Goal: Answer question/provide support: Answer question/provide support

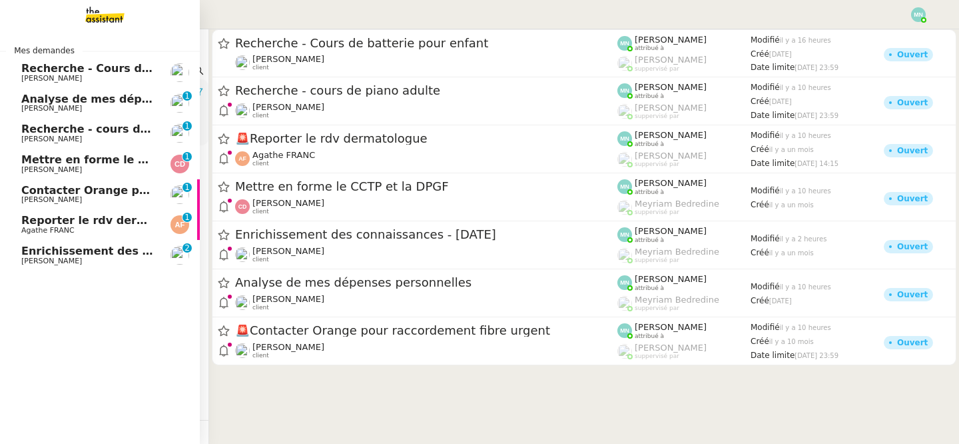
click at [82, 259] on span "[PERSON_NAME]" at bounding box center [51, 260] width 61 height 9
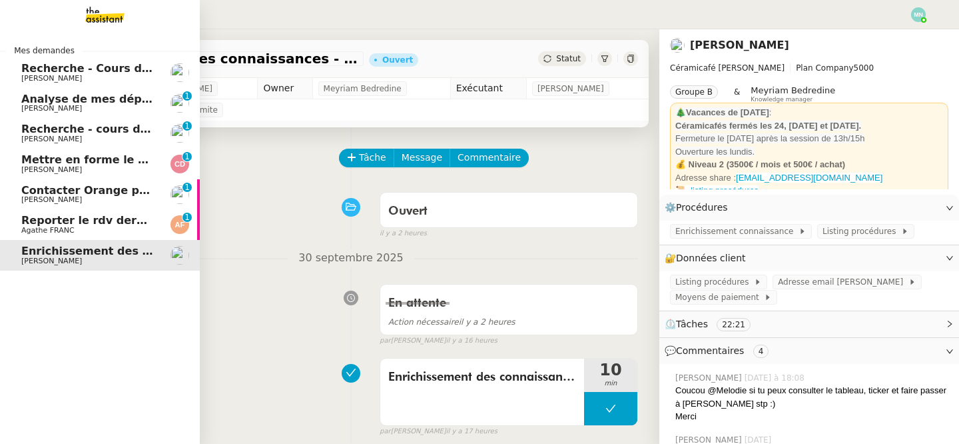
click at [73, 71] on span "Recherche - Cours de batterie pour enfant" at bounding box center [148, 68] width 254 height 13
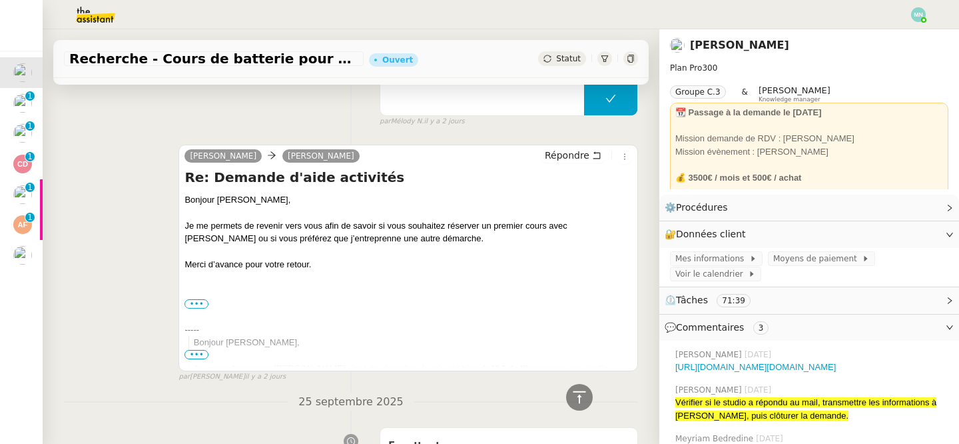
scroll to position [613, 0]
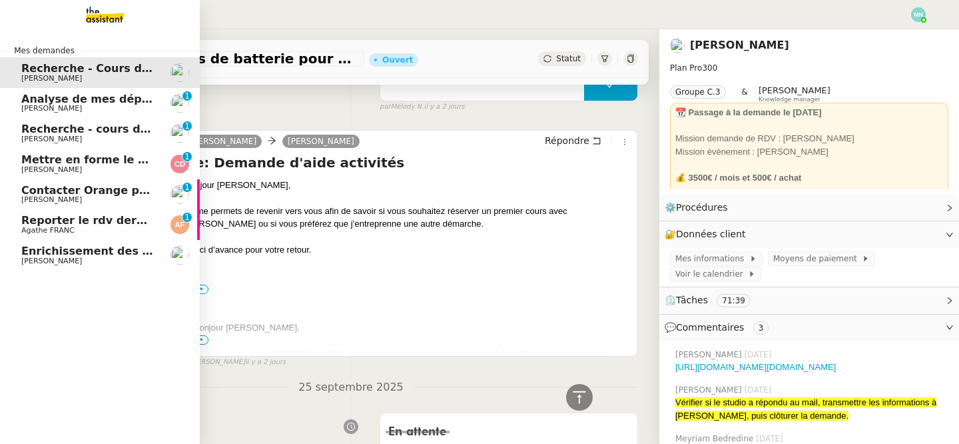
click at [79, 100] on span "Analyse de mes dépenses personnelles" at bounding box center [139, 99] width 236 height 13
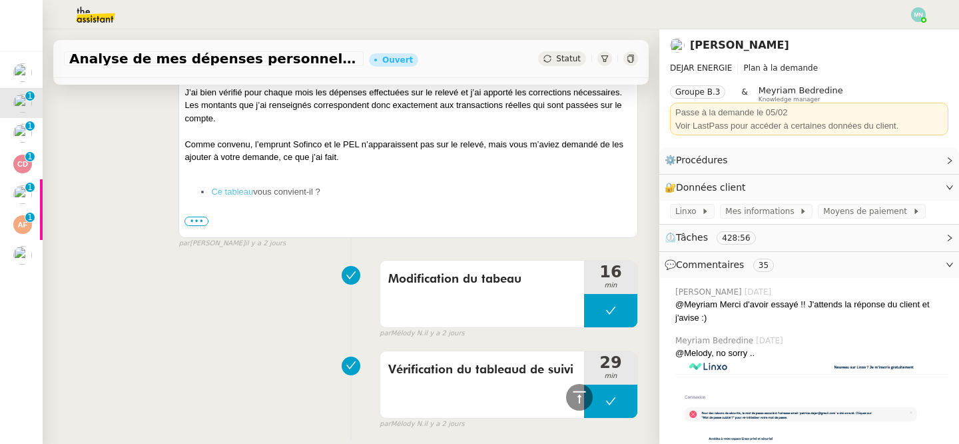
scroll to position [440, 0]
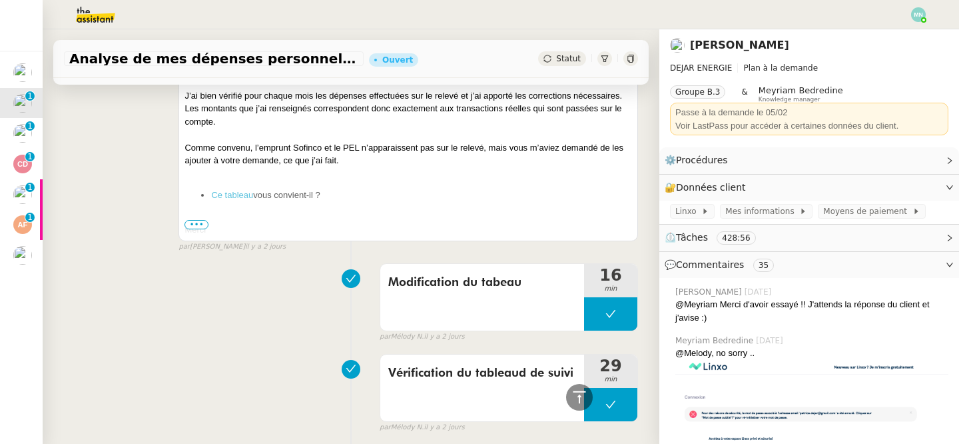
click at [197, 226] on span "•••" at bounding box center [197, 224] width 24 height 9
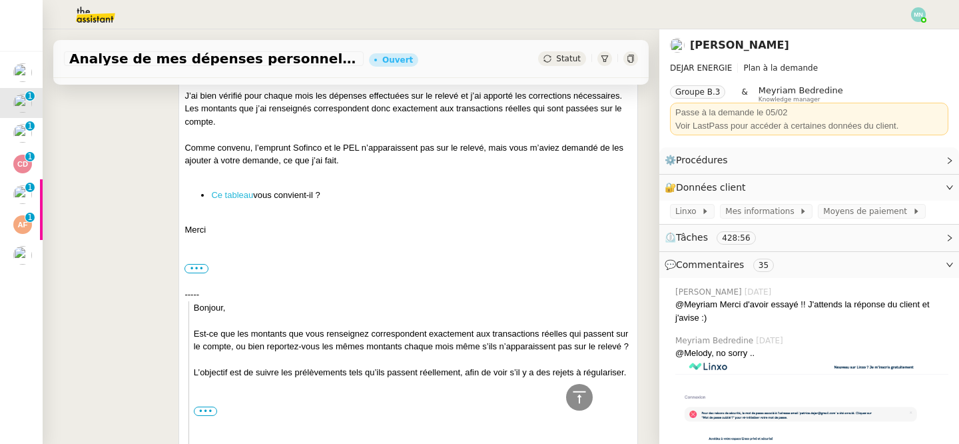
click at [240, 199] on link "Ce tableau" at bounding box center [232, 195] width 42 height 10
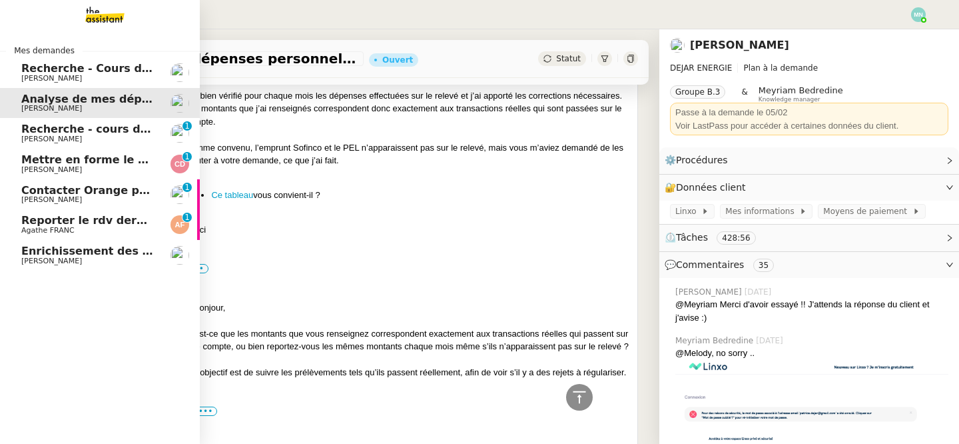
click at [67, 129] on span "Recherche - cours de piano adulte" at bounding box center [123, 129] width 205 height 13
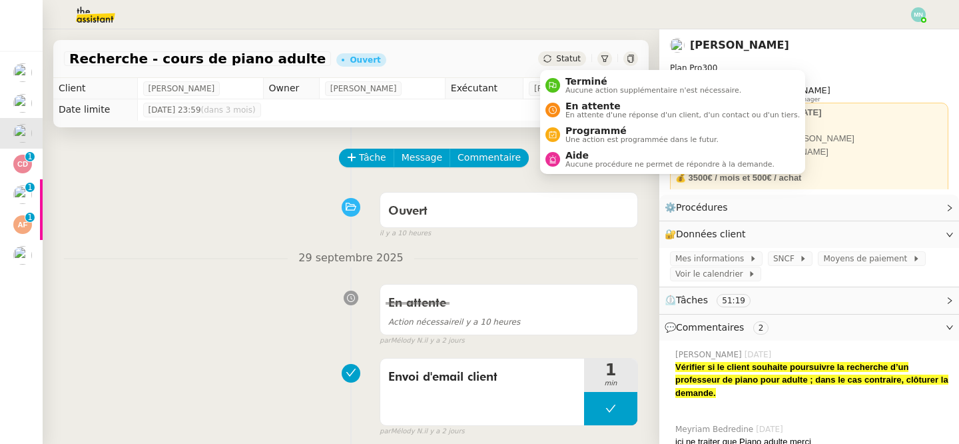
click at [562, 59] on span "Statut" at bounding box center [568, 58] width 25 height 9
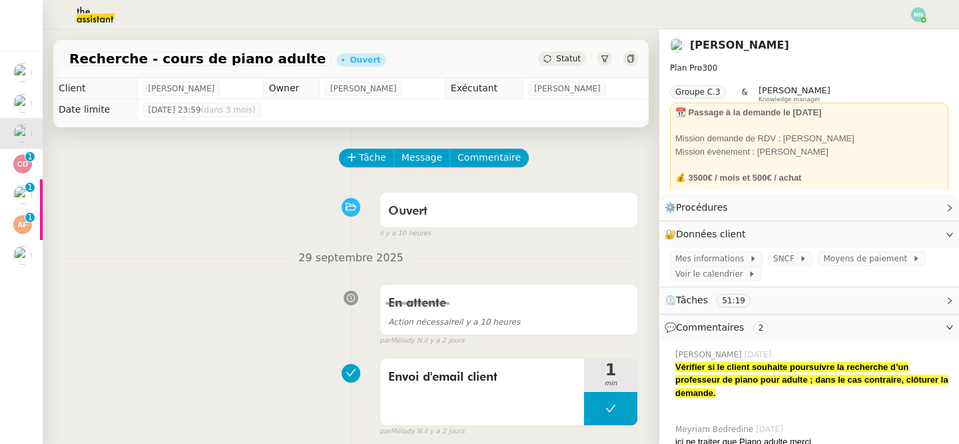
click at [262, 234] on div "Ouvert false il y a 10 heures" at bounding box center [351, 212] width 574 height 53
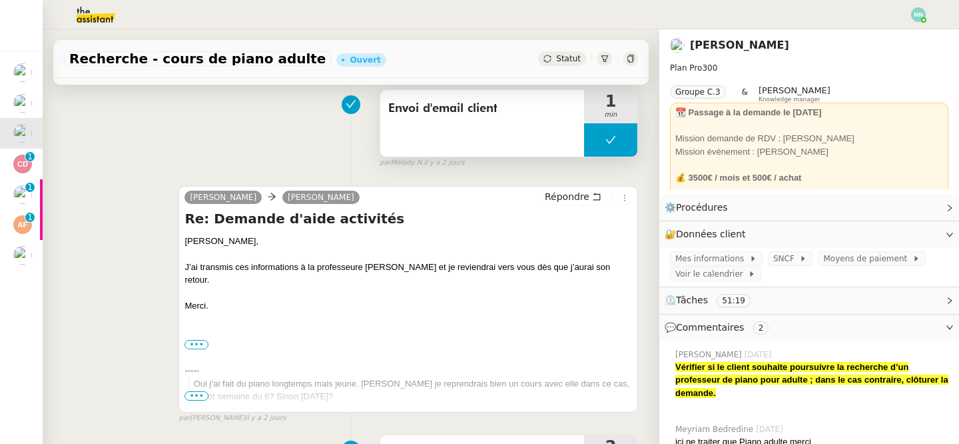
scroll to position [230, 0]
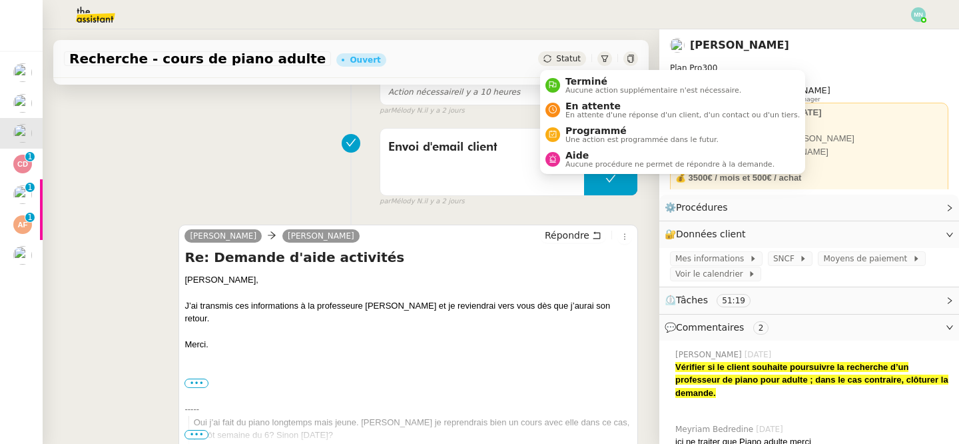
click at [568, 61] on span "Statut" at bounding box center [568, 58] width 25 height 9
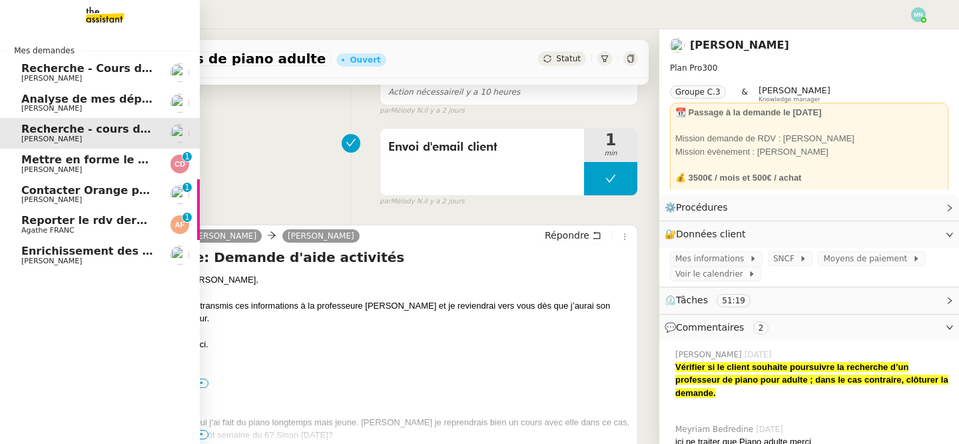
click at [56, 153] on link "Mettre en forme le CCTP et la DPGF [PERSON_NAME] 0 1 2 3 4 5 6 7 8 9" at bounding box center [100, 164] width 200 height 31
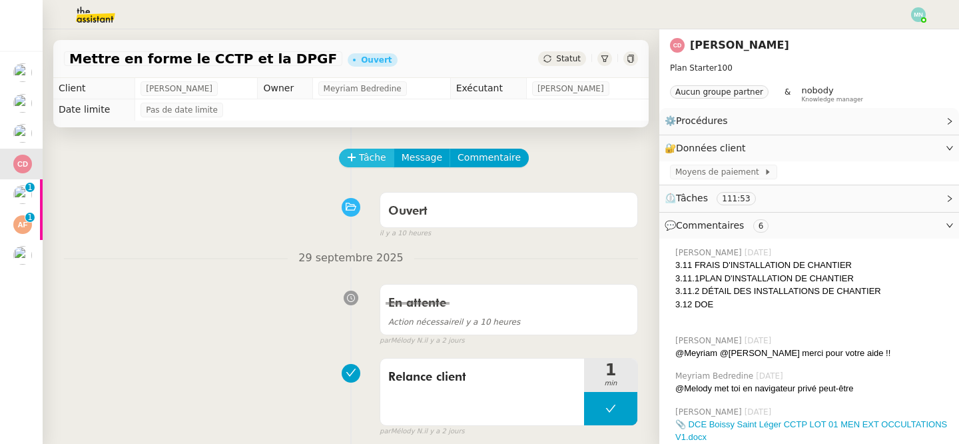
click at [368, 159] on span "Tâche" at bounding box center [372, 157] width 27 height 15
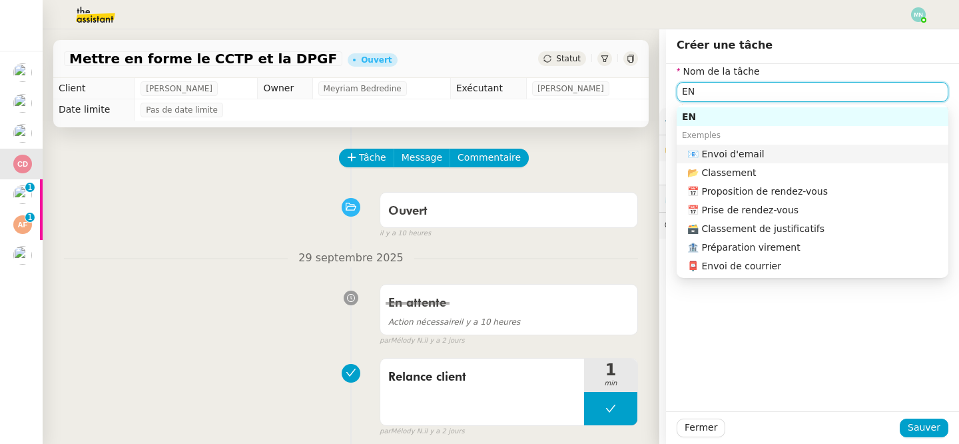
click at [739, 157] on div "📧 Envoi d'email" at bounding box center [815, 154] width 256 height 12
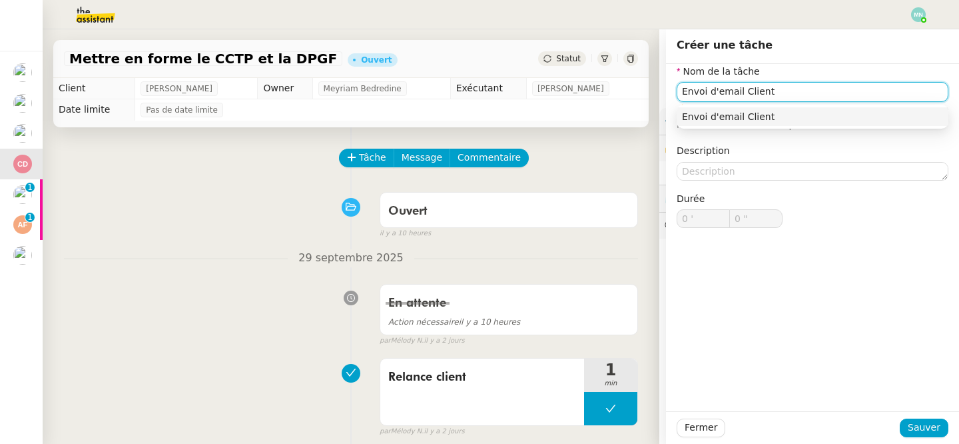
click at [809, 115] on div "Envoi d'email Client" at bounding box center [812, 117] width 261 height 12
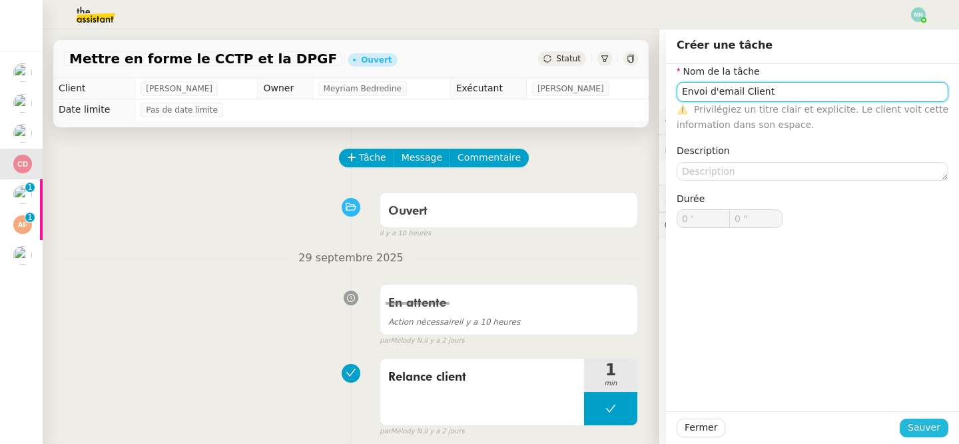
type input "Envoi d'email Client"
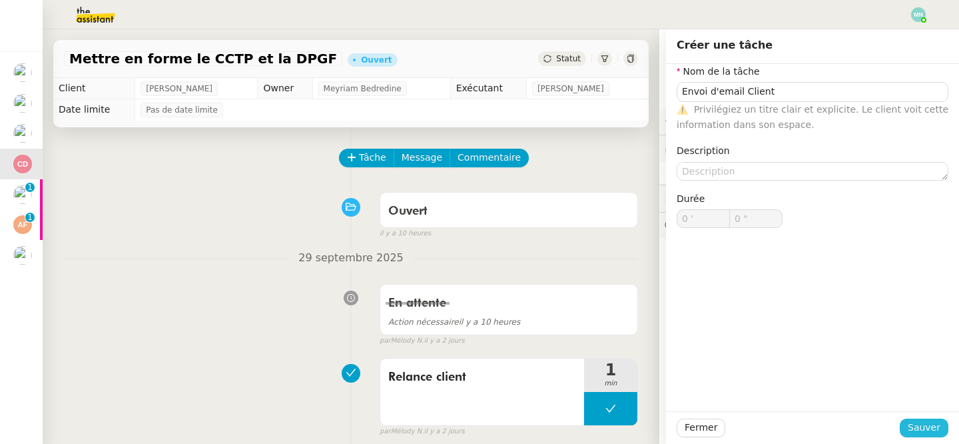
click at [927, 428] on span "Sauver" at bounding box center [924, 427] width 33 height 15
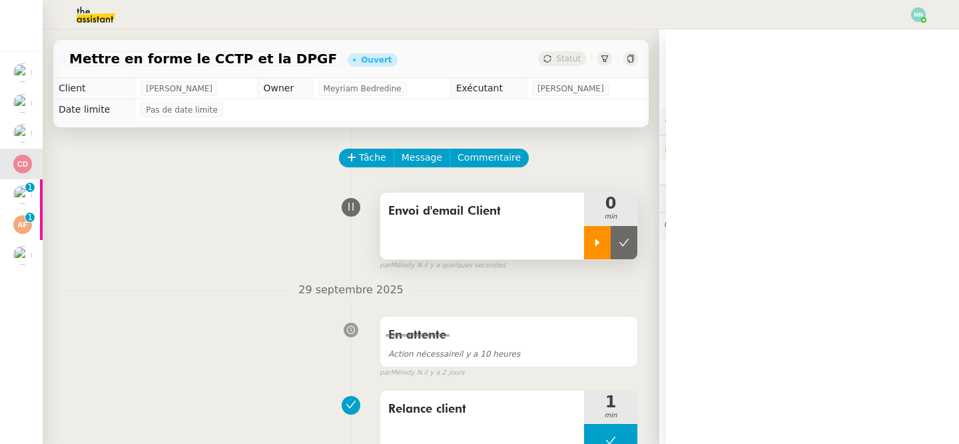
click at [596, 243] on icon at bounding box center [598, 241] width 5 height 7
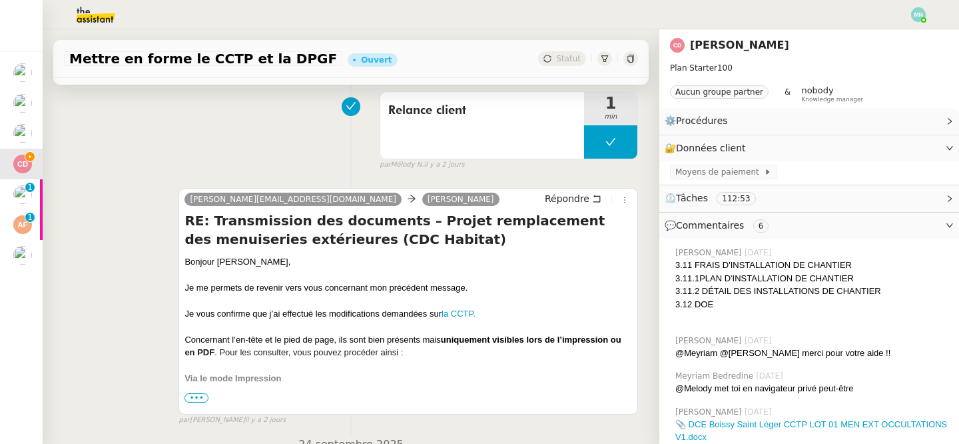
scroll to position [347, 0]
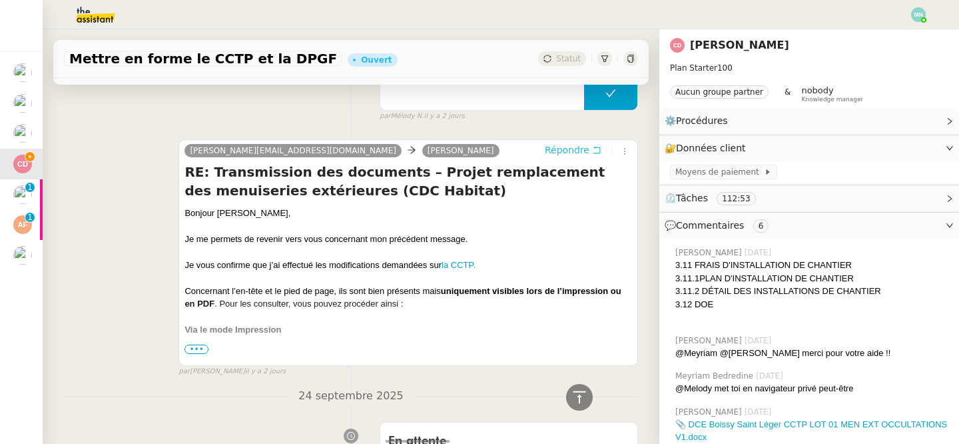
click at [574, 152] on span "Répondre" at bounding box center [567, 149] width 45 height 13
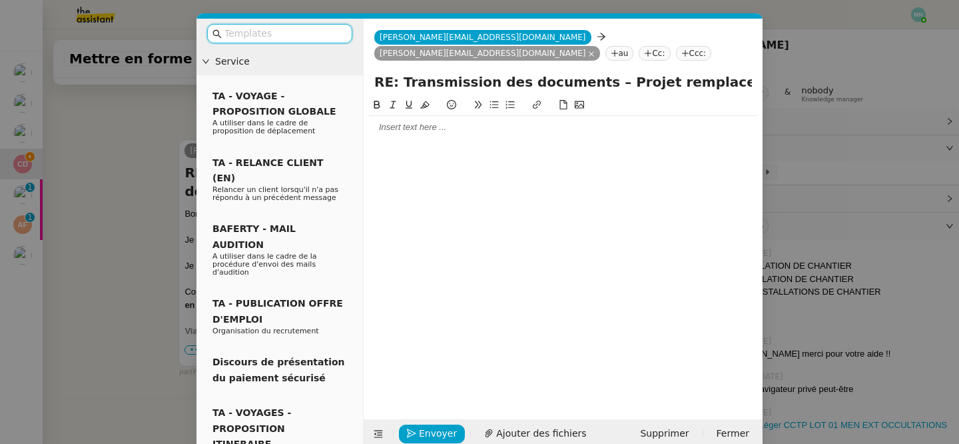
click at [264, 32] on input "text" at bounding box center [285, 33] width 120 height 15
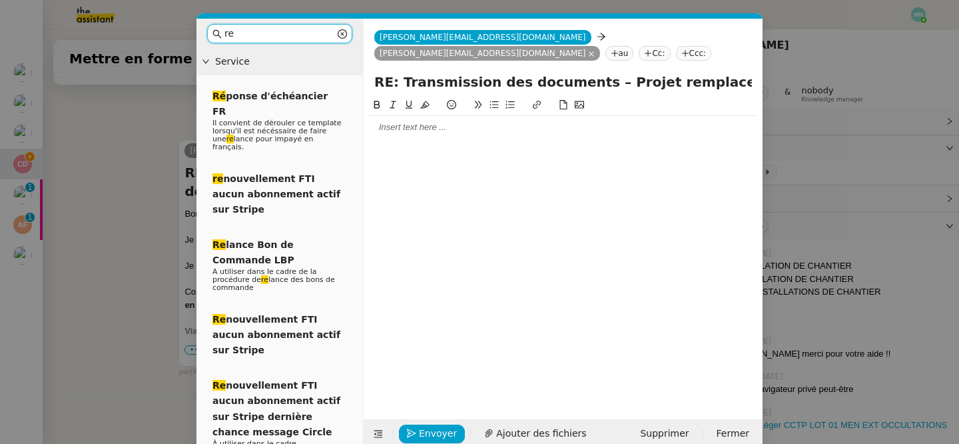
type input "r"
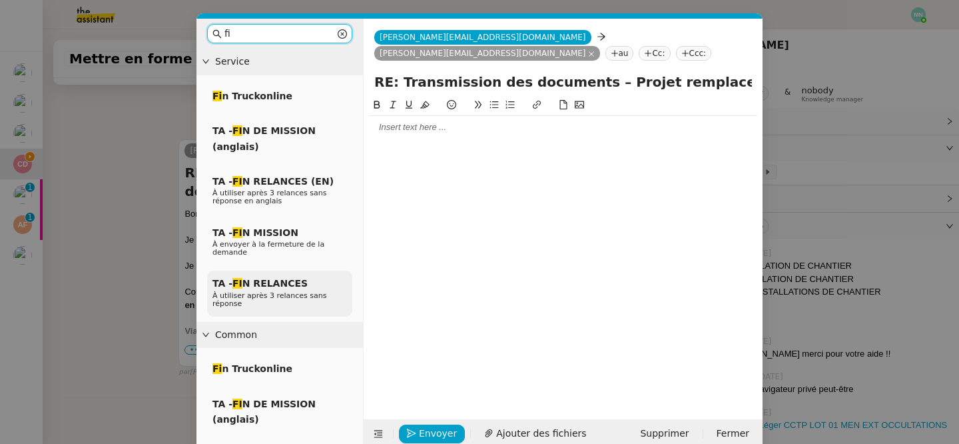
type input "fi"
click at [265, 295] on span "À utiliser après 3 relances sans réponse" at bounding box center [270, 299] width 115 height 17
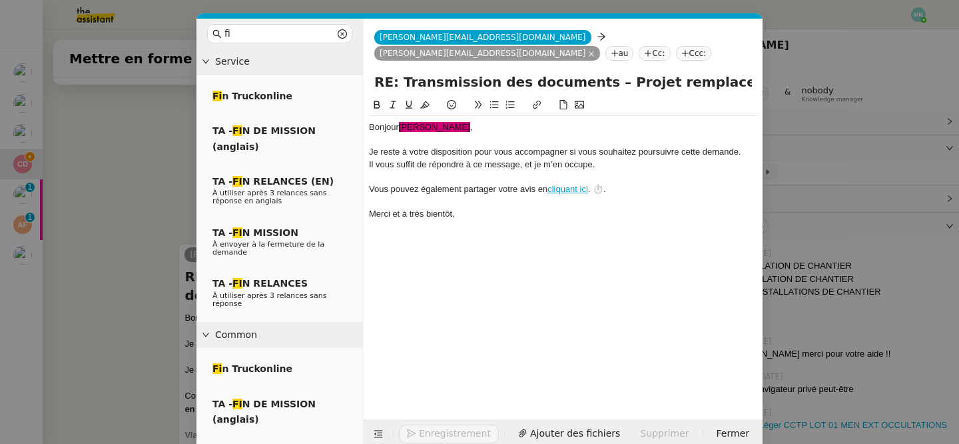
scroll to position [571, 0]
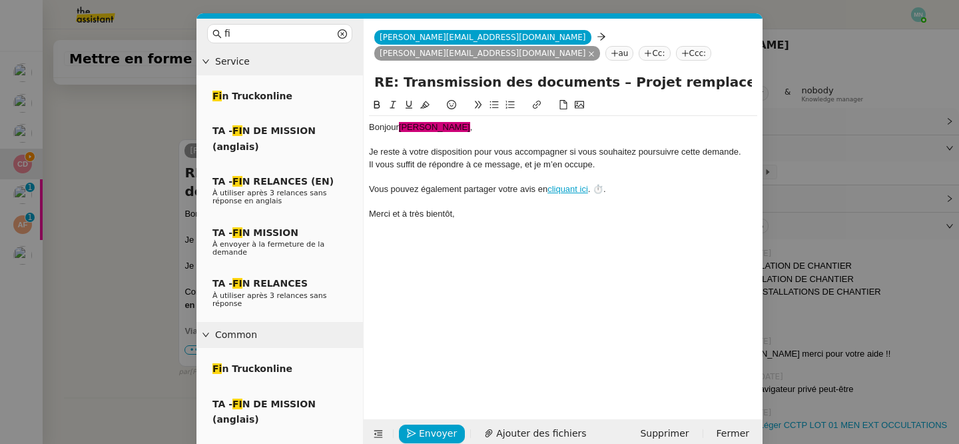
click at [426, 123] on div "Bonjour ﻿[PERSON_NAME]﻿ ," at bounding box center [563, 127] width 388 height 12
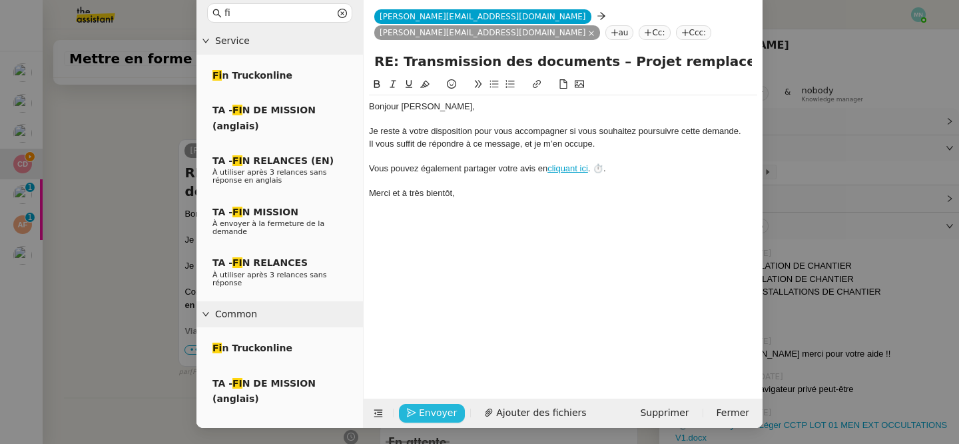
click at [438, 409] on span "Envoyer" at bounding box center [438, 412] width 38 height 15
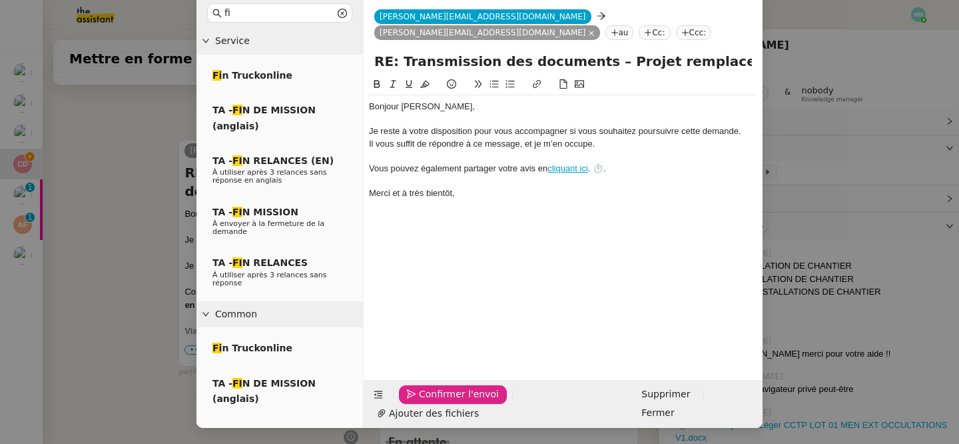
click at [438, 402] on span "Confirmer l'envoi" at bounding box center [459, 393] width 80 height 15
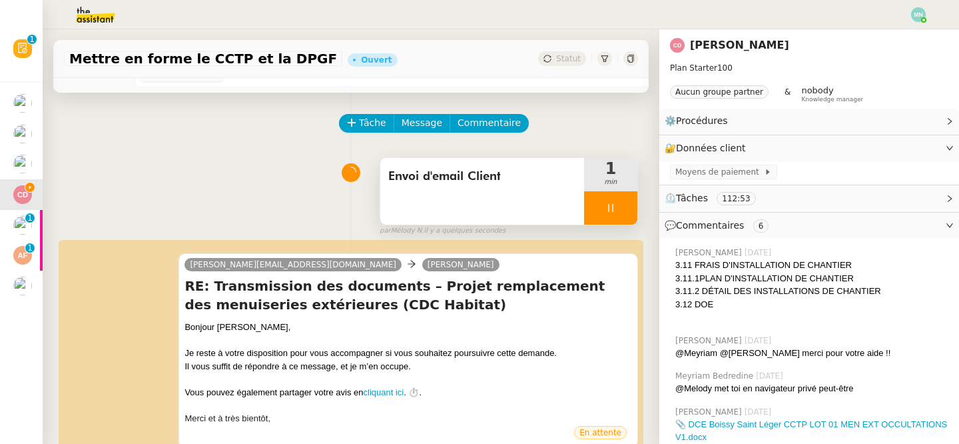
scroll to position [34, 0]
click at [599, 207] on div at bounding box center [610, 208] width 53 height 33
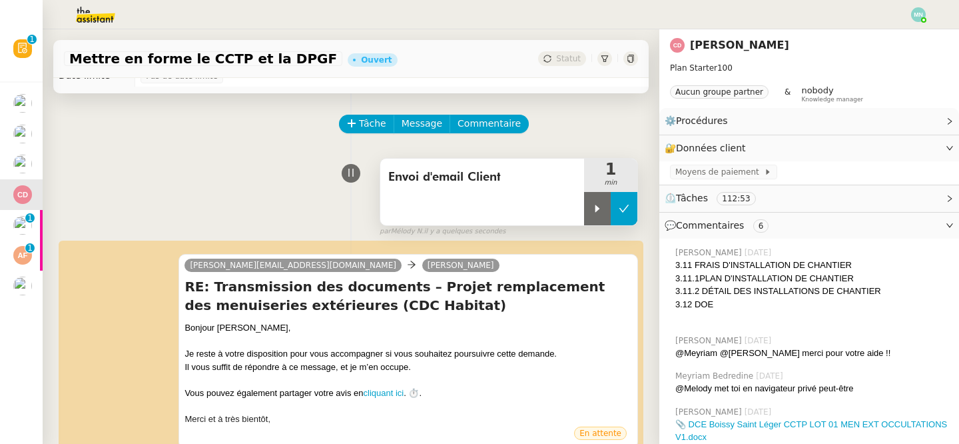
click at [626, 211] on icon at bounding box center [624, 208] width 11 height 11
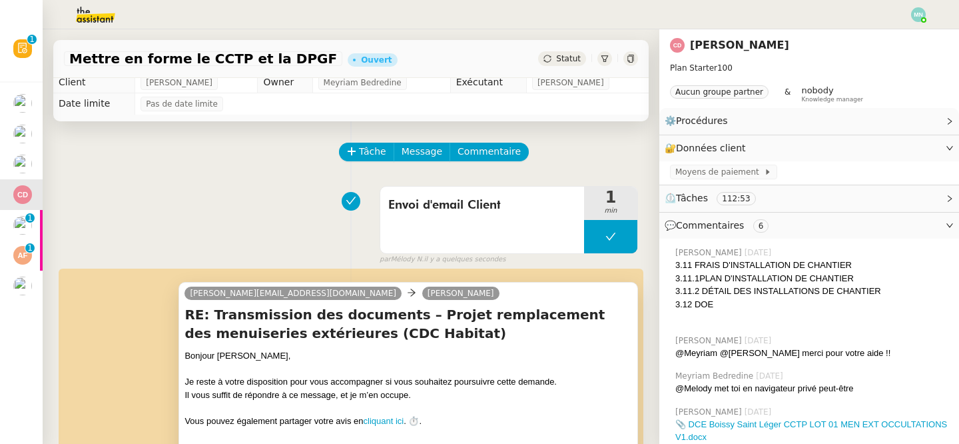
scroll to position [0, 0]
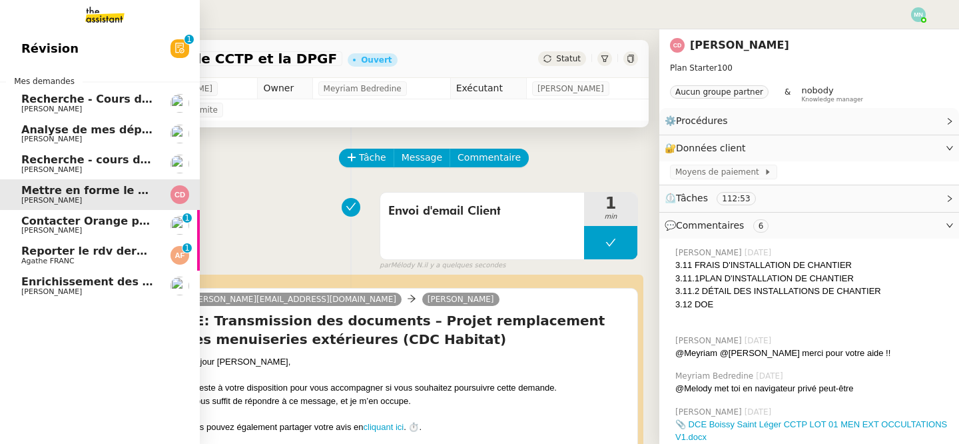
click at [34, 228] on span "[PERSON_NAME]" at bounding box center [51, 230] width 61 height 9
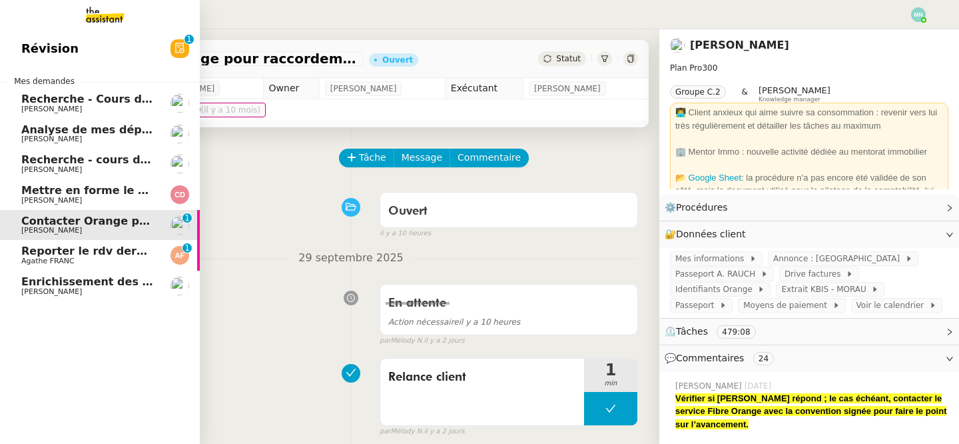
click at [45, 251] on span "Reporter le rdv dermatologue" at bounding box center [110, 250] width 179 height 13
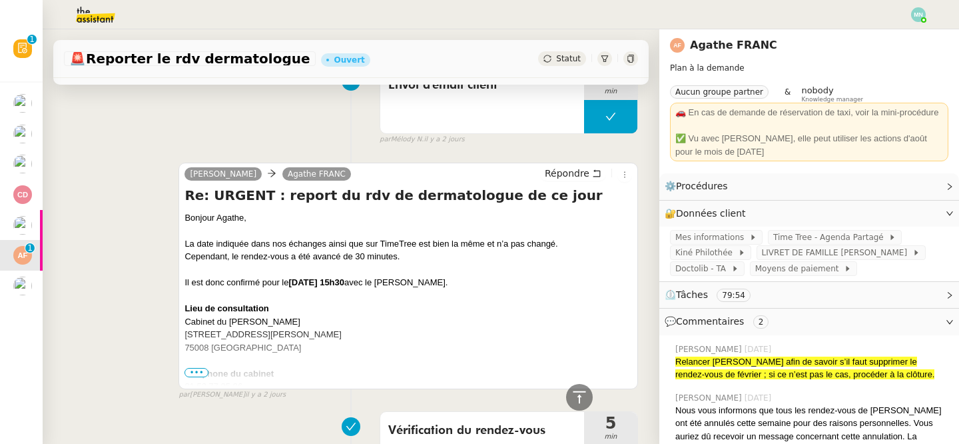
scroll to position [80, 0]
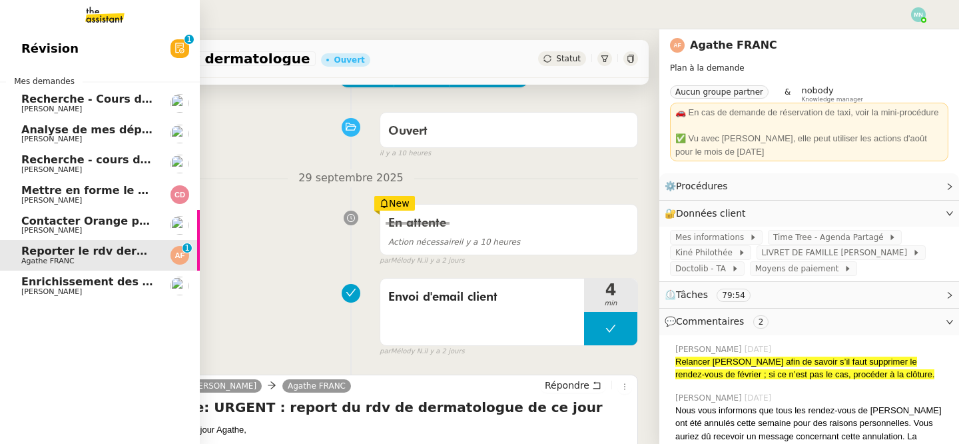
click at [73, 95] on span "Recherche - Cours de batterie pour enfant" at bounding box center [148, 99] width 254 height 13
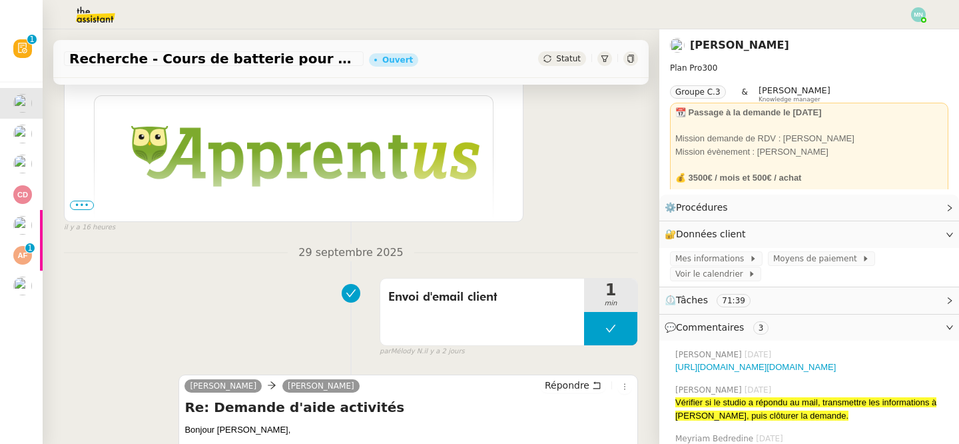
scroll to position [449, 0]
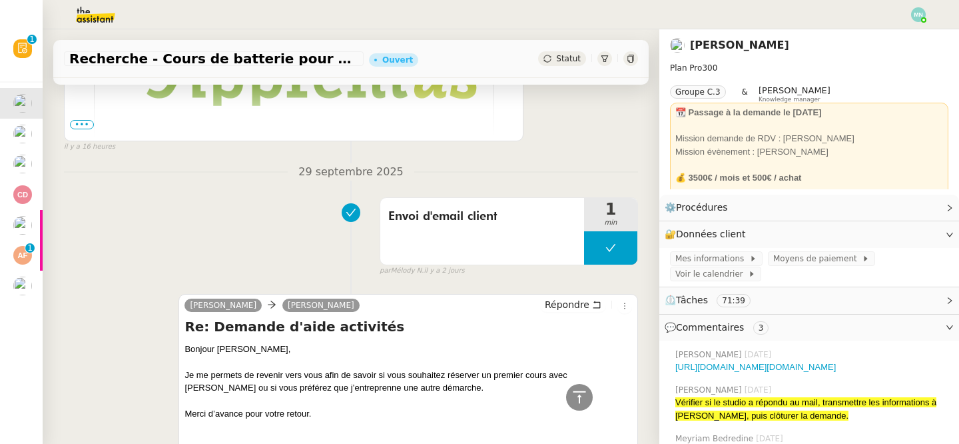
click at [472, 266] on div "par [PERSON_NAME] [DATE]" at bounding box center [509, 270] width 258 height 11
click at [83, 122] on span "•••" at bounding box center [82, 124] width 24 height 9
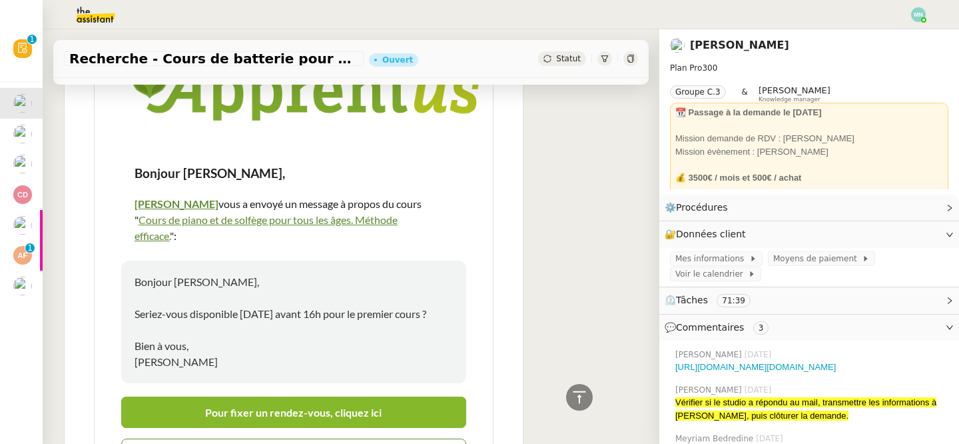
scroll to position [432, 0]
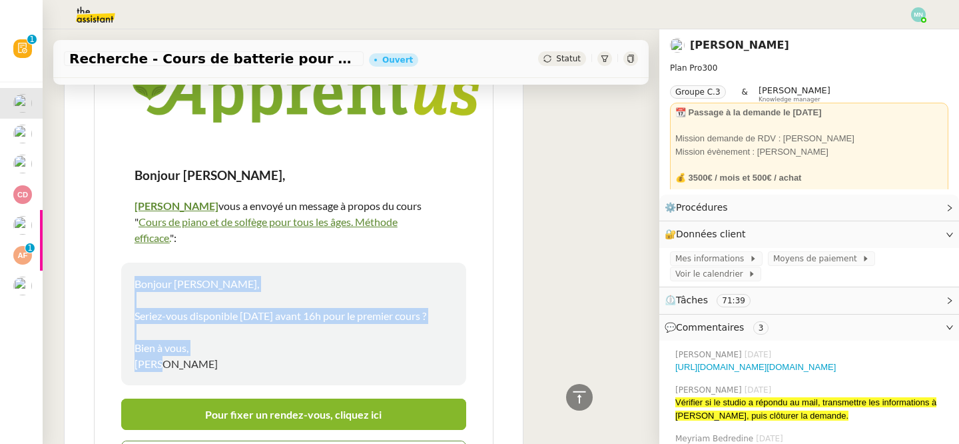
drag, startPoint x: 161, startPoint y: 331, endPoint x: 131, endPoint y: 232, distance: 103.9
click at [131, 262] on td "Bonjour [PERSON_NAME], Seriez-vous disponible [DATE] avant 16h pour le premier …" at bounding box center [293, 323] width 345 height 123
copy p "Bonjour [PERSON_NAME], Seriez-vous disponible [DATE] avant 16h pour le premier …"
click at [335, 312] on p "Bonjour [PERSON_NAME], Seriez-vous disponible [DATE] avant 16h pour le premier …" at bounding box center [294, 324] width 318 height 96
drag, startPoint x: 446, startPoint y: 279, endPoint x: 122, endPoint y: 279, distance: 323.8
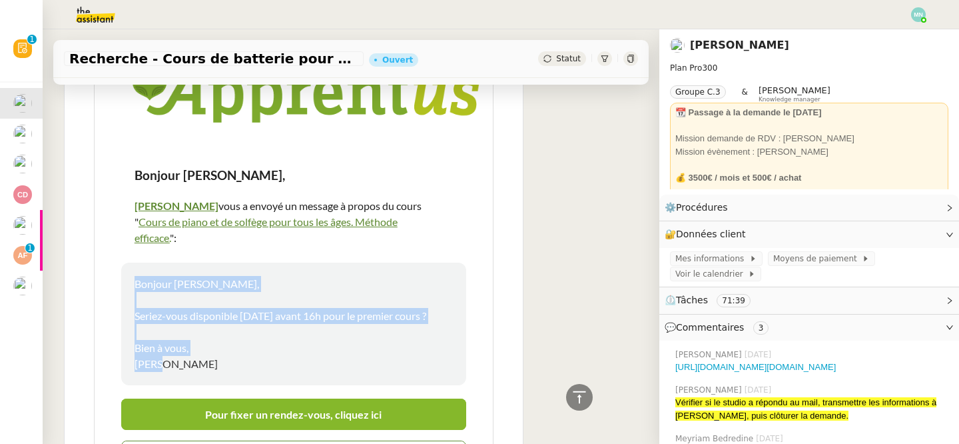
click at [121, 279] on td "Bonjour [PERSON_NAME], Seriez-vous disponible [DATE] avant 16h pour le premier …" at bounding box center [293, 323] width 345 height 123
copy p "Seriez-vous disponible [DATE] avant 16h pour le premier cours ?"
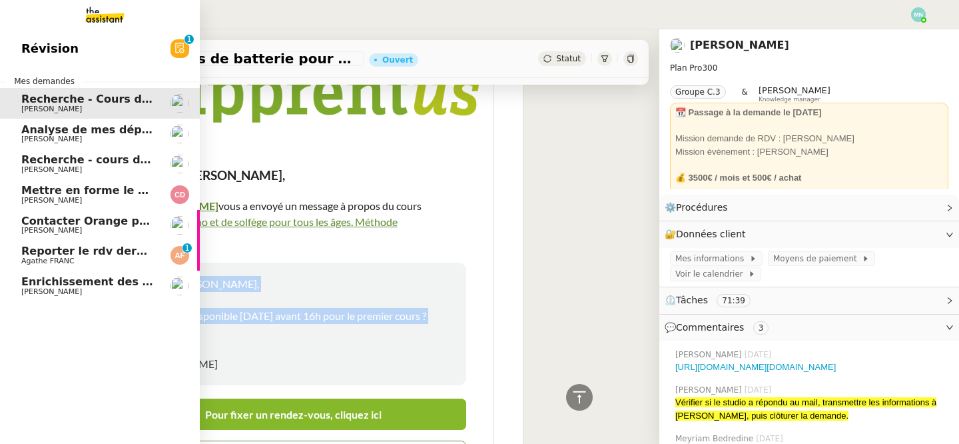
click at [60, 158] on span "Recherche - cours de piano adulte" at bounding box center [123, 159] width 205 height 13
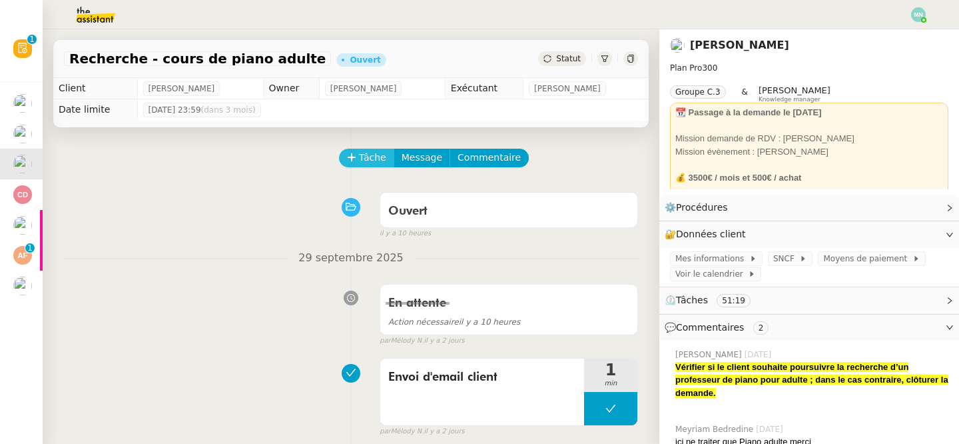
click at [366, 153] on span "Tâche" at bounding box center [372, 157] width 27 height 15
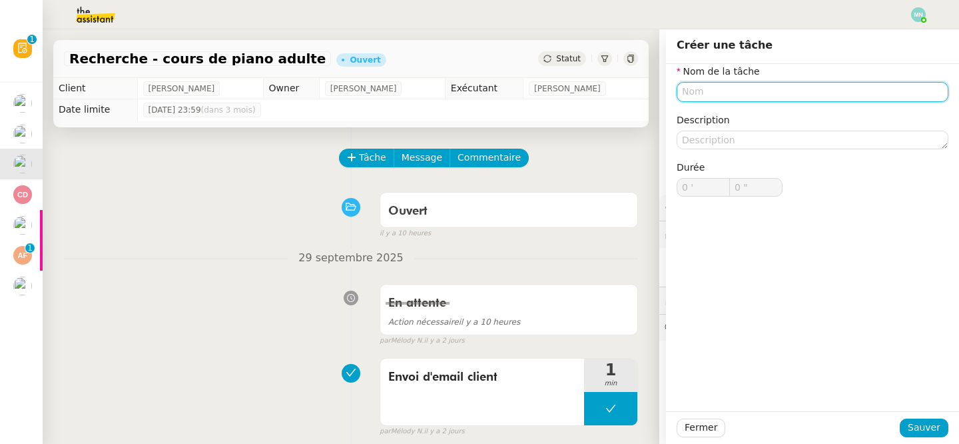
type input "Z"
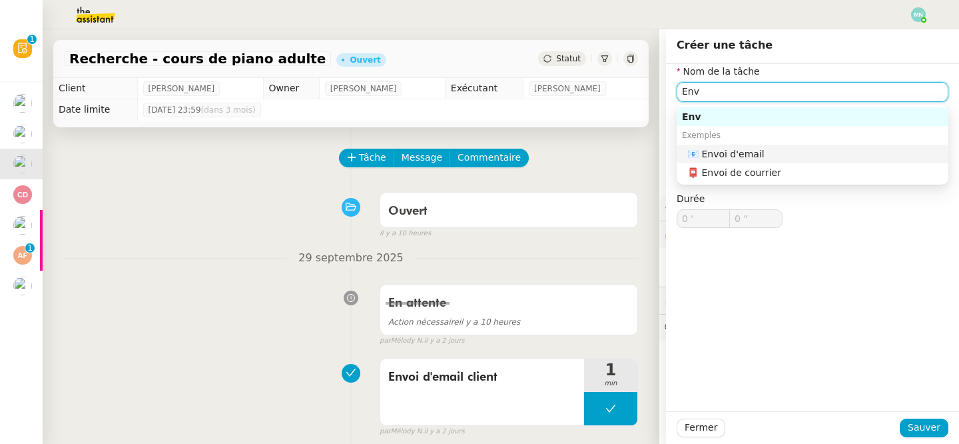
click at [736, 161] on nz-auto-option "📧 Envoi d'email" at bounding box center [813, 154] width 272 height 19
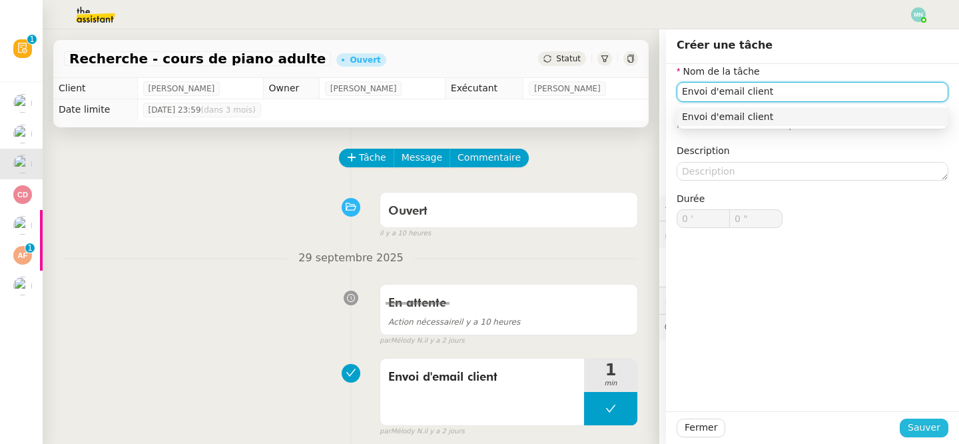
type input "Envoi d'email client"
click at [934, 430] on span "Sauver" at bounding box center [924, 427] width 33 height 15
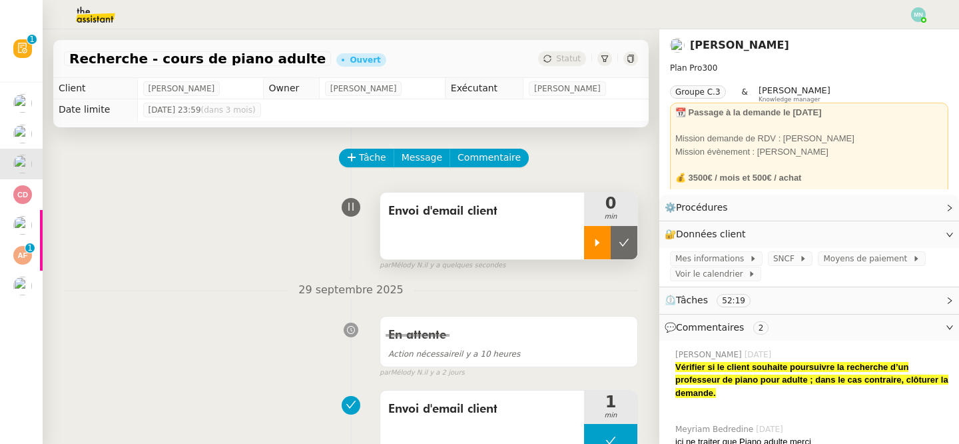
click at [594, 240] on icon at bounding box center [597, 242] width 11 height 11
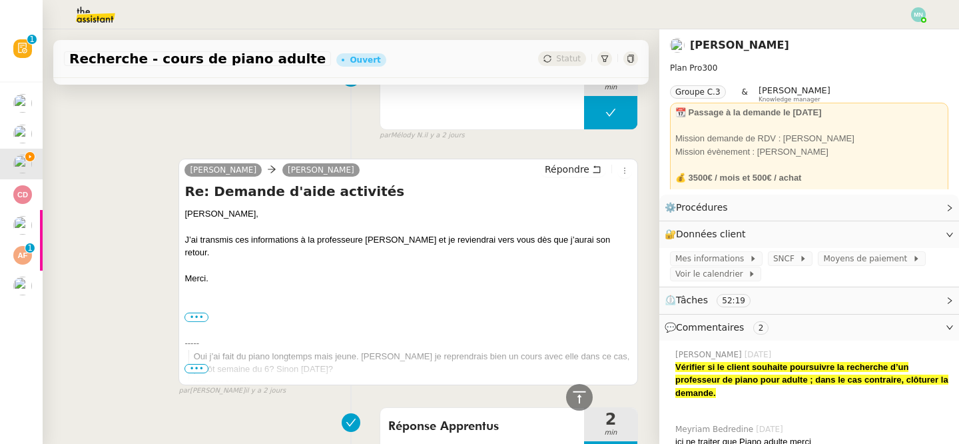
scroll to position [326, 0]
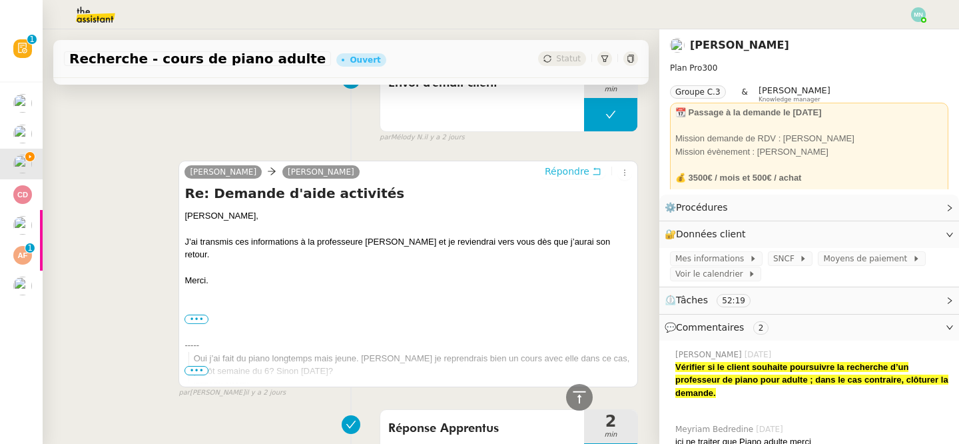
click at [572, 173] on span "Répondre" at bounding box center [567, 171] width 45 height 13
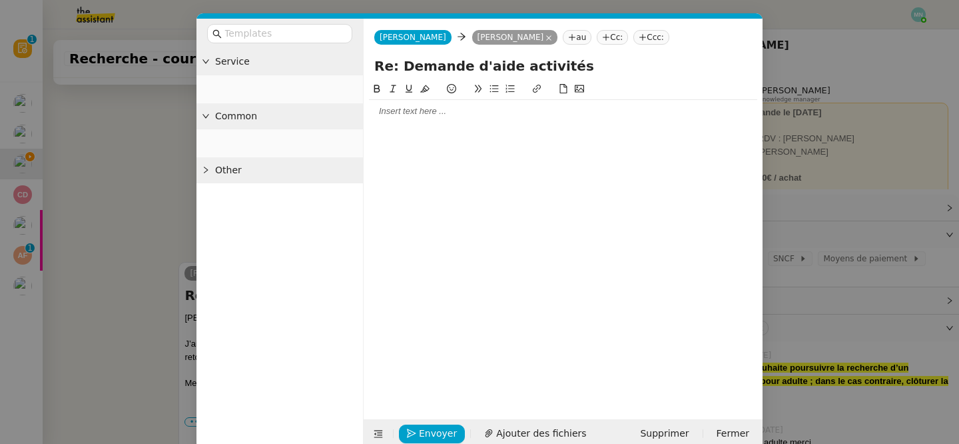
scroll to position [427, 0]
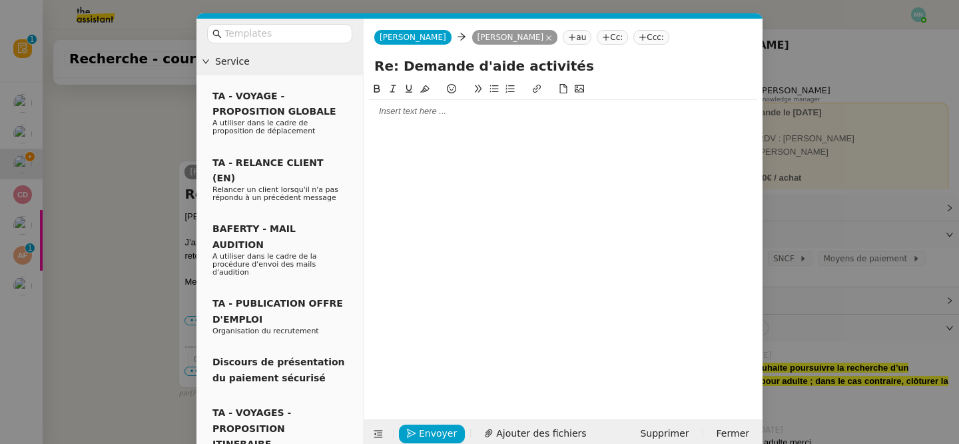
click at [408, 117] on div at bounding box center [563, 111] width 388 height 12
click at [644, 137] on div "Seriez-vous disponible [DATE] avant 16h pour le premier cours ?" at bounding box center [563, 136] width 388 height 12
click at [614, 135] on span "Seriez-vous disponible [DATE] avant 16h pour le premier cours ?" at bounding box center [493, 136] width 248 height 10
click at [63, 182] on nz-modal-container "Service TA - VOYAGE - PROPOSITION GLOBALE A utiliser dans le cadre de propositi…" at bounding box center [479, 222] width 959 height 444
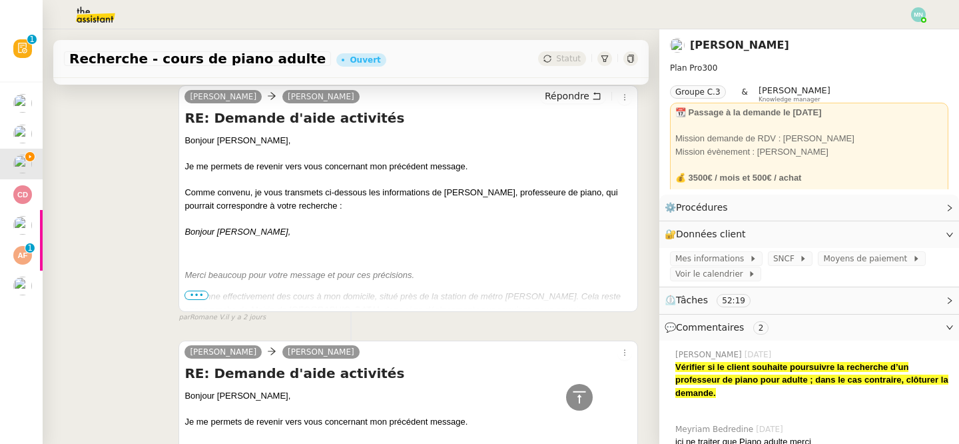
scroll to position [1231, 0]
click at [199, 295] on span "•••" at bounding box center [197, 294] width 24 height 9
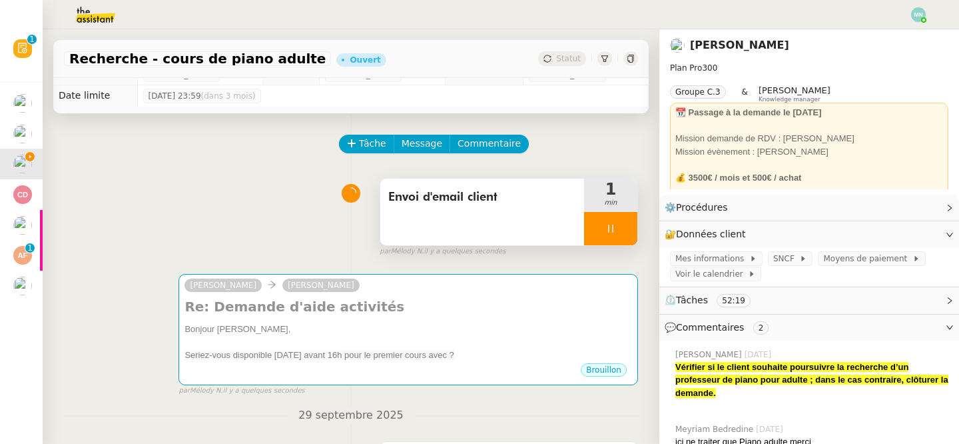
scroll to position [0, 0]
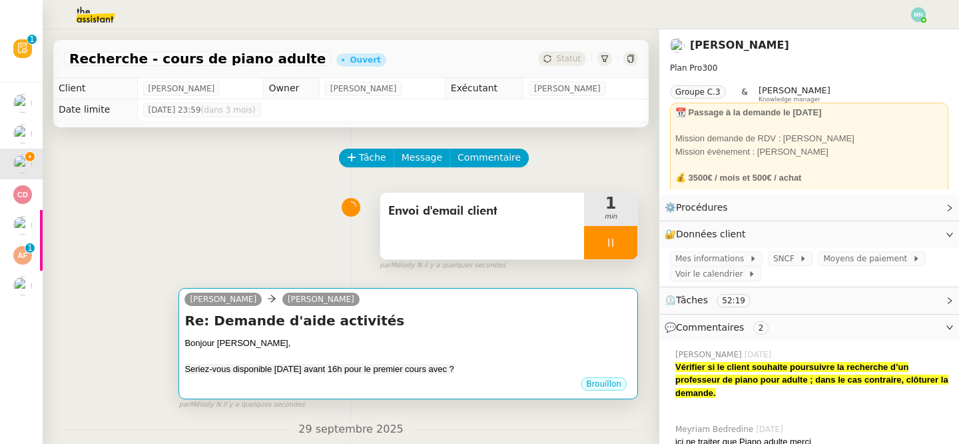
click at [354, 344] on div "Bonjour [PERSON_NAME]," at bounding box center [409, 342] width 448 height 13
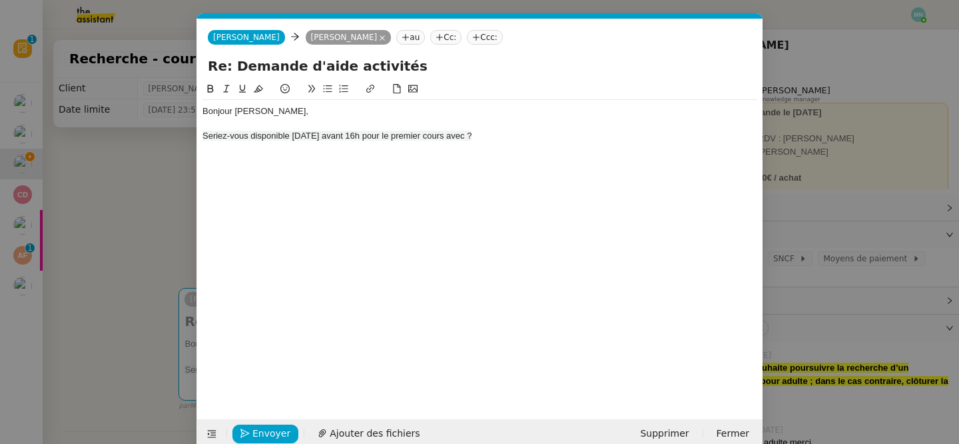
scroll to position [0, 28]
click at [469, 136] on span "Seriez-vous disponible [DATE] avant 16h pour le premier cours avec ?" at bounding box center [337, 136] width 269 height 10
click at [509, 133] on div "Seriez-vous disponible [DATE] avant 16h pour le premier cours avec [PERSON_NAME…" at bounding box center [480, 136] width 555 height 12
drag, startPoint x: 527, startPoint y: 131, endPoint x: 174, endPoint y: 133, distance: 353.1
click at [174, 133] on nz-modal-container "Service TA - VOYAGE - PROPOSITION GLOBALE A utiliser dans le cadre de propositi…" at bounding box center [479, 222] width 959 height 444
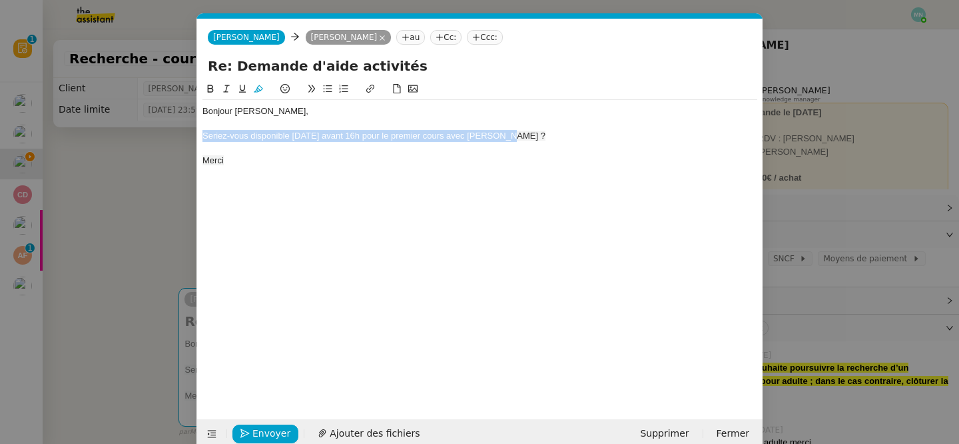
click at [330, 85] on icon at bounding box center [327, 88] width 9 height 9
click at [354, 226] on div "Bonjour [PERSON_NAME], Seriez-vous disponible [DATE] avant 16h pour le premier …" at bounding box center [480, 239] width 555 height 317
click at [264, 430] on span "Envoyer" at bounding box center [271, 433] width 38 height 15
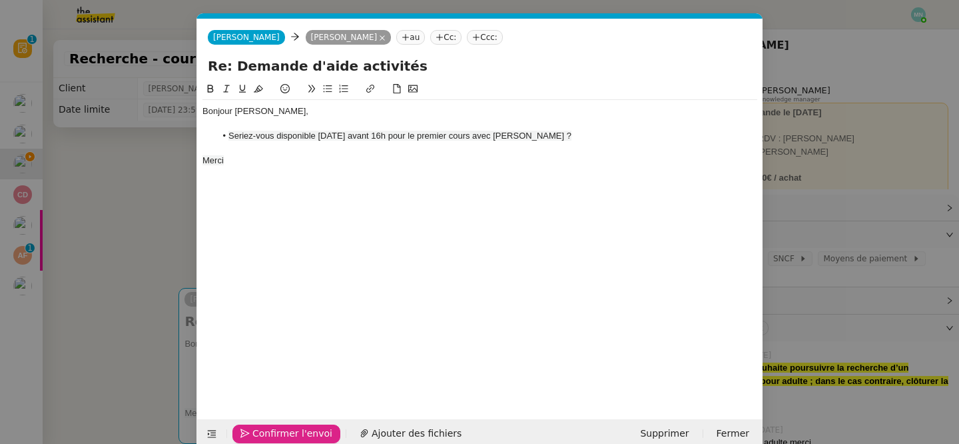
click at [264, 430] on span "Confirmer l'envoi" at bounding box center [292, 433] width 80 height 15
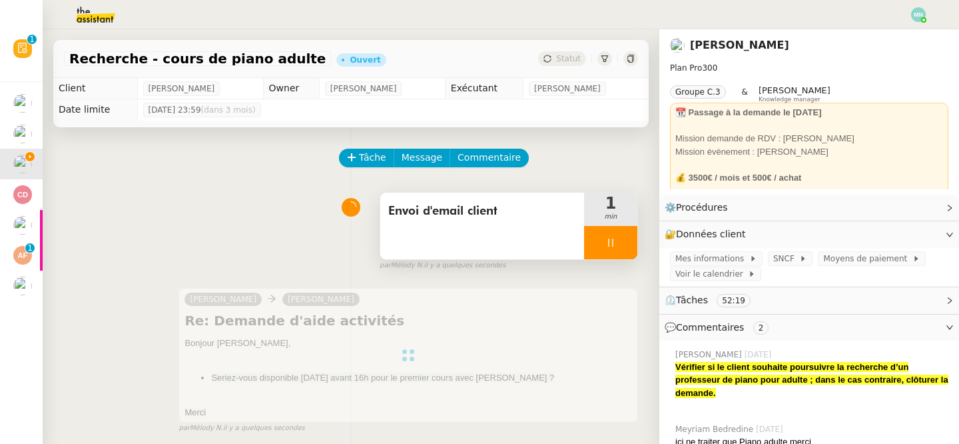
click at [601, 245] on div at bounding box center [610, 242] width 53 height 33
click at [619, 247] on icon at bounding box center [624, 242] width 11 height 11
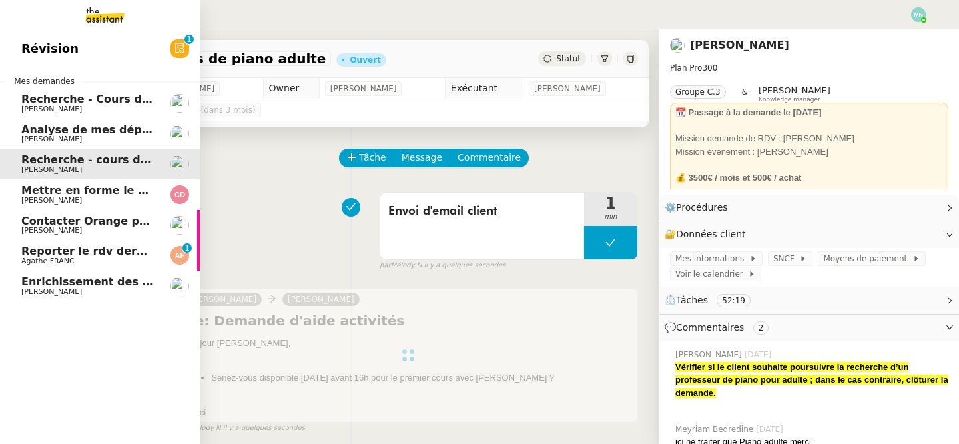
drag, startPoint x: 37, startPoint y: 103, endPoint x: 47, endPoint y: 103, distance: 10.7
click at [37, 103] on span "Recherche - Cours de batterie pour enfant" at bounding box center [148, 99] width 254 height 13
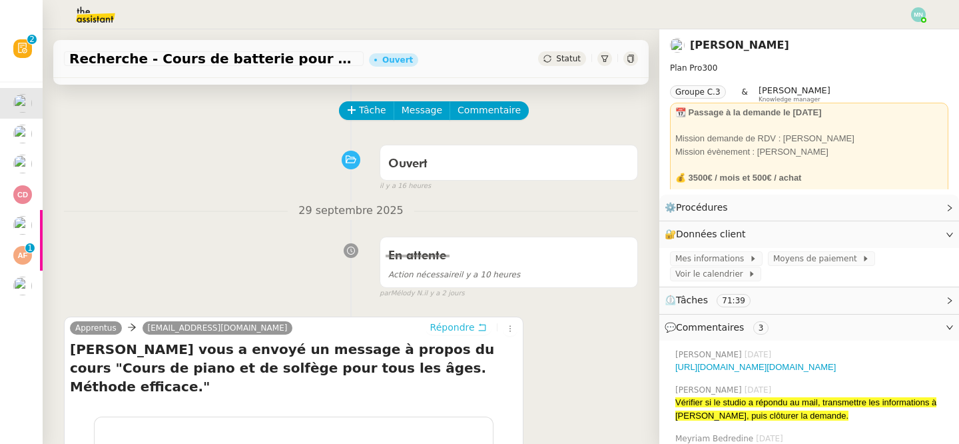
scroll to position [55, 0]
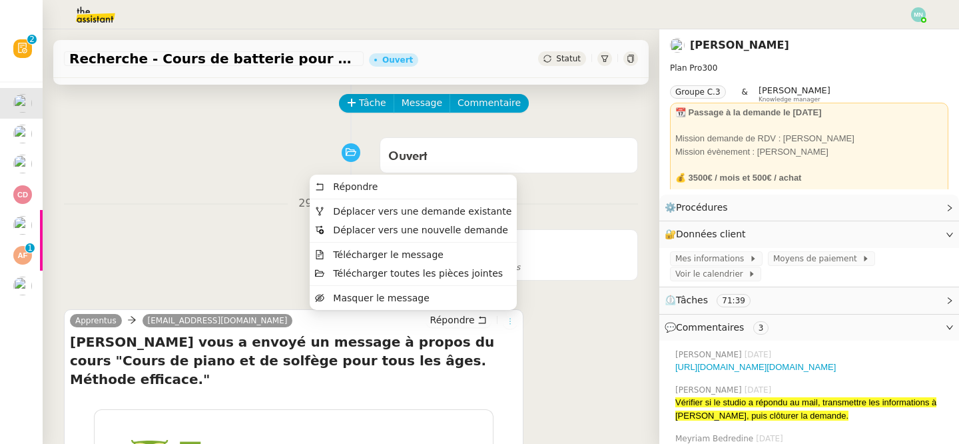
click at [511, 323] on icon at bounding box center [510, 321] width 8 height 8
click at [470, 210] on span "Déplacer vers une demande existante" at bounding box center [423, 211] width 179 height 11
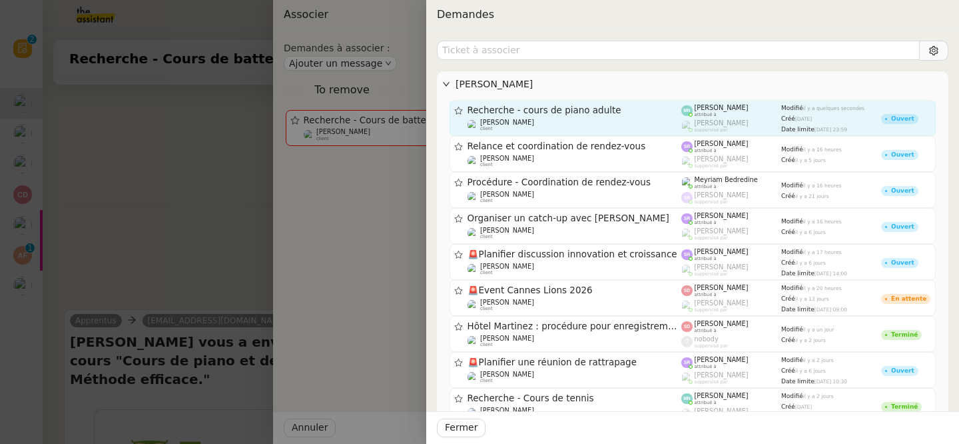
click at [591, 117] on div "Recherche - cours de piano adulte [PERSON_NAME] client" at bounding box center [575, 118] width 215 height 27
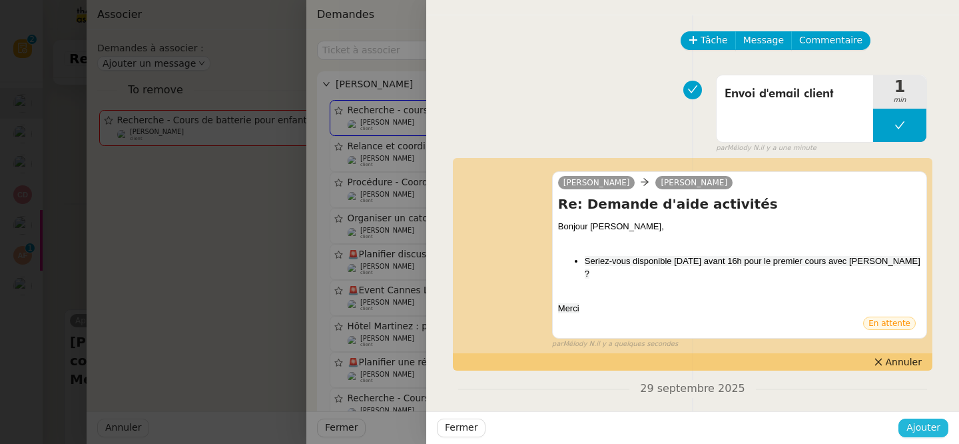
click at [931, 428] on span "Ajouter" at bounding box center [924, 427] width 34 height 15
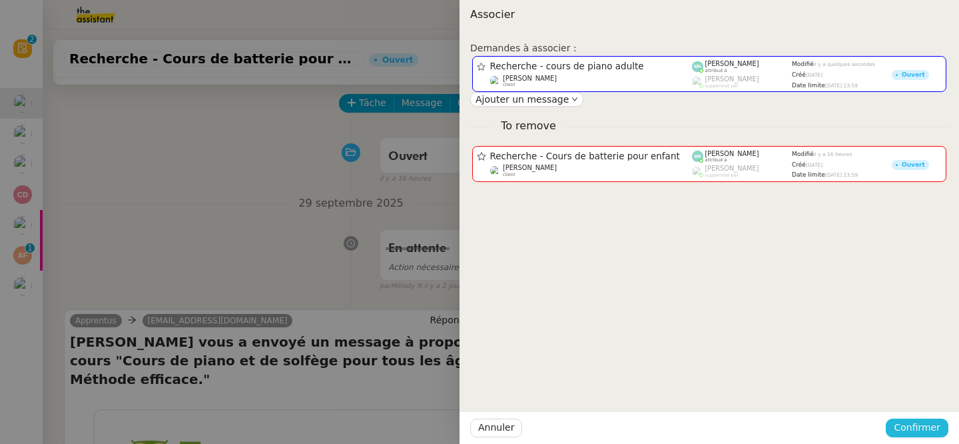
click at [937, 431] on span "Confirmer" at bounding box center [917, 427] width 47 height 15
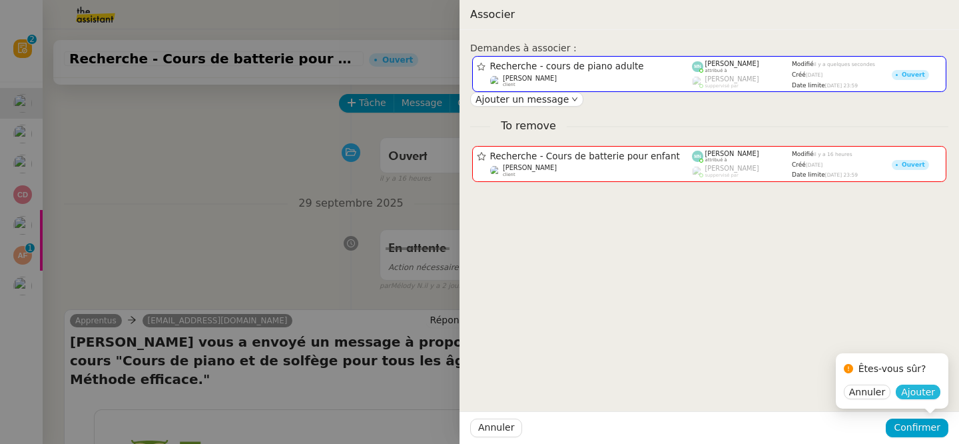
click at [919, 392] on span "Ajouter" at bounding box center [918, 391] width 34 height 13
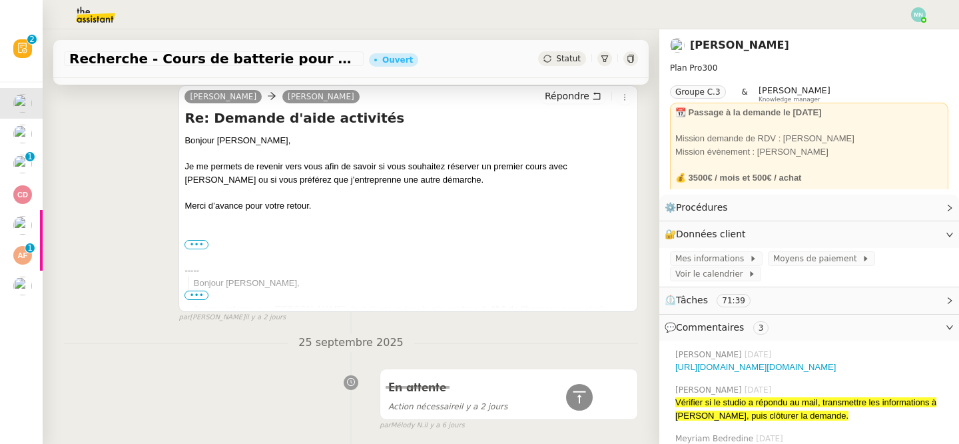
scroll to position [327, 0]
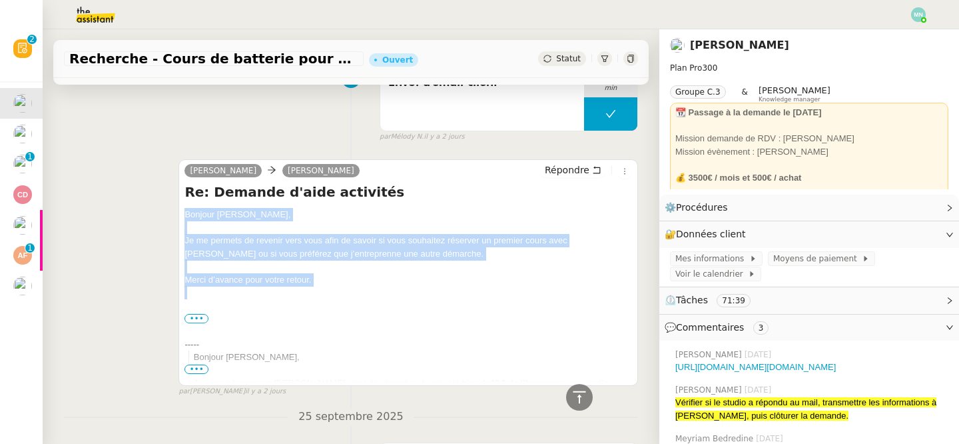
drag, startPoint x: 336, startPoint y: 287, endPoint x: 177, endPoint y: 213, distance: 175.8
click at [177, 213] on div "[PERSON_NAME] [PERSON_NAME] Répondre Re: Demande d'aide activités Bonjour [PERS…" at bounding box center [351, 272] width 574 height 250
copy div "Bonjour [PERSON_NAME], Je me permets de revenir vers vous afin de savoir si vou…"
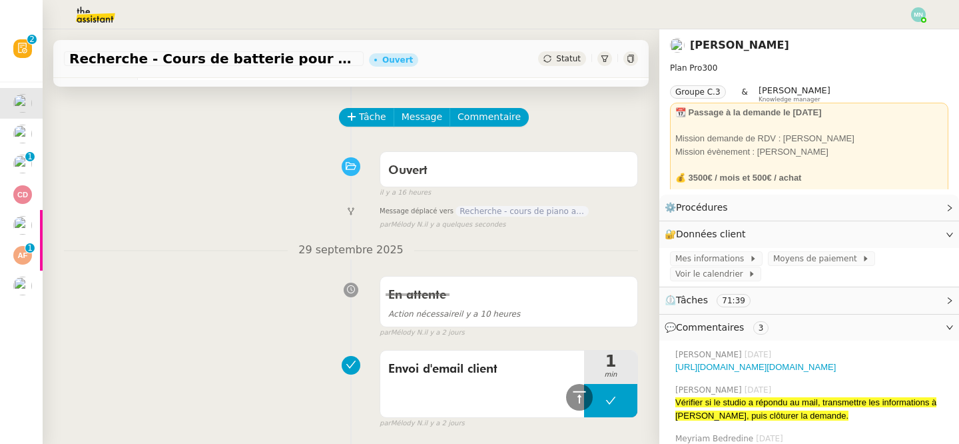
scroll to position [0, 0]
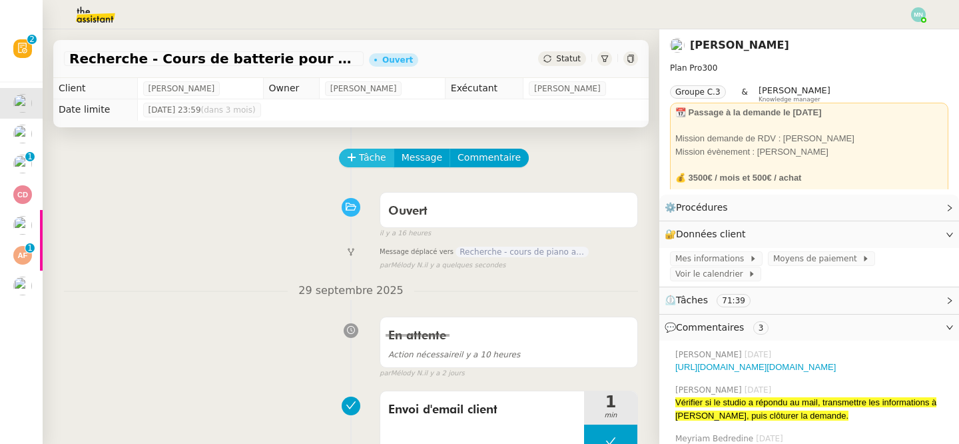
click at [381, 154] on span "Tâche" at bounding box center [372, 157] width 27 height 15
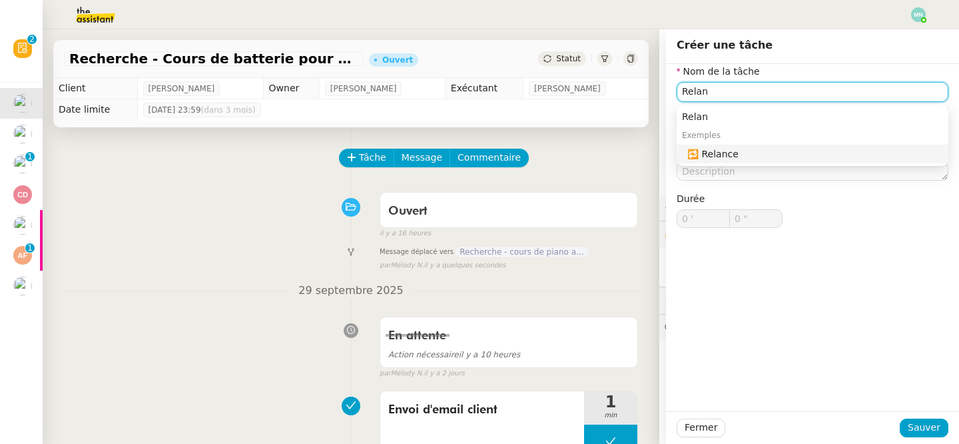
click at [844, 157] on div "🔁 Relance" at bounding box center [815, 154] width 256 height 12
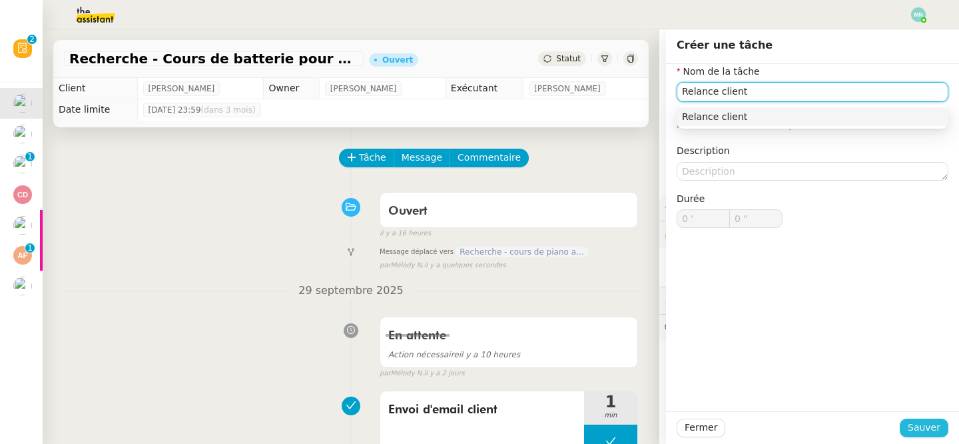
type input "Relance client"
click at [919, 430] on span "Sauver" at bounding box center [924, 427] width 33 height 15
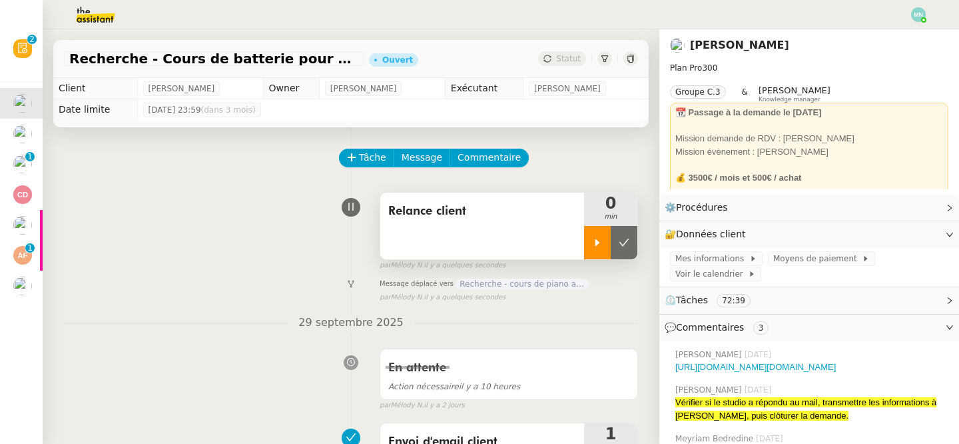
click at [598, 245] on icon at bounding box center [597, 242] width 11 height 11
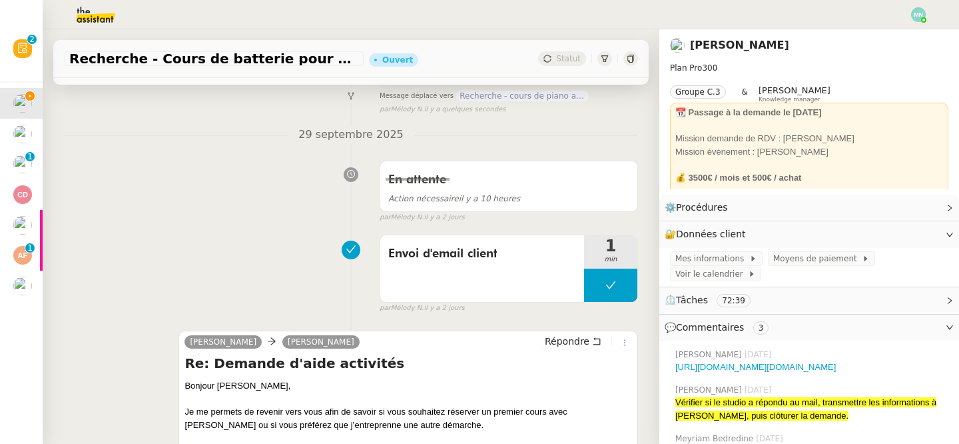
scroll to position [239, 0]
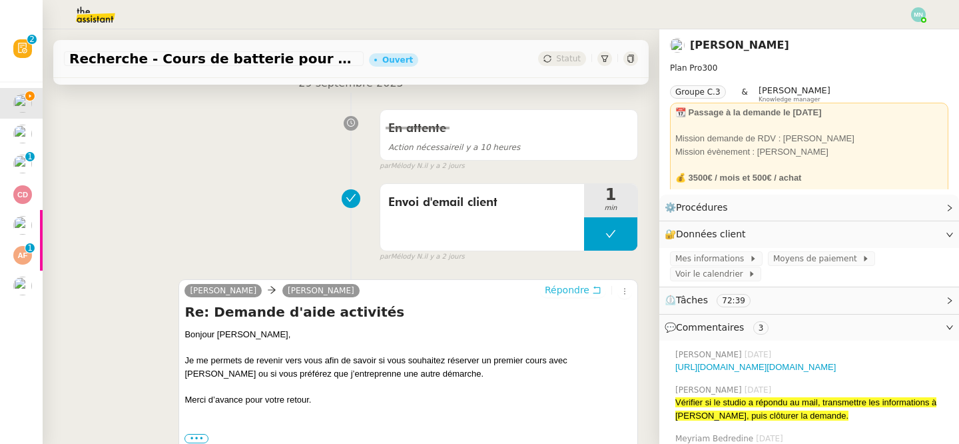
click at [571, 295] on span "Répondre" at bounding box center [567, 289] width 45 height 13
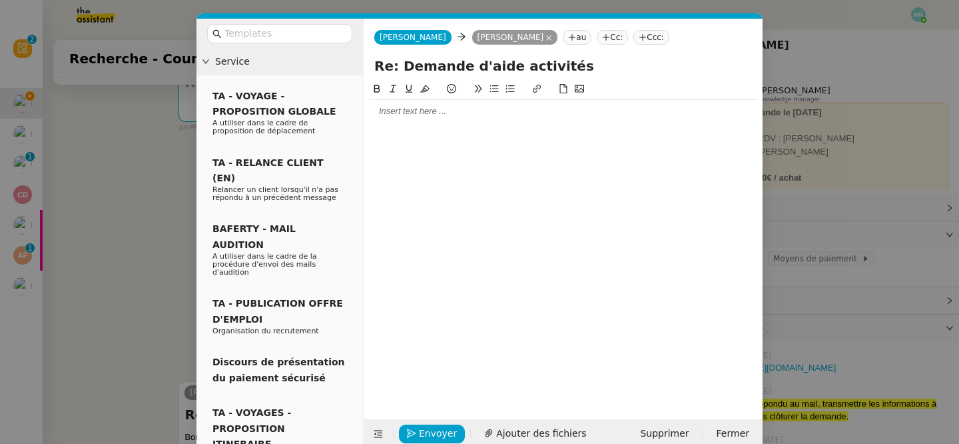
click at [390, 111] on div at bounding box center [563, 111] width 388 height 12
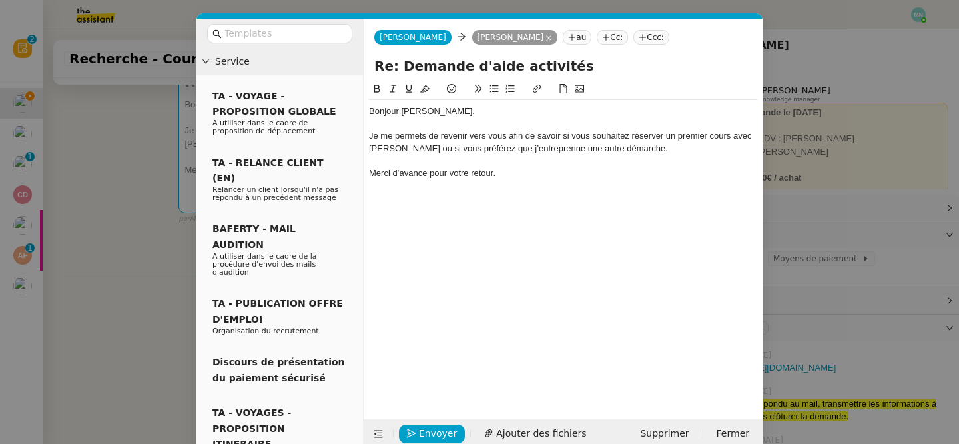
click at [733, 138] on div "Je me permets de revenir vers vous afin de savoir si vous souhaitez réserver un…" at bounding box center [563, 142] width 388 height 25
click at [418, 434] on button "Envoyer" at bounding box center [432, 433] width 66 height 19
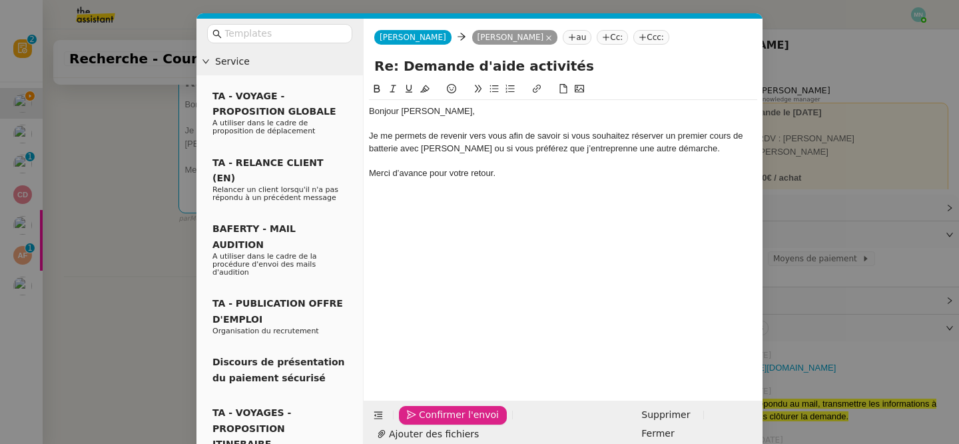
click at [418, 424] on button "Confirmer l'envoi" at bounding box center [453, 415] width 108 height 19
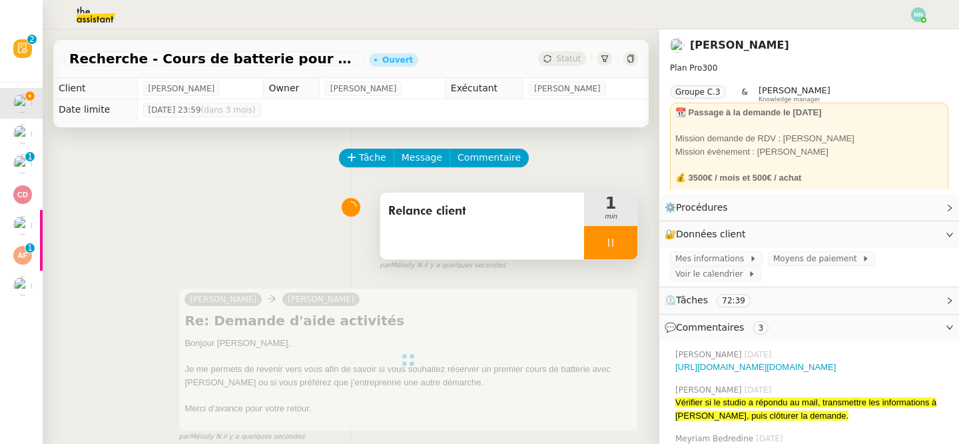
click at [606, 244] on icon at bounding box center [611, 242] width 11 height 11
click at [624, 244] on icon at bounding box center [624, 242] width 11 height 11
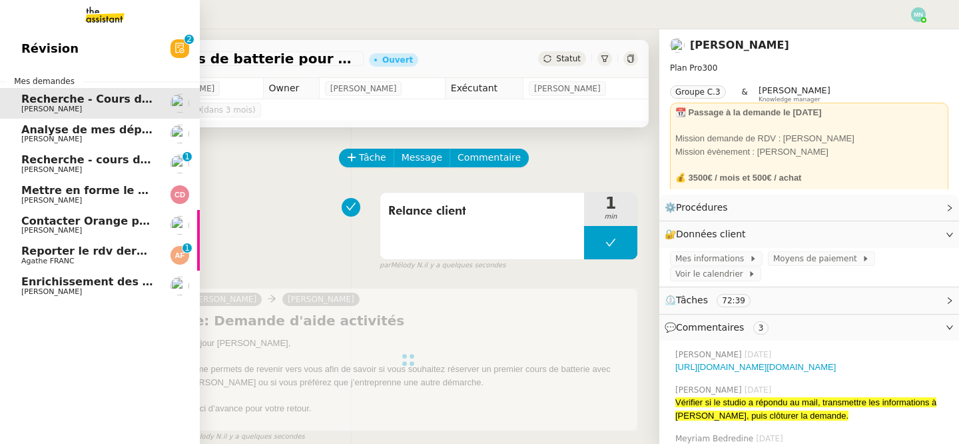
click at [42, 163] on span "Recherche - cours de piano adulte" at bounding box center [123, 159] width 205 height 13
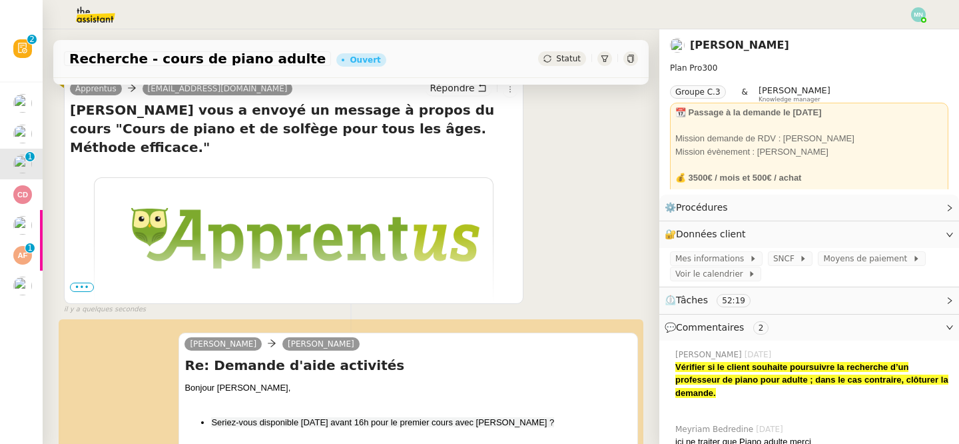
scroll to position [286, 0]
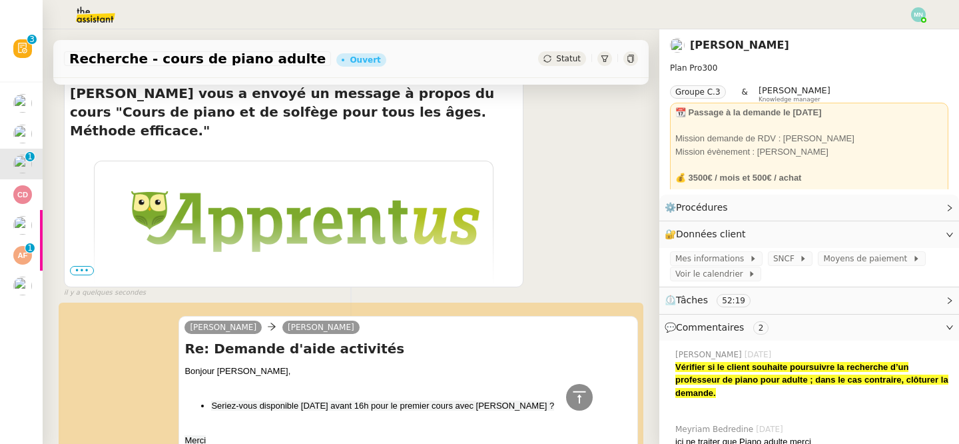
click at [89, 270] on span "•••" at bounding box center [82, 270] width 24 height 9
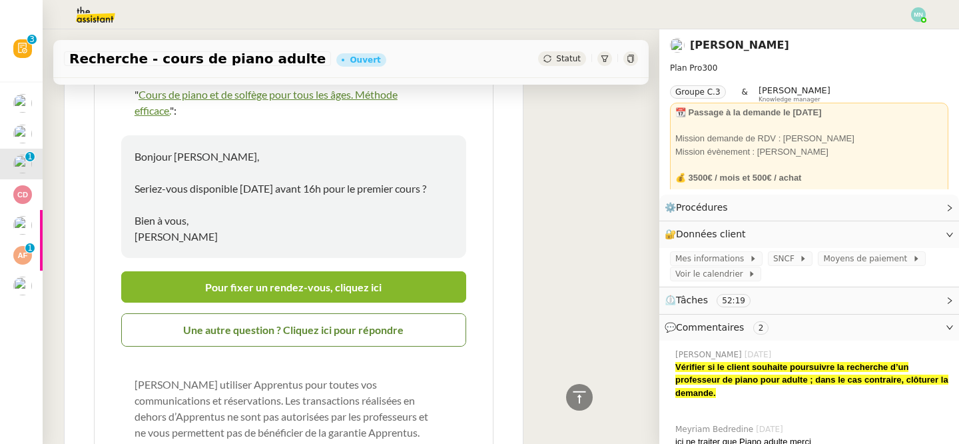
scroll to position [0, 0]
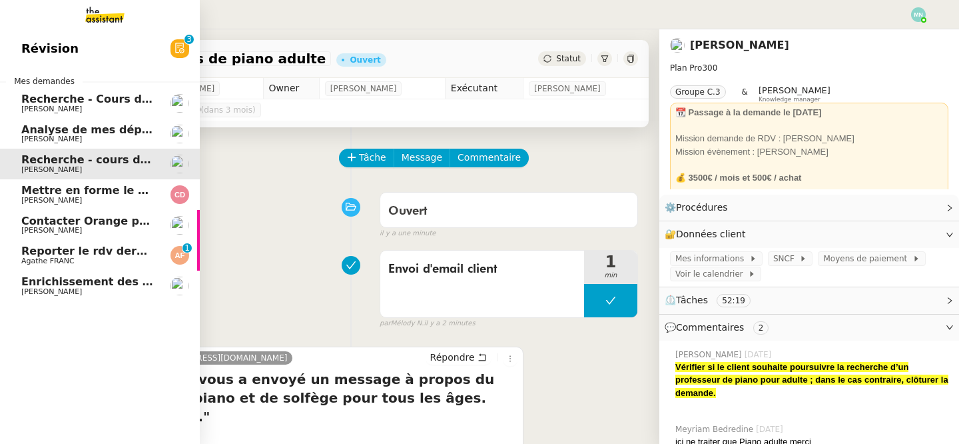
click at [81, 132] on span "Analyse de mes dépenses personnelles" at bounding box center [139, 129] width 236 height 13
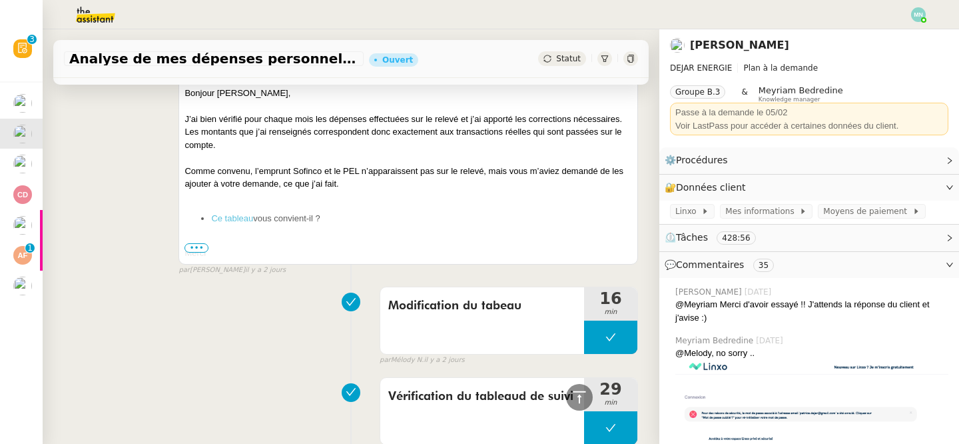
scroll to position [376, 0]
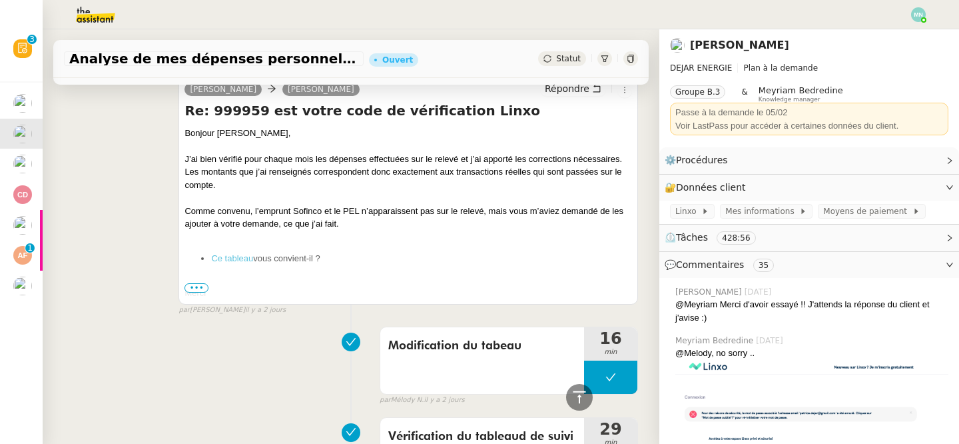
click at [191, 287] on span "•••" at bounding box center [197, 287] width 24 height 9
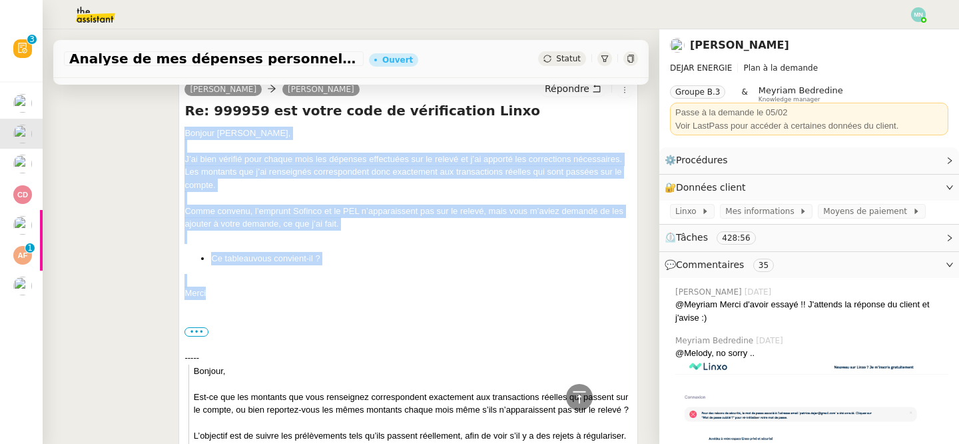
drag, startPoint x: 225, startPoint y: 292, endPoint x: 170, endPoint y: 123, distance: 178.6
click at [170, 123] on div "[PERSON_NAME] DEJAR Répondre Re: 999959 est votre code de vérification Linxo Bo…" at bounding box center [351, 307] width 574 height 482
copy div "Bonjour [PERSON_NAME], J’ai bien vérifié pour chaque mois les dépenses effectué…"
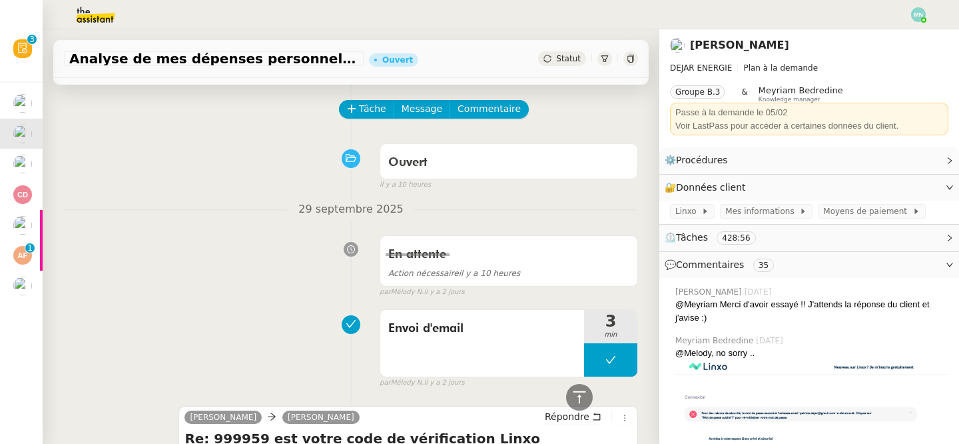
scroll to position [0, 0]
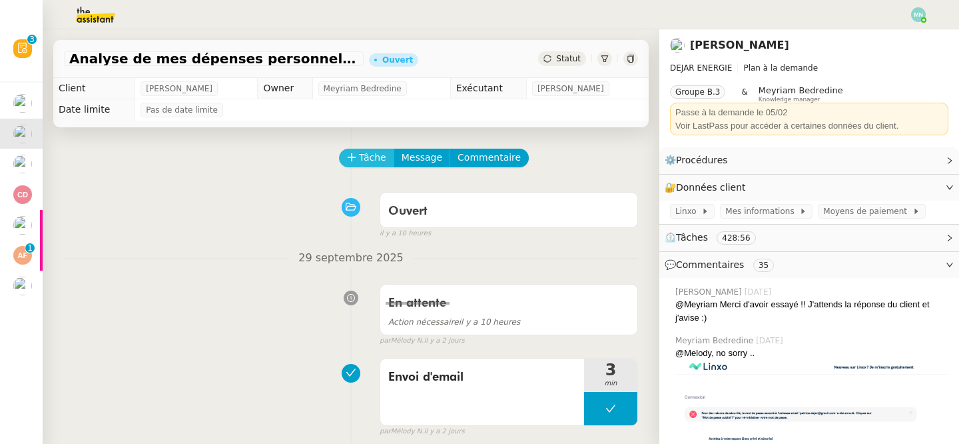
click at [374, 156] on span "Tâche" at bounding box center [372, 157] width 27 height 15
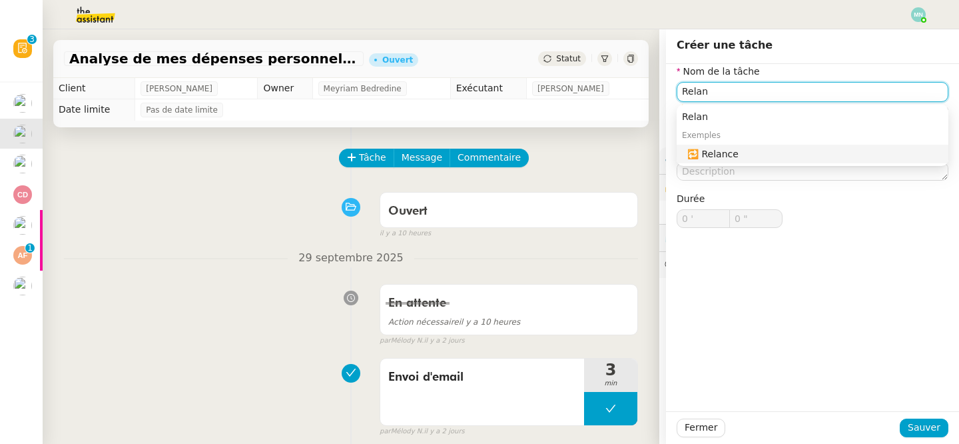
click at [747, 152] on div "🔁 Relance" at bounding box center [815, 154] width 256 height 12
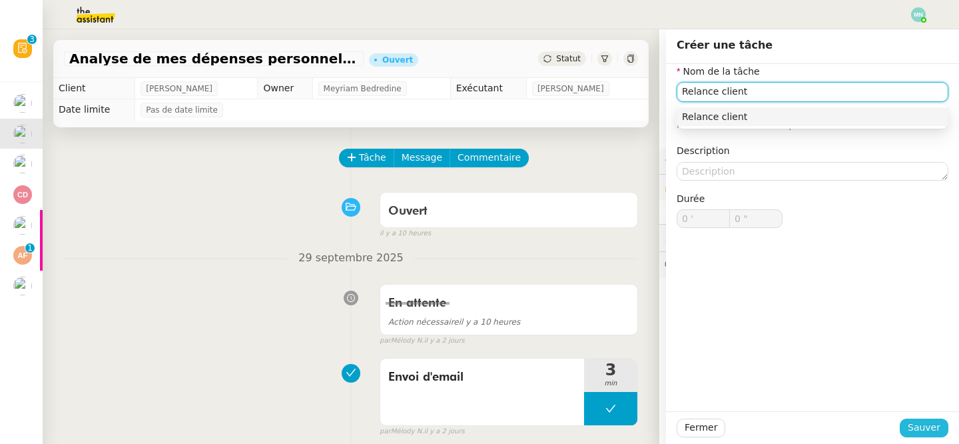
type input "Relance client"
click at [936, 426] on span "Sauver" at bounding box center [924, 427] width 33 height 15
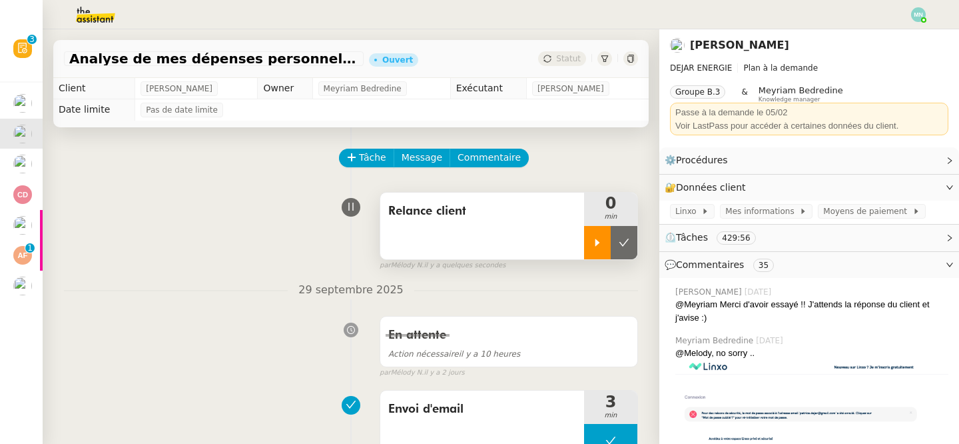
click at [600, 236] on div at bounding box center [597, 242] width 27 height 33
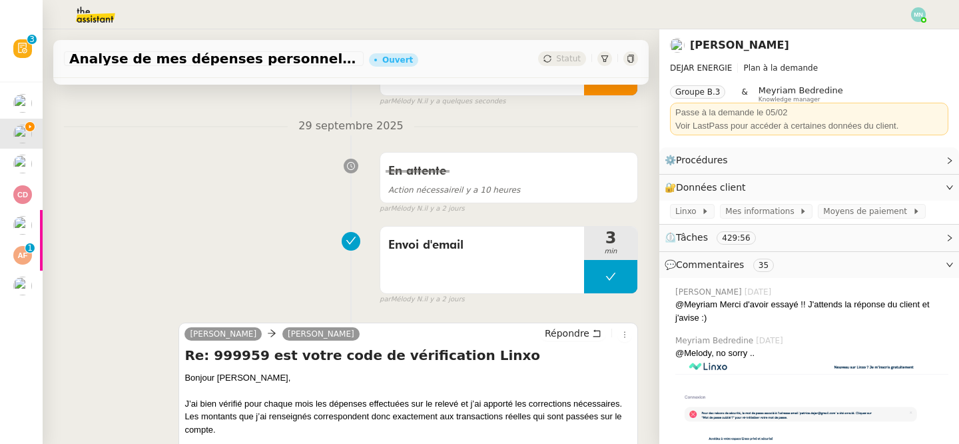
scroll to position [288, 0]
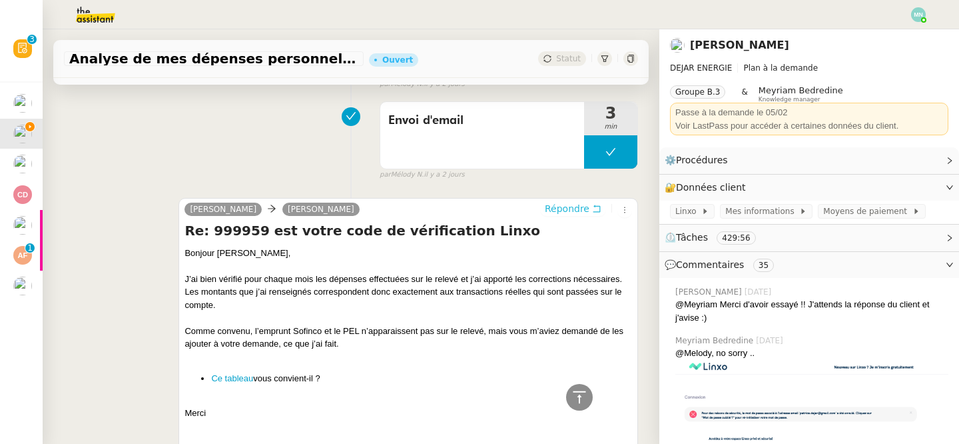
click at [586, 205] on span "Répondre" at bounding box center [567, 208] width 45 height 13
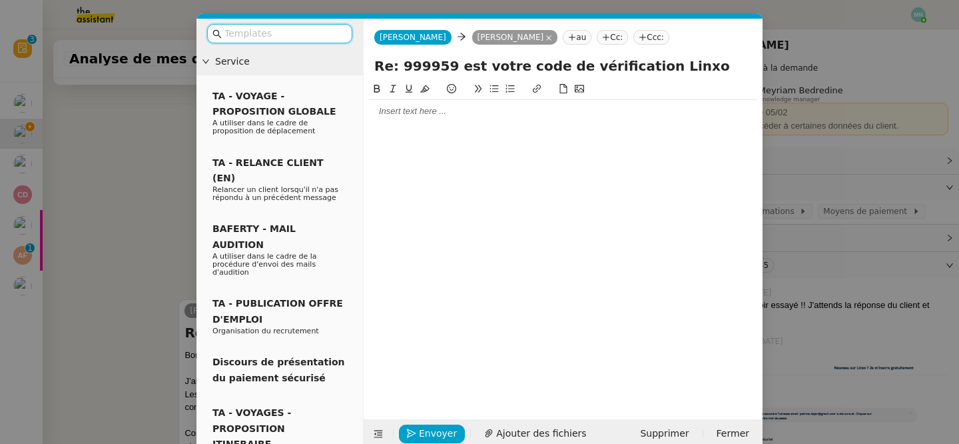
scroll to position [390, 0]
click at [296, 29] on input "text" at bounding box center [285, 33] width 120 height 15
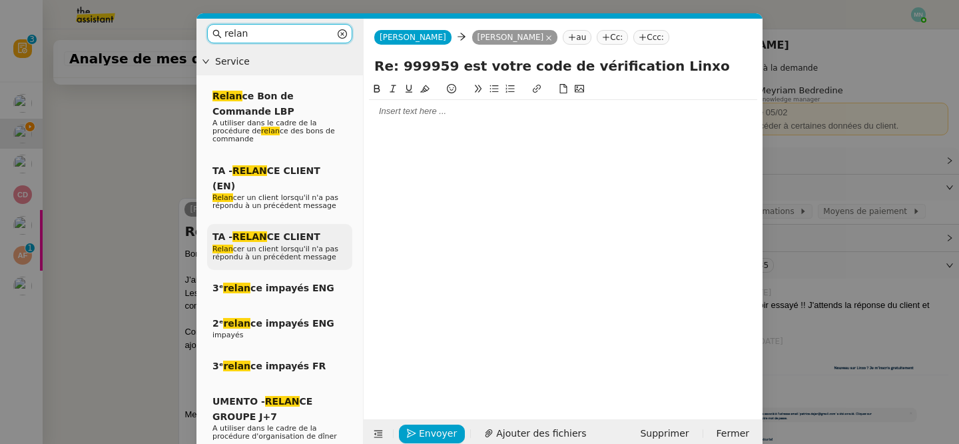
type input "relan"
click at [292, 244] on span "Relan cer un client lorsqu'il n'a pas répondu à un précédent message" at bounding box center [276, 252] width 126 height 17
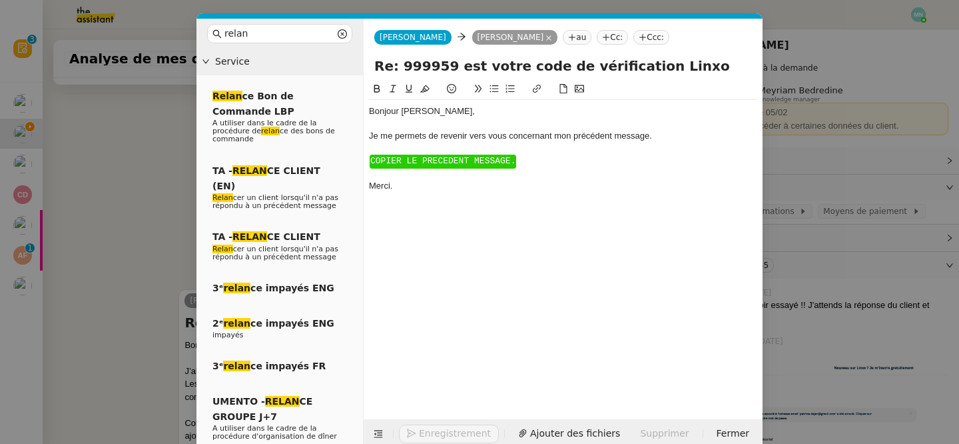
scroll to position [481, 0]
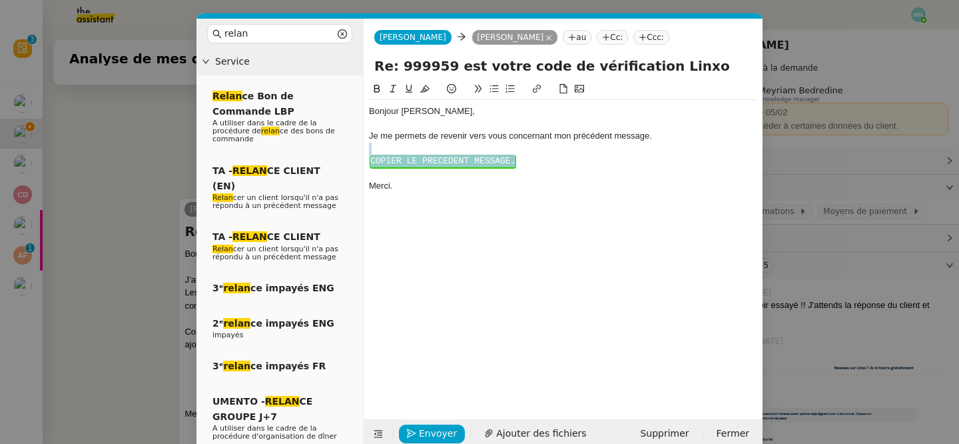
drag, startPoint x: 530, startPoint y: 173, endPoint x: 360, endPoint y: 150, distance: 171.4
click at [360, 150] on nz-layout "relan Service Relan ce Bon de Commande LBP A utiliser dans le cadre de la procé…" at bounding box center [480, 234] width 566 height 430
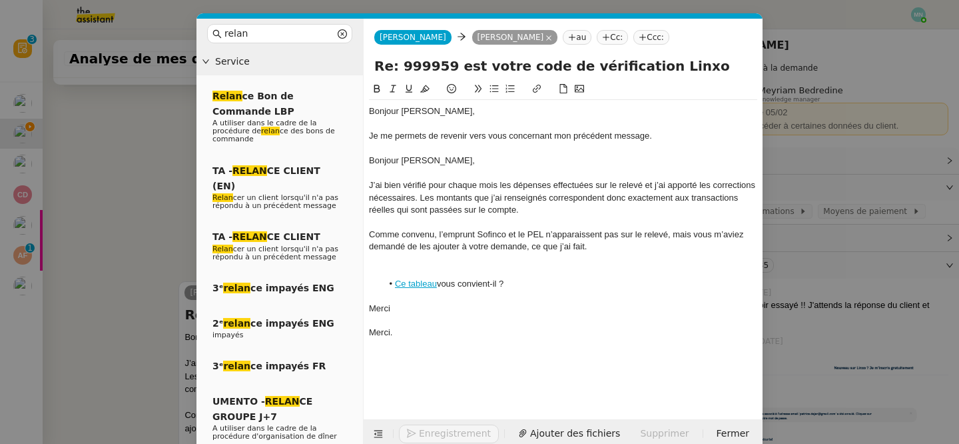
scroll to position [564, 0]
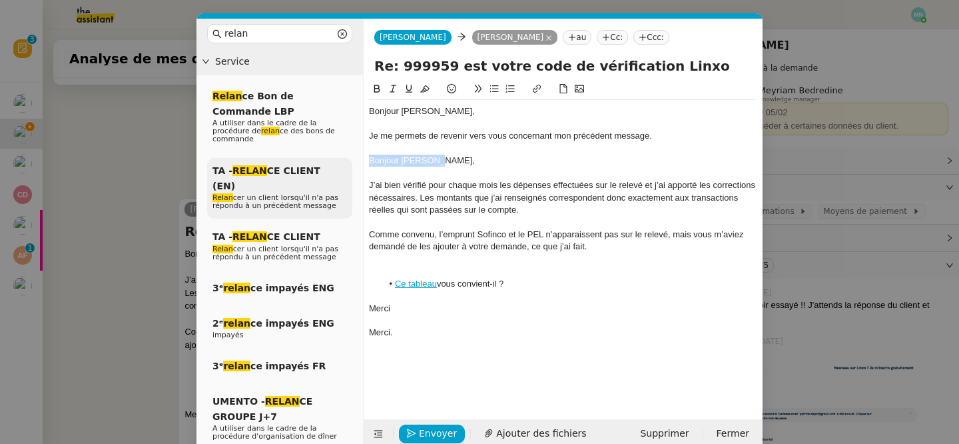
drag, startPoint x: 466, startPoint y: 166, endPoint x: 351, endPoint y: 163, distance: 114.6
click at [351, 163] on nz-layout "relan Service Relan ce Bon de Commande LBP A utiliser dans le cadre de la procé…" at bounding box center [480, 234] width 566 height 430
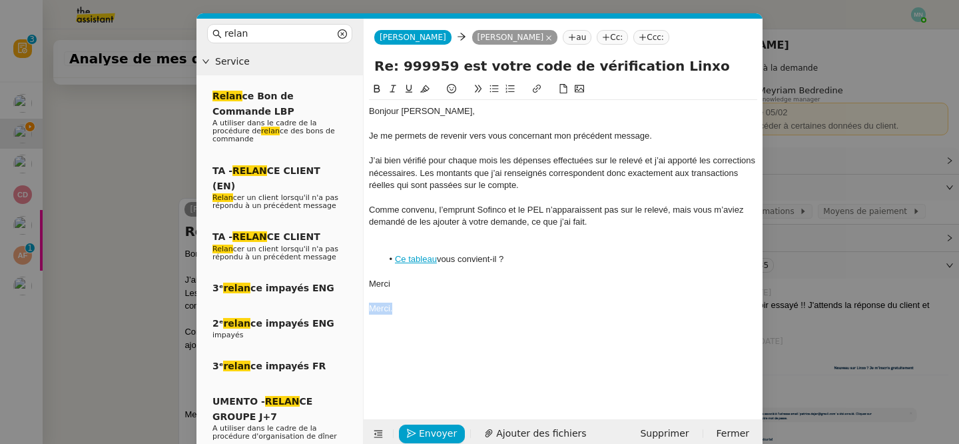
drag, startPoint x: 433, startPoint y: 306, endPoint x: 353, endPoint y: 306, distance: 79.9
click at [352, 306] on nz-layout "relan Service Relan ce Bon de Commande LBP A utiliser dans le cadre de la procé…" at bounding box center [480, 234] width 566 height 430
click at [402, 244] on div at bounding box center [563, 246] width 388 height 12
click at [428, 432] on span "Envoyer" at bounding box center [438, 433] width 38 height 15
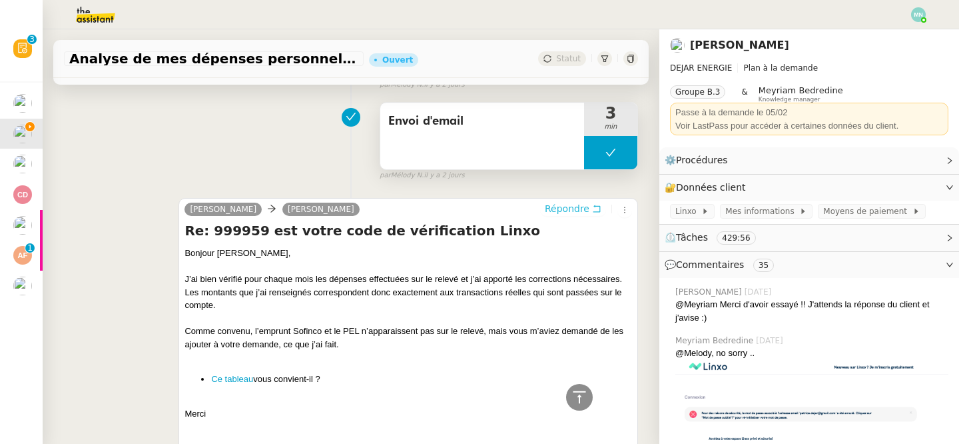
scroll to position [0, 0]
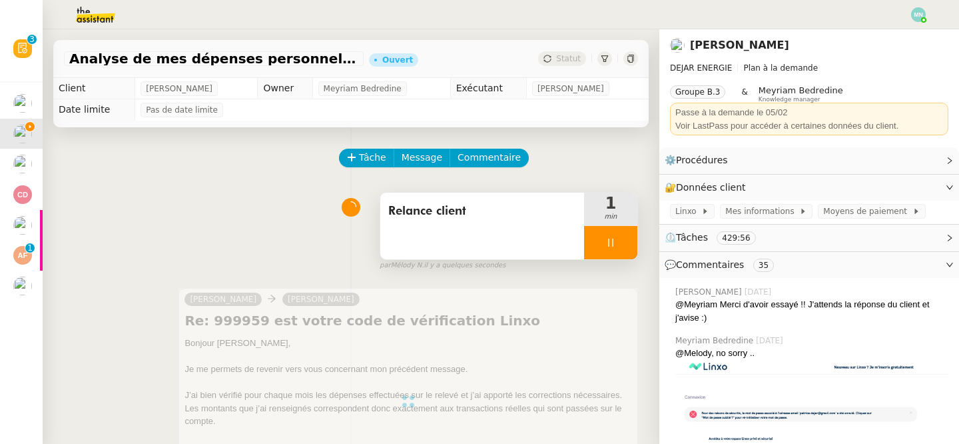
click at [599, 244] on div at bounding box center [610, 242] width 53 height 33
click at [624, 246] on icon at bounding box center [624, 242] width 11 height 11
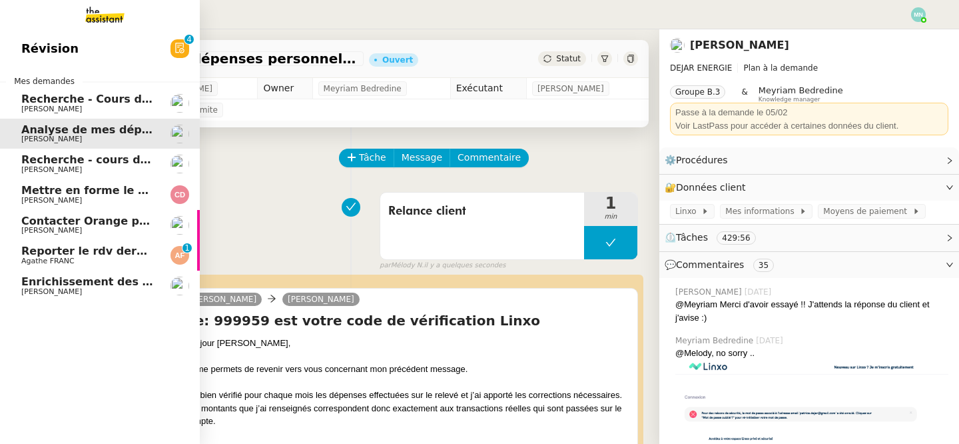
click at [56, 166] on span "[PERSON_NAME]" at bounding box center [51, 169] width 61 height 9
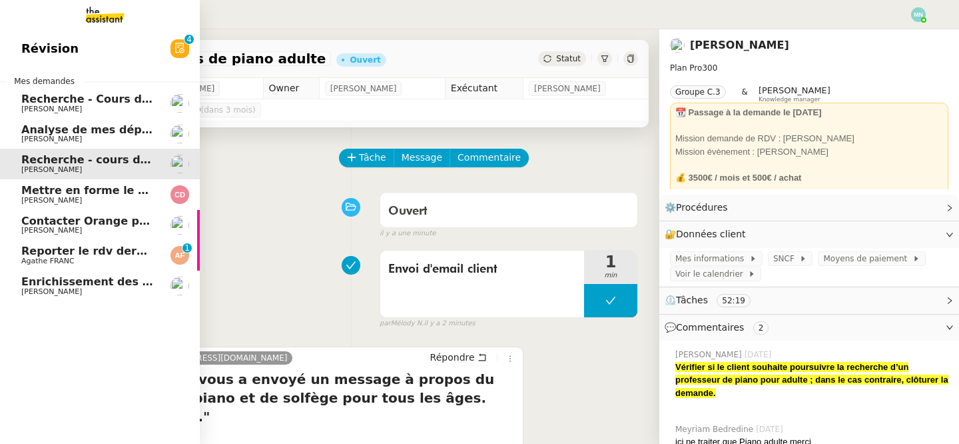
click at [87, 187] on span "Mettre en forme le CCTP et la DPGF" at bounding box center [128, 190] width 215 height 13
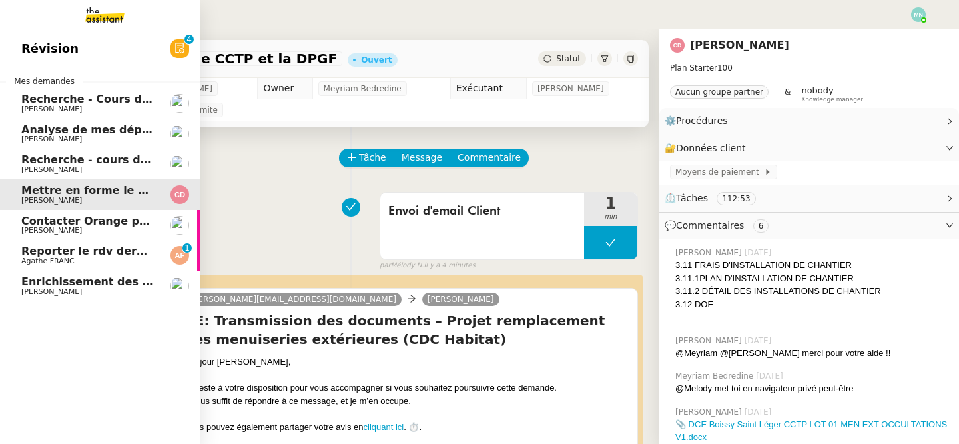
click at [33, 219] on span "Contacter Orange pour raccordement fibre urgent" at bounding box center [171, 221] width 301 height 13
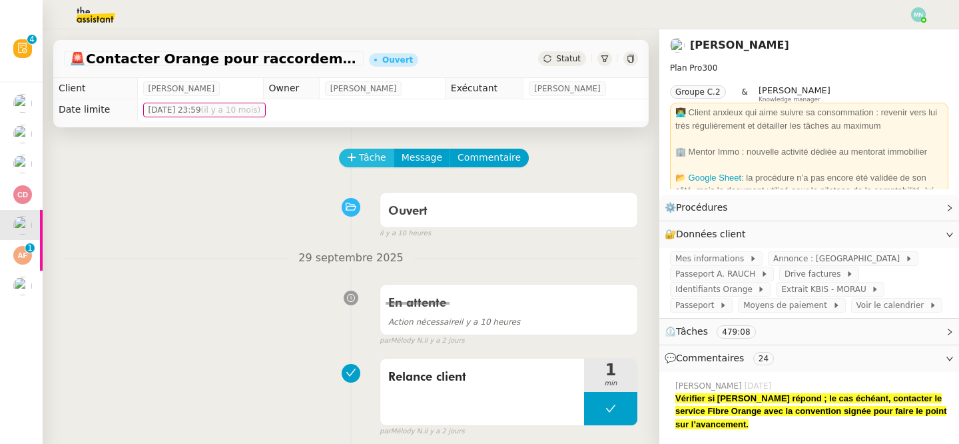
click at [368, 153] on span "Tâche" at bounding box center [372, 157] width 27 height 15
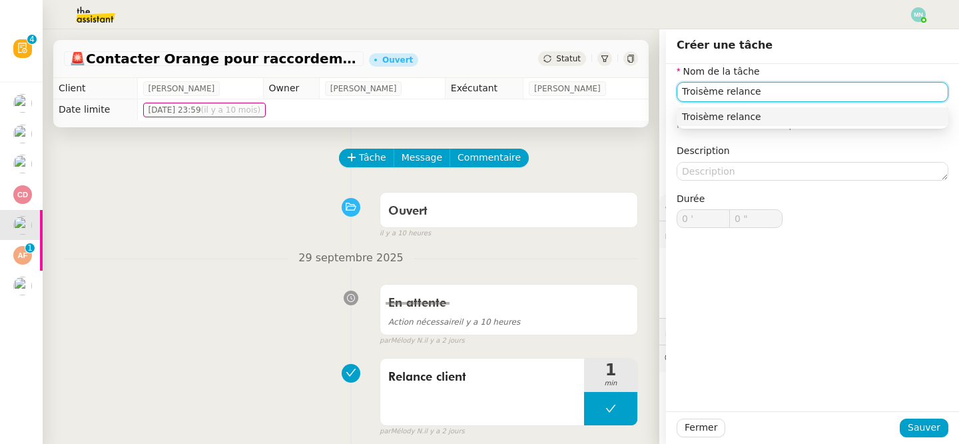
click at [760, 125] on nz-auto-option "Troisème relance" at bounding box center [813, 116] width 272 height 19
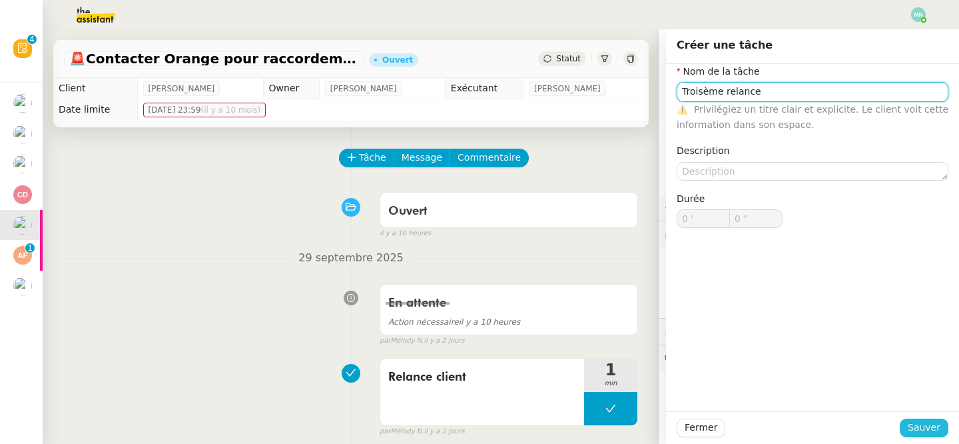
type input "Troisème relance"
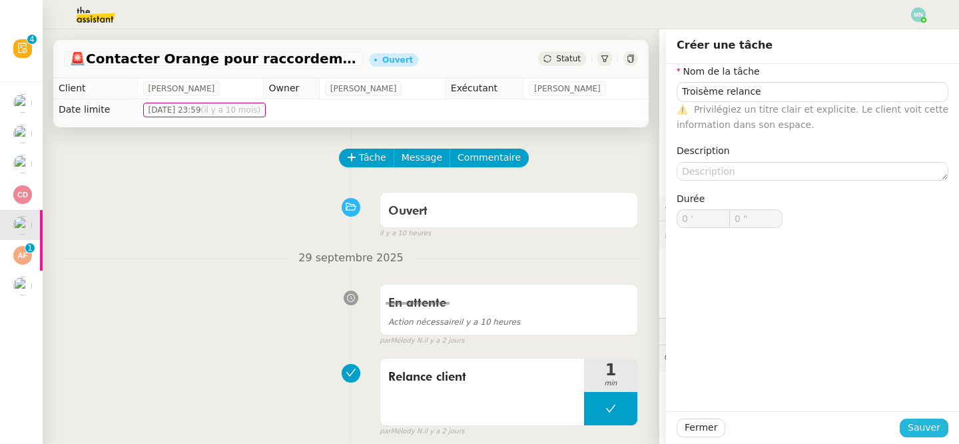
click at [934, 421] on span "Sauver" at bounding box center [924, 427] width 33 height 15
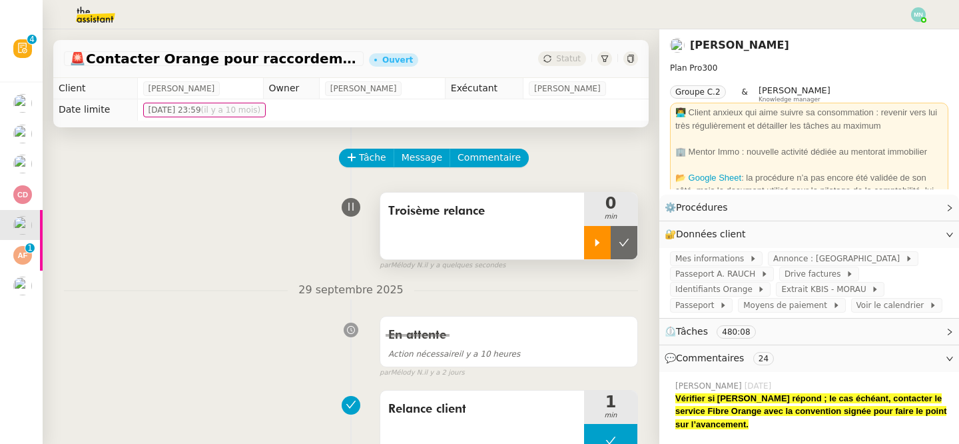
click at [597, 240] on icon at bounding box center [598, 241] width 5 height 7
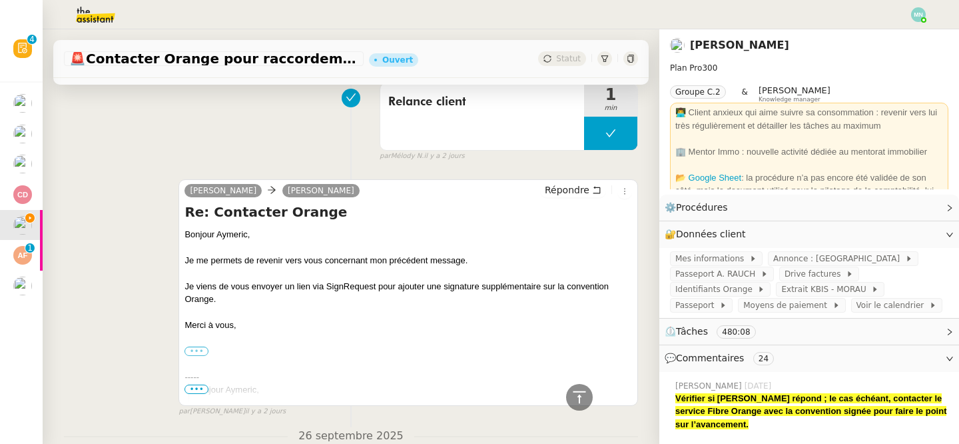
scroll to position [309, 0]
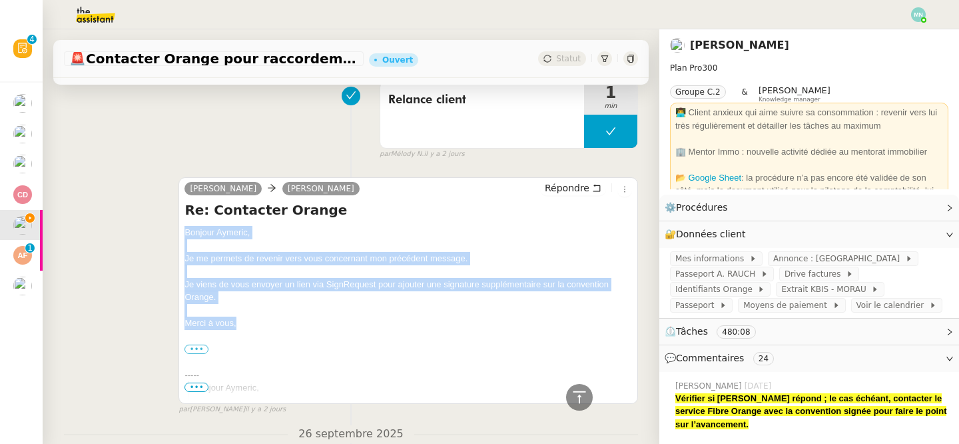
drag, startPoint x: 228, startPoint y: 330, endPoint x: 177, endPoint y: 236, distance: 107.0
click at [177, 236] on div "[PERSON_NAME] Répondre Re: Contacter Orange [PERSON_NAME]﻿, Je me permets de re…" at bounding box center [351, 290] width 574 height 250
copy div "Bonjour Aymeric﻿, Je me permets de revenir vers vous concernant mon précédent m…"
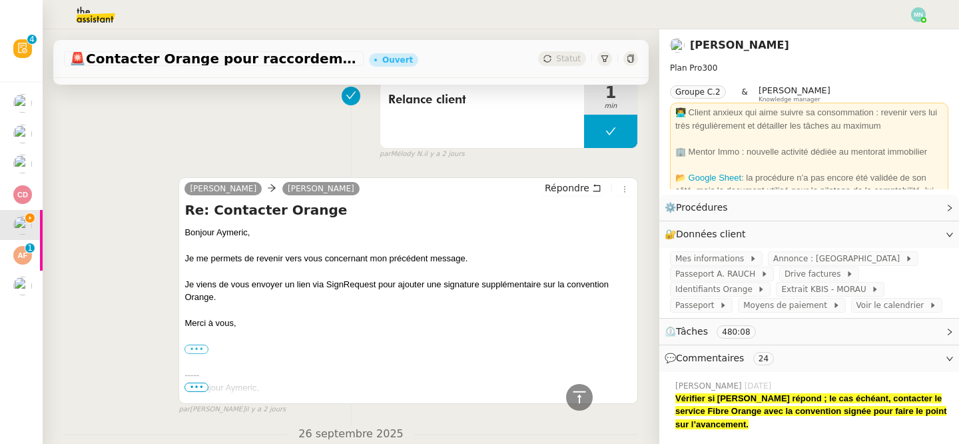
click at [206, 387] on span "•••" at bounding box center [197, 386] width 24 height 9
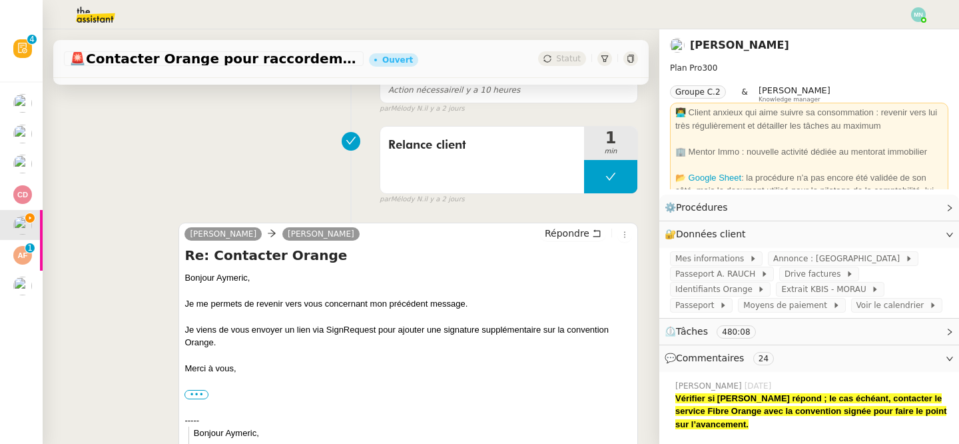
scroll to position [251, 0]
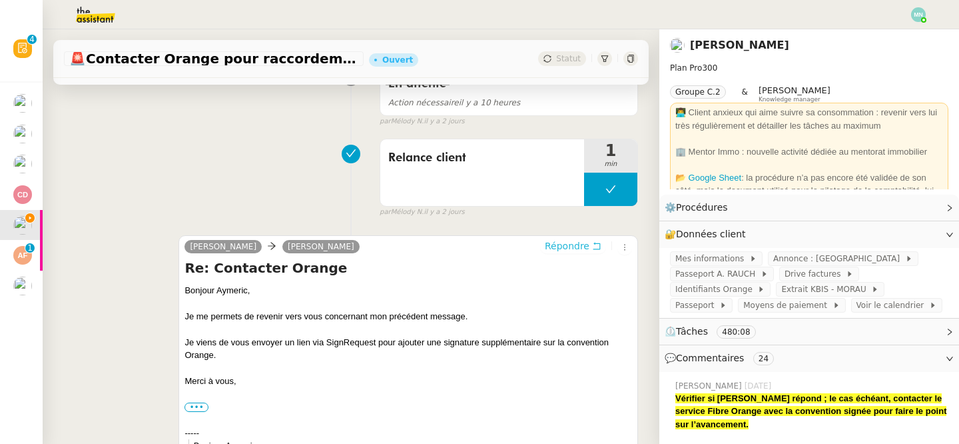
click at [572, 242] on span "Répondre" at bounding box center [567, 245] width 45 height 13
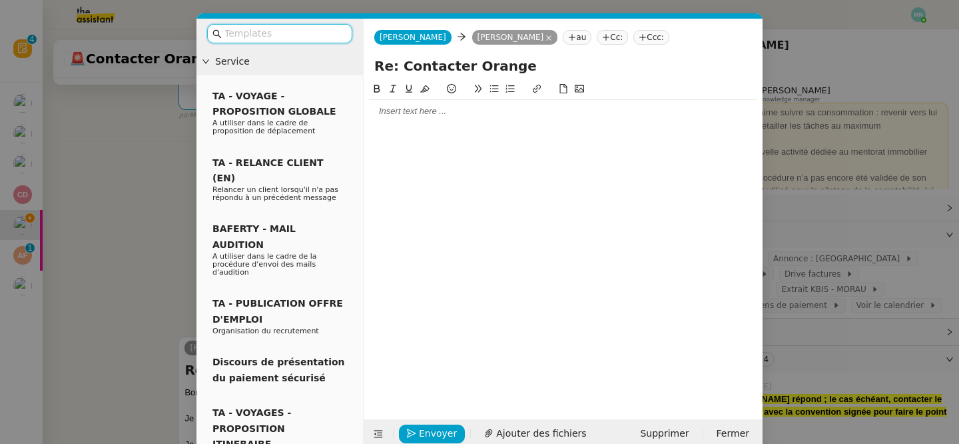
scroll to position [352, 0]
click at [390, 109] on div at bounding box center [563, 111] width 388 height 12
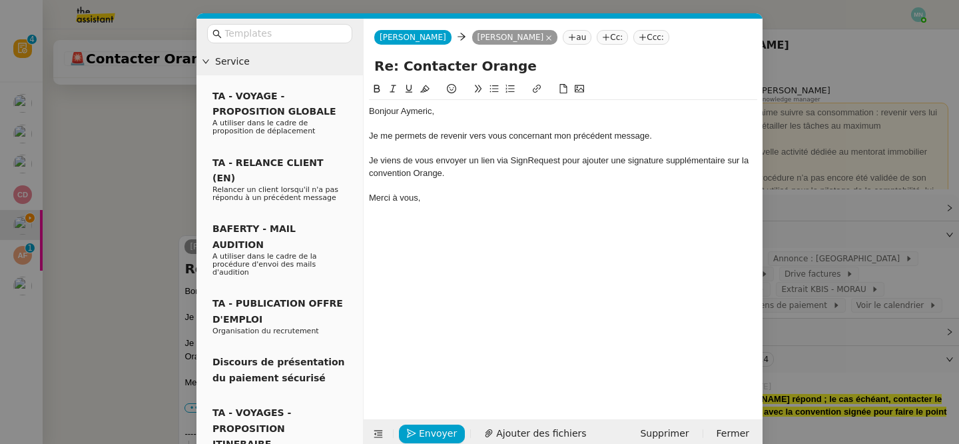
scroll to position [470, 0]
click at [422, 431] on span "Envoyer" at bounding box center [438, 433] width 38 height 15
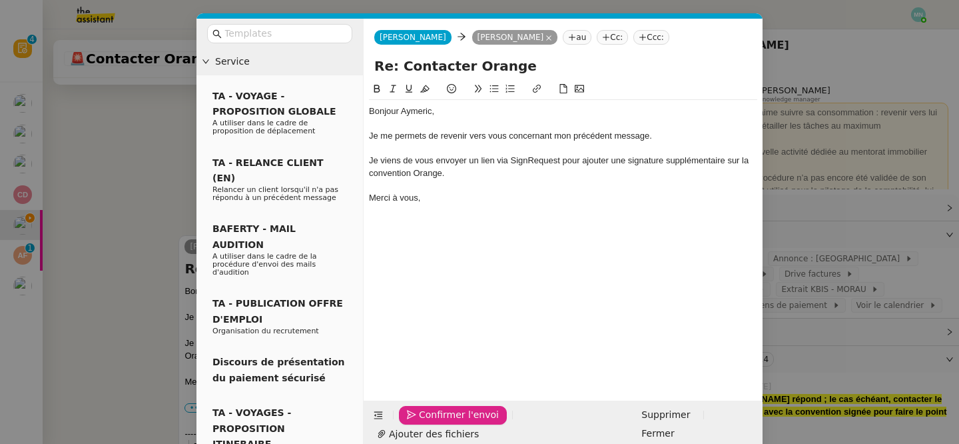
click at [422, 422] on span "Confirmer l'envoi" at bounding box center [459, 414] width 80 height 15
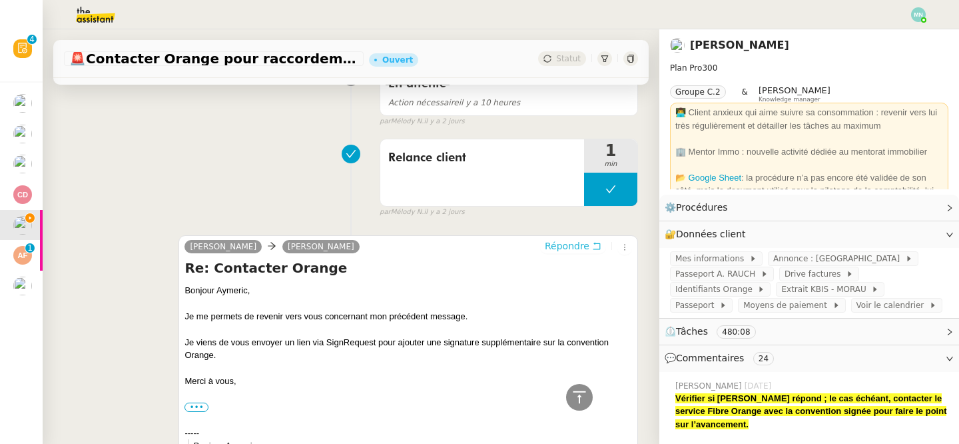
scroll to position [0, 0]
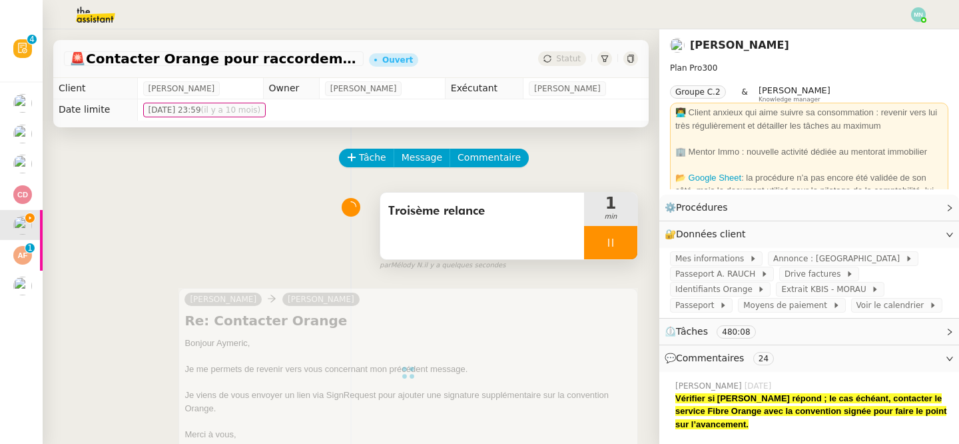
click at [607, 242] on icon at bounding box center [611, 242] width 11 height 11
click at [618, 245] on button at bounding box center [624, 242] width 27 height 33
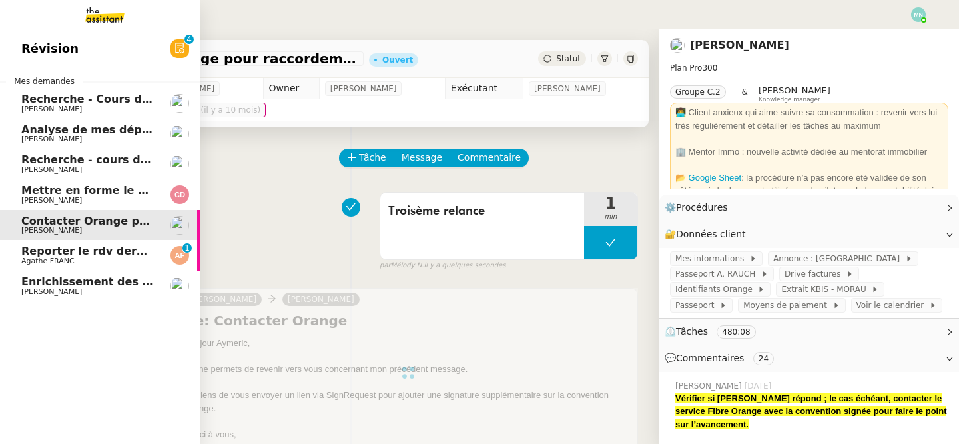
click at [29, 260] on span "Agathe FRANC" at bounding box center [47, 260] width 53 height 9
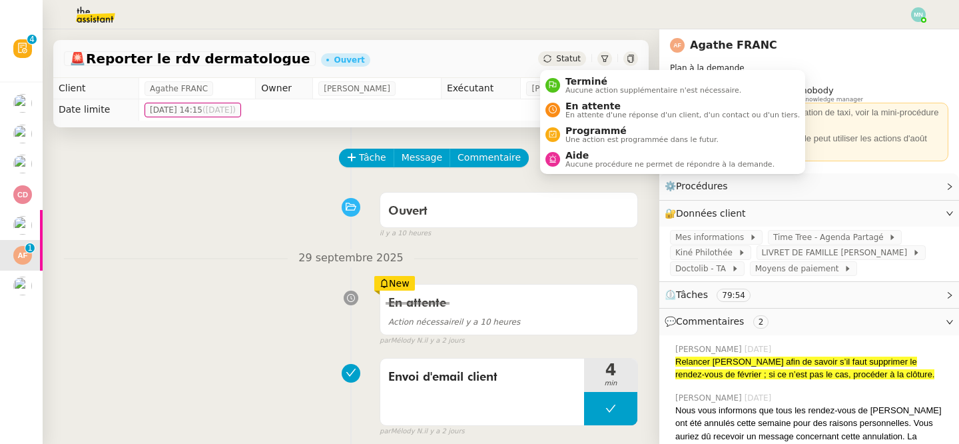
click at [577, 61] on span "Statut" at bounding box center [568, 58] width 25 height 9
click at [603, 107] on span "En attente" at bounding box center [683, 106] width 234 height 11
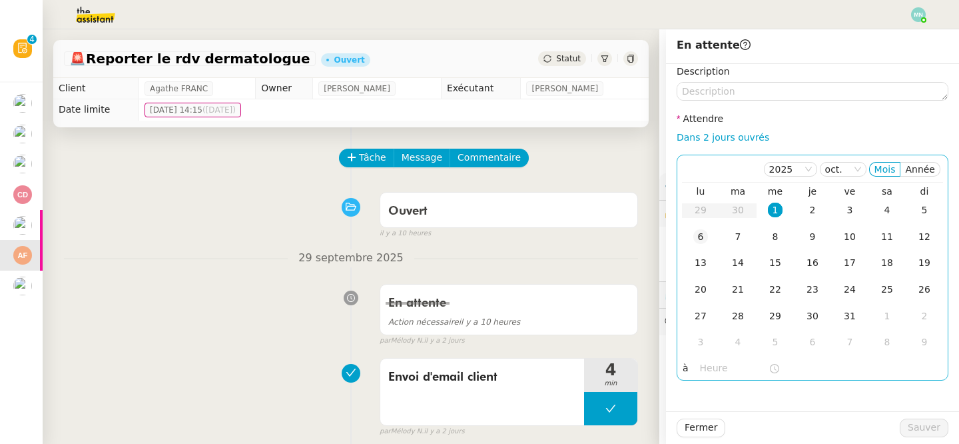
click at [703, 238] on div "6" at bounding box center [700, 236] width 15 height 15
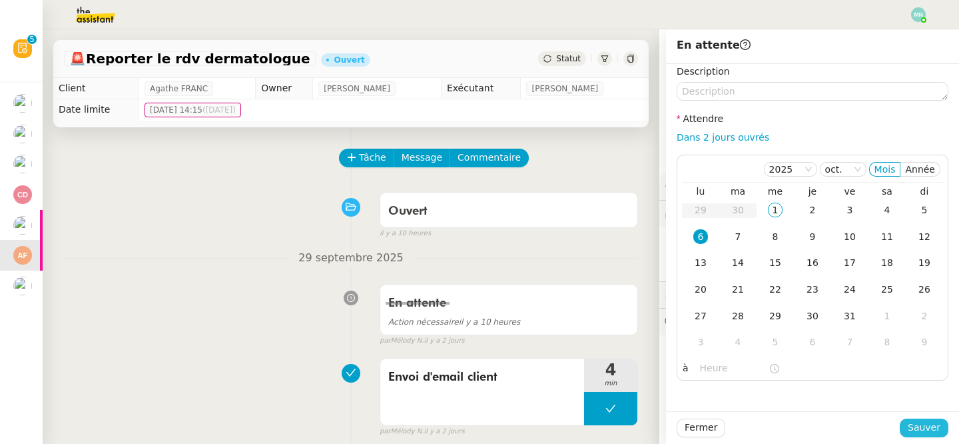
click at [937, 430] on span "Sauver" at bounding box center [924, 427] width 33 height 15
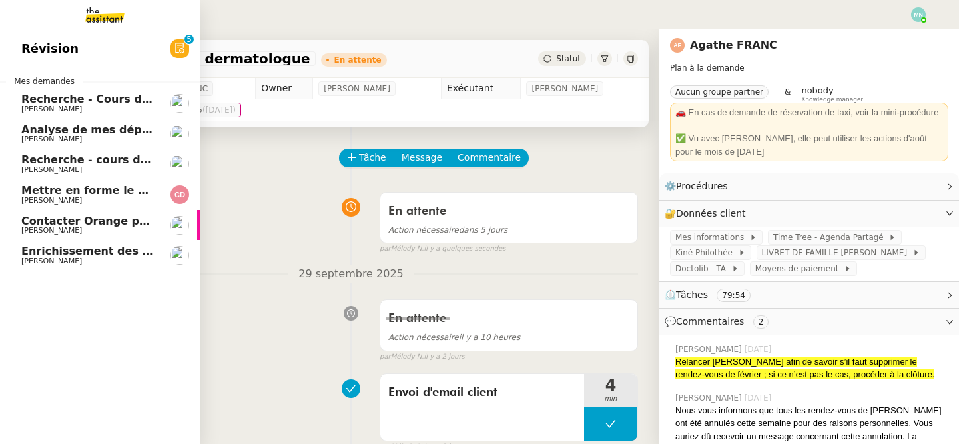
click at [41, 255] on span "Enrichissement des connaissances - [DATE]" at bounding box center [151, 250] width 260 height 13
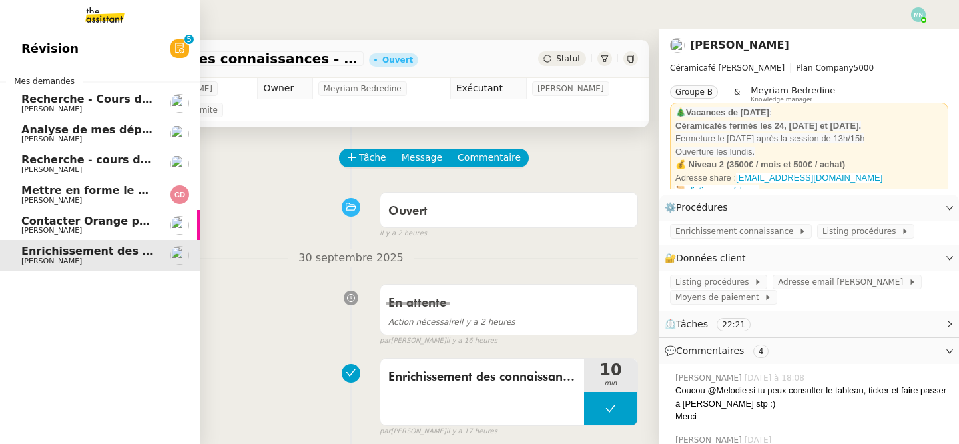
click at [41, 230] on span "[PERSON_NAME]" at bounding box center [51, 230] width 61 height 9
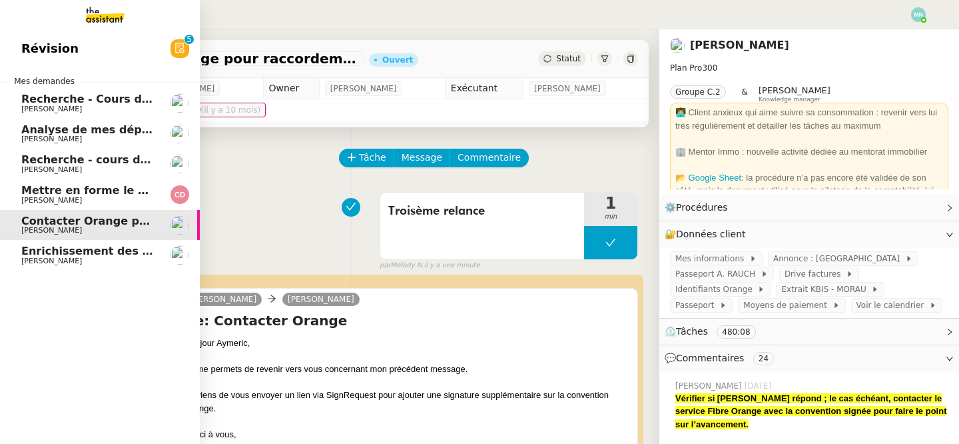
click at [32, 255] on span "Enrichissement des connaissances - [DATE]" at bounding box center [151, 250] width 260 height 13
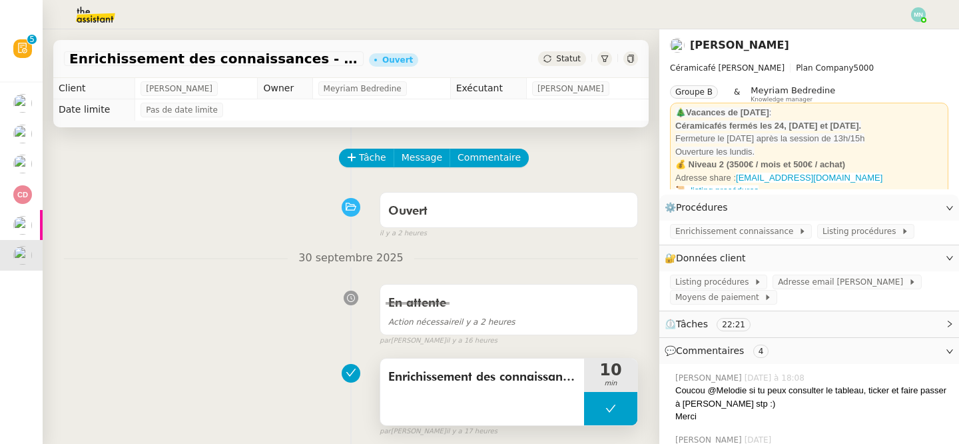
click at [480, 417] on div "Enrichissement des connaissances" at bounding box center [482, 391] width 204 height 67
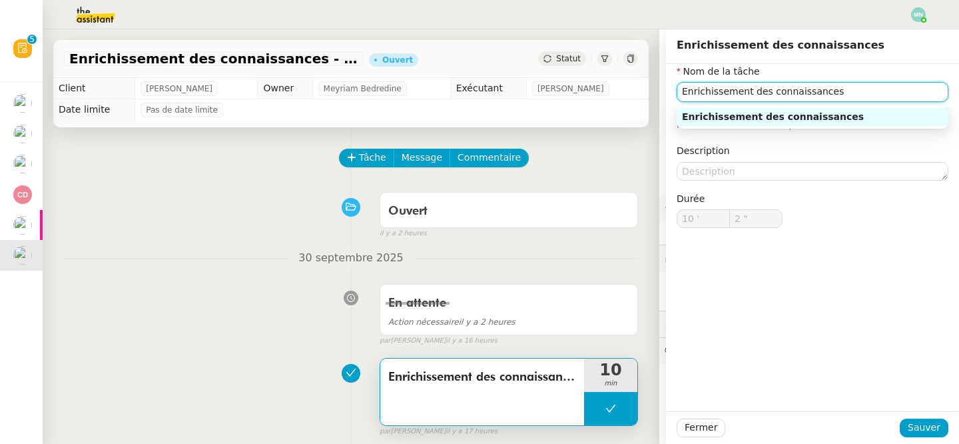
drag, startPoint x: 859, startPoint y: 93, endPoint x: 674, endPoint y: 92, distance: 185.2
click at [674, 92] on div "Nom de la tâche Enrichissement des connaissances ⚠️ Privilégiez un titre clair …" at bounding box center [812, 156] width 293 height 185
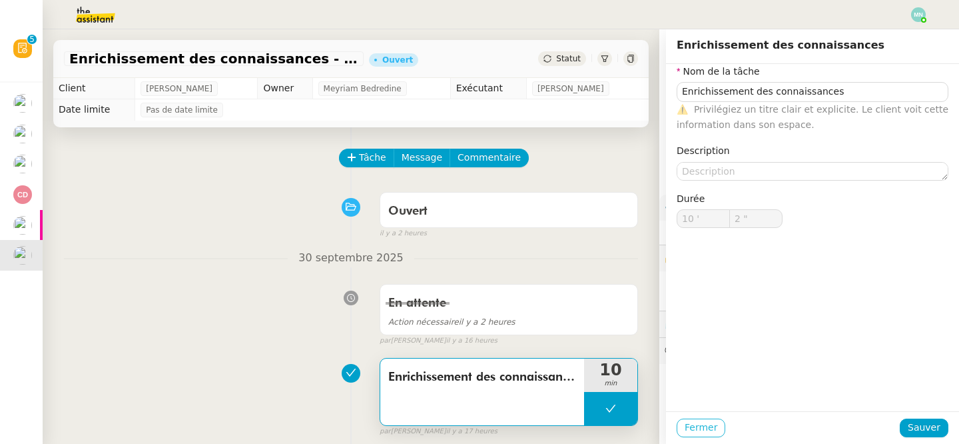
click at [703, 422] on span "Fermer" at bounding box center [701, 427] width 33 height 15
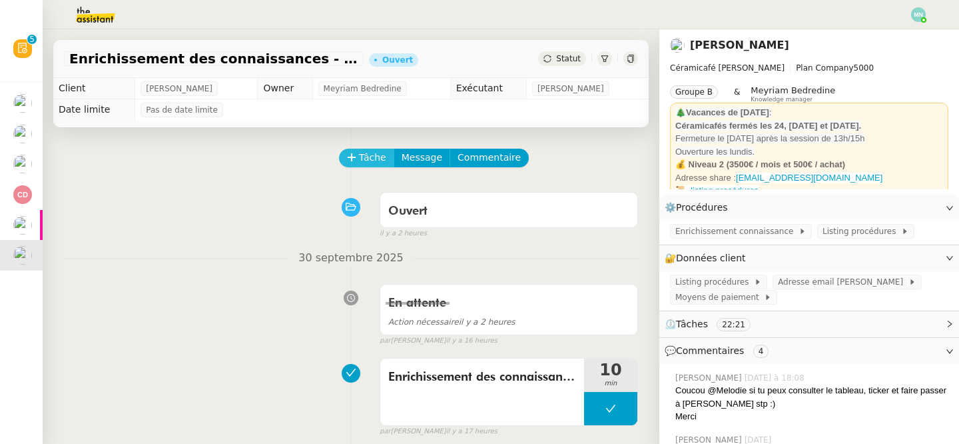
click at [360, 161] on span "Tâche" at bounding box center [372, 157] width 27 height 15
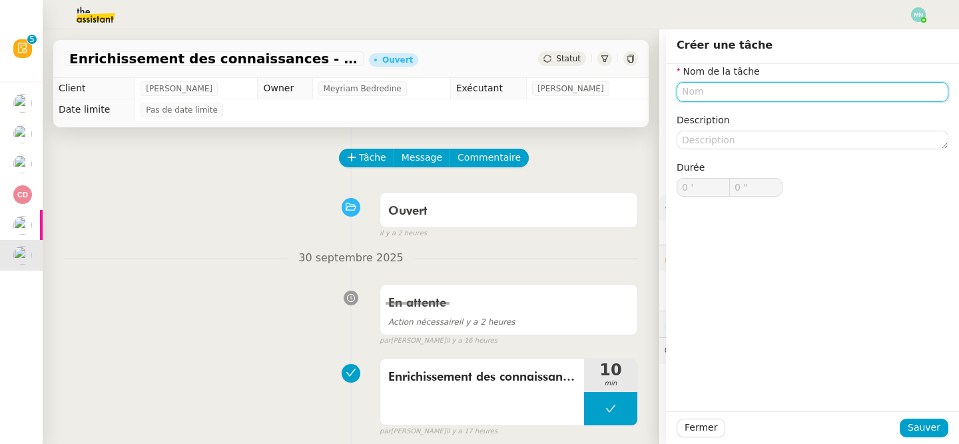
paste input "Enrichissement des connaissances"
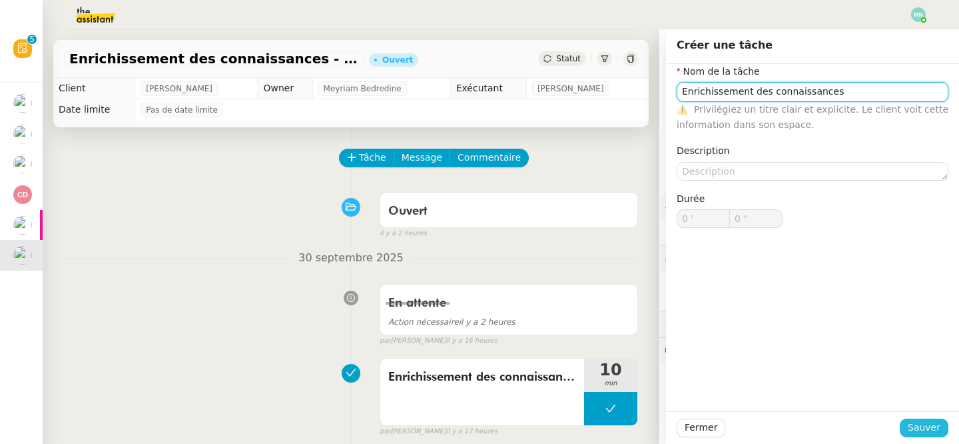
type input "Enrichissement des connaissances"
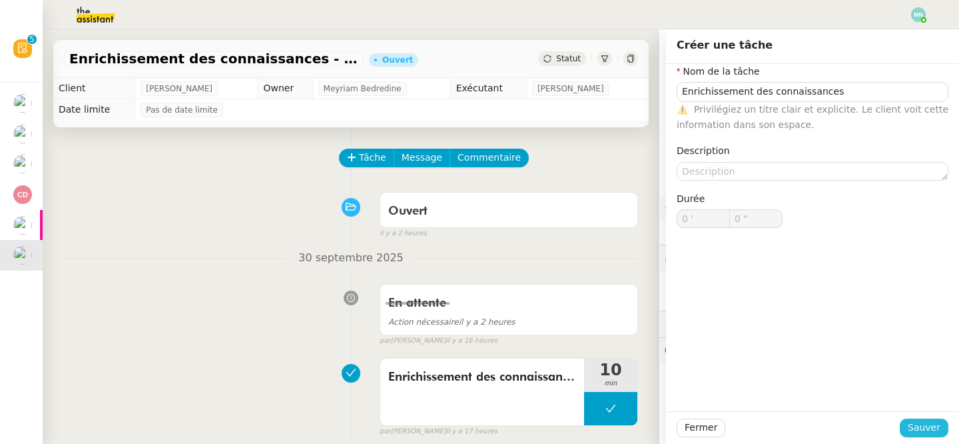
click at [935, 426] on span "Sauver" at bounding box center [924, 427] width 33 height 15
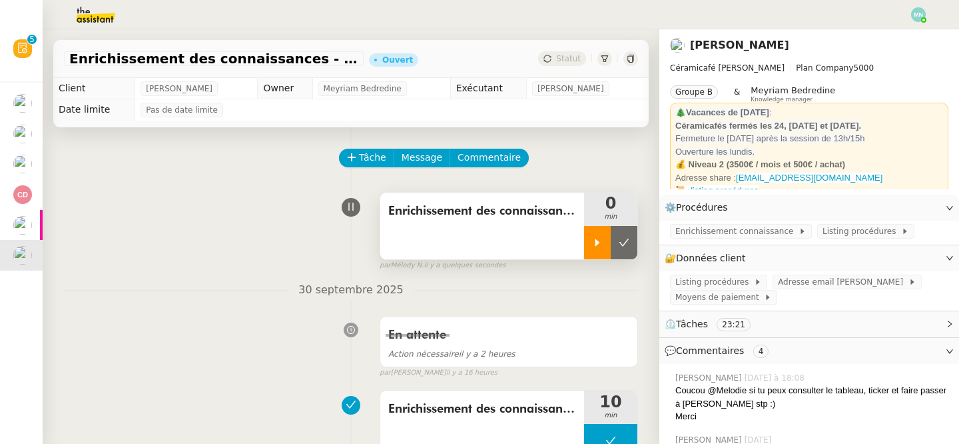
click at [598, 240] on icon at bounding box center [598, 241] width 5 height 7
click at [740, 233] on span "Enrichissement connaissance" at bounding box center [737, 231] width 123 height 13
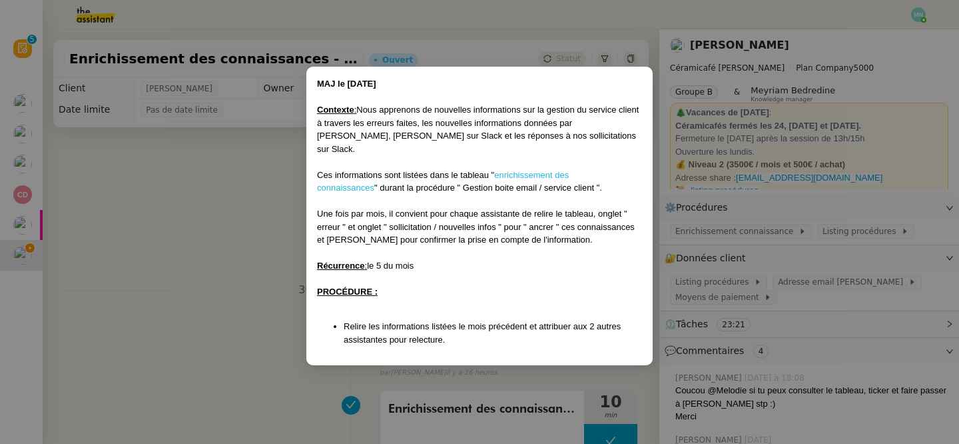
click at [557, 170] on link "enrichissement des connaissances" at bounding box center [443, 181] width 252 height 23
click at [219, 188] on nz-modal-container "MAJ le [DATE] Contexte : Nous apprenons de nouvelles informations sur la gestio…" at bounding box center [479, 222] width 959 height 444
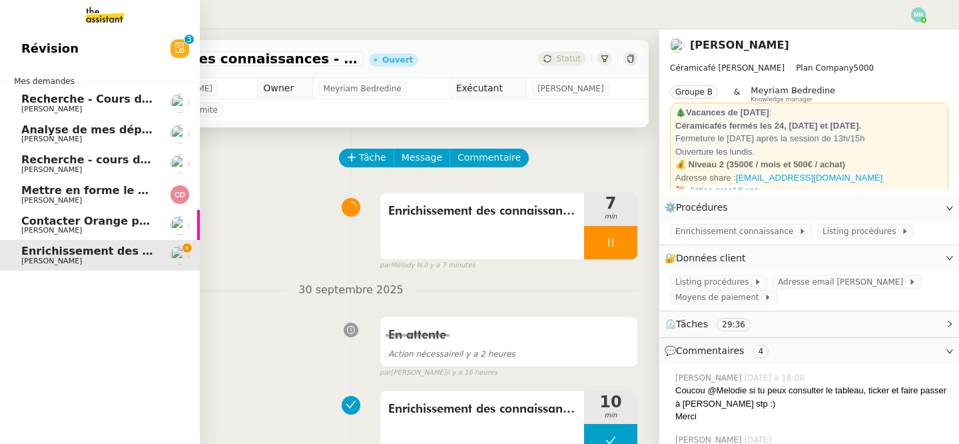
click at [54, 117] on link "Recherche - Cours de batterie pour enfant [PERSON_NAME]" at bounding box center [100, 103] width 200 height 31
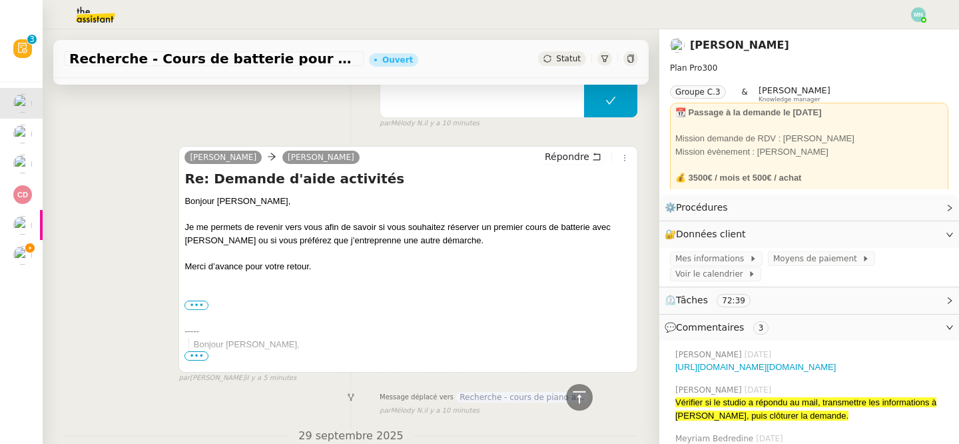
scroll to position [47, 0]
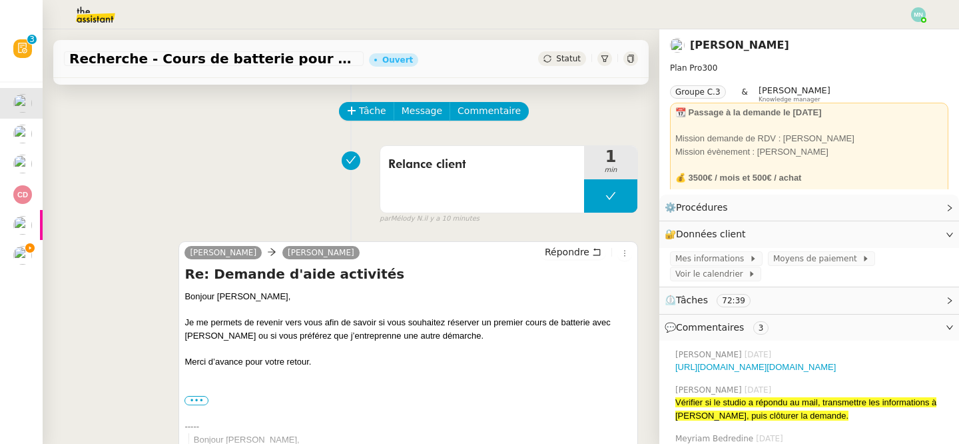
click at [576, 60] on span "Statut" at bounding box center [568, 58] width 25 height 9
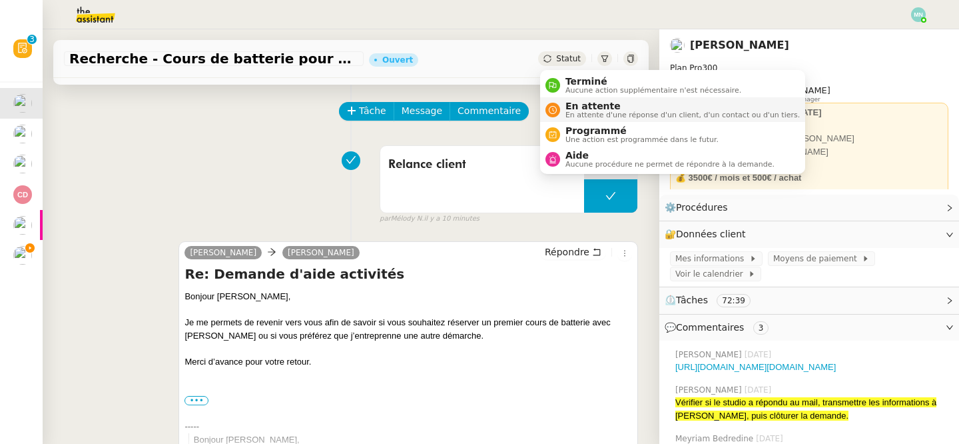
click at [596, 111] on span "En attente d'une réponse d'un client, d'un contact ou d'un tiers." at bounding box center [683, 114] width 234 height 7
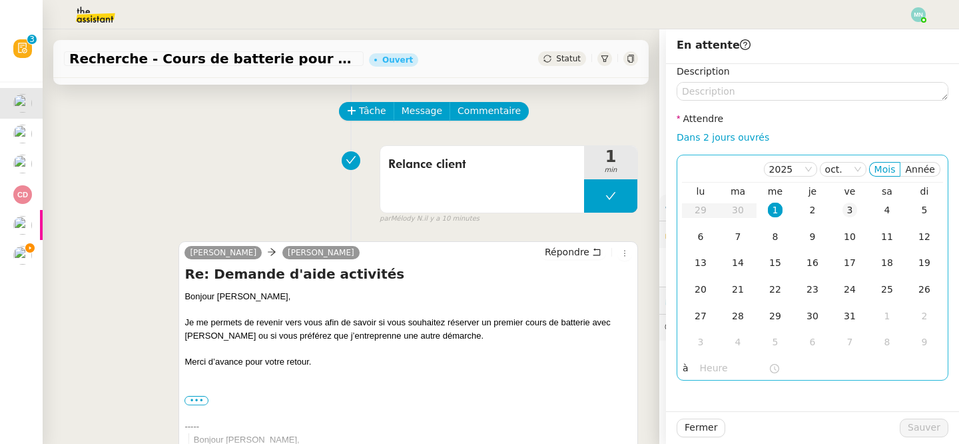
click at [851, 208] on div "3" at bounding box center [850, 210] width 15 height 15
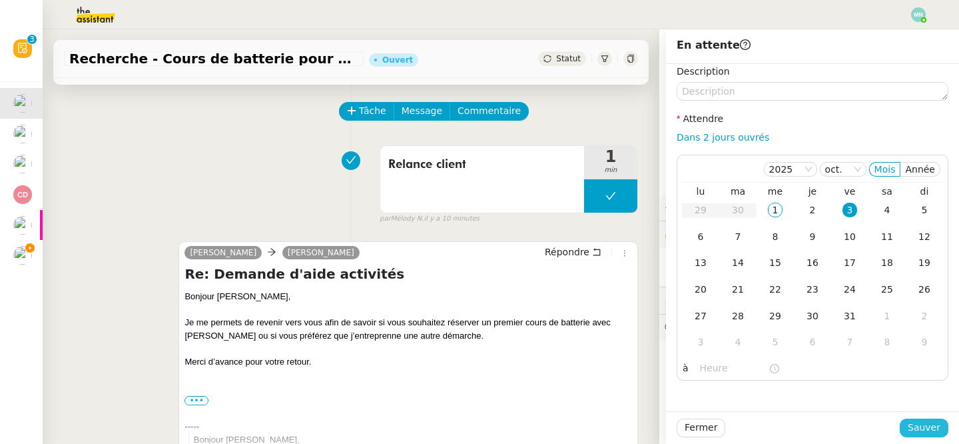
click at [928, 424] on span "Sauver" at bounding box center [924, 427] width 33 height 15
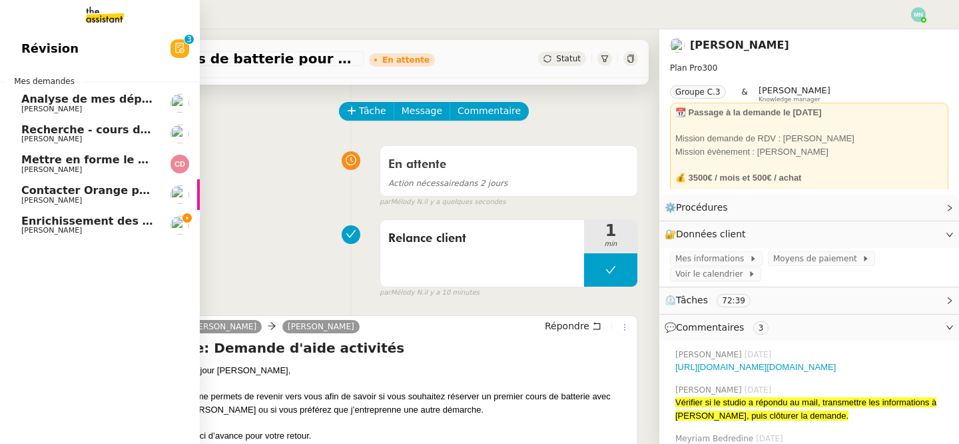
click at [22, 107] on span "[PERSON_NAME]" at bounding box center [51, 109] width 61 height 9
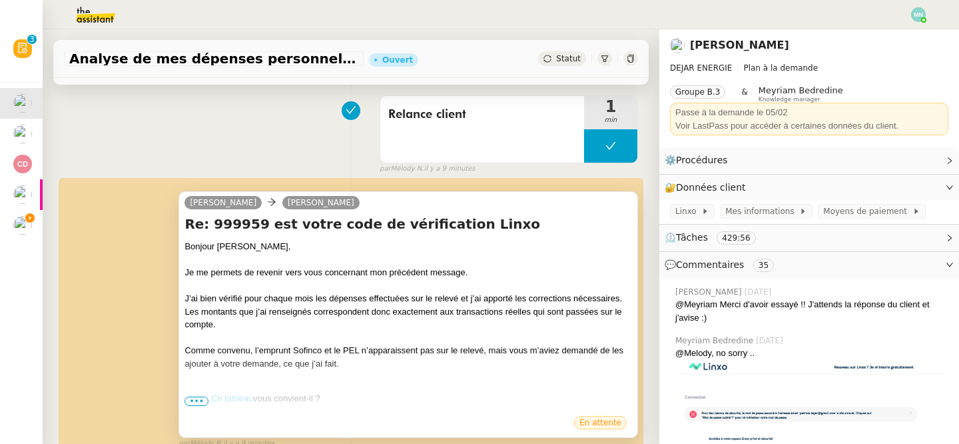
scroll to position [94, 0]
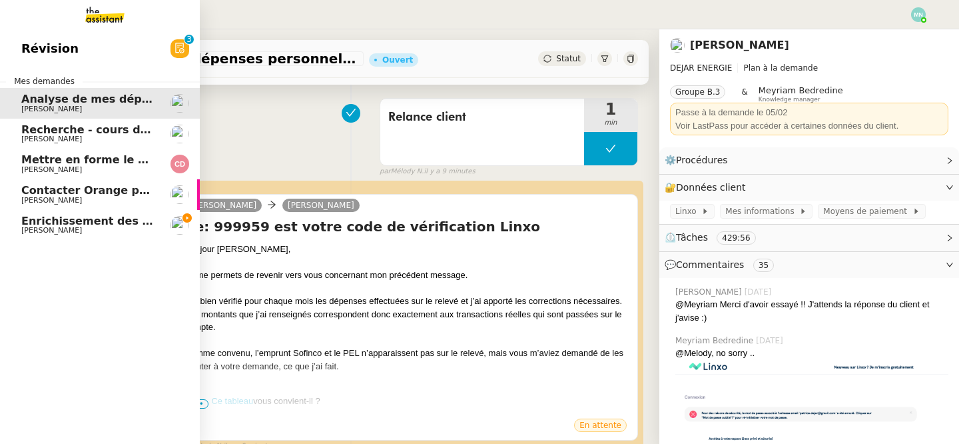
click at [31, 134] on span "Recherche - cours de piano adulte" at bounding box center [123, 129] width 205 height 13
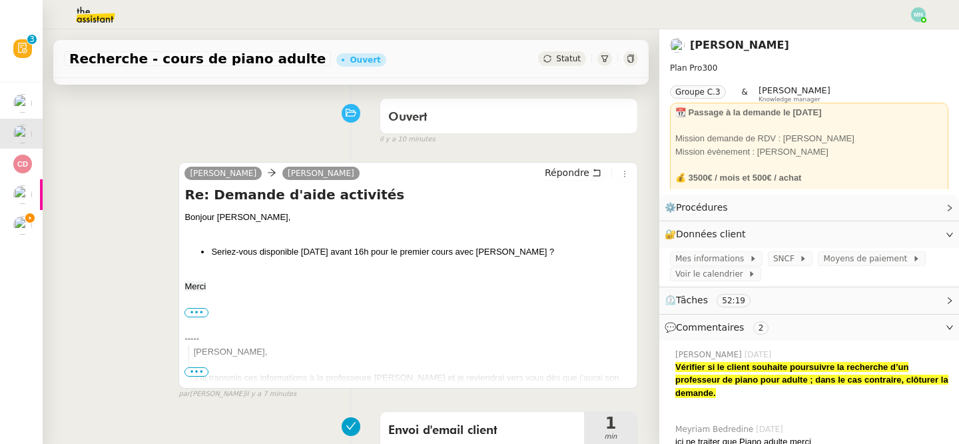
click at [565, 56] on span "Statut" at bounding box center [568, 58] width 25 height 9
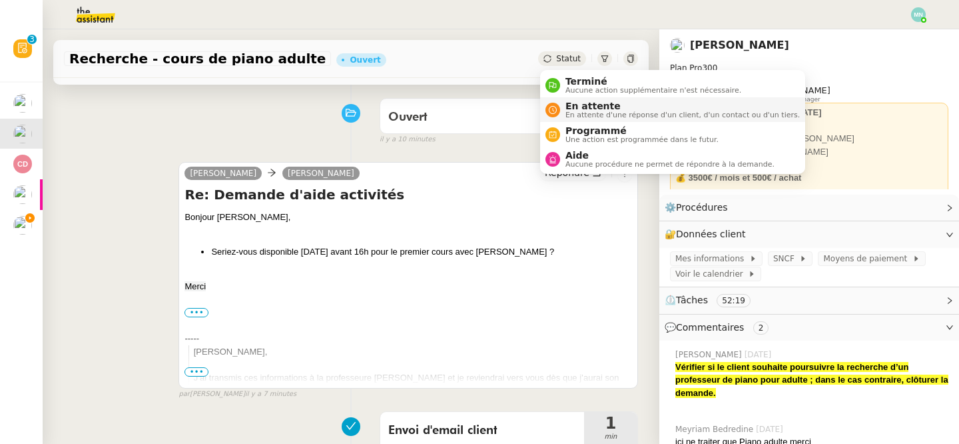
click at [586, 108] on span "En attente" at bounding box center [683, 106] width 234 height 11
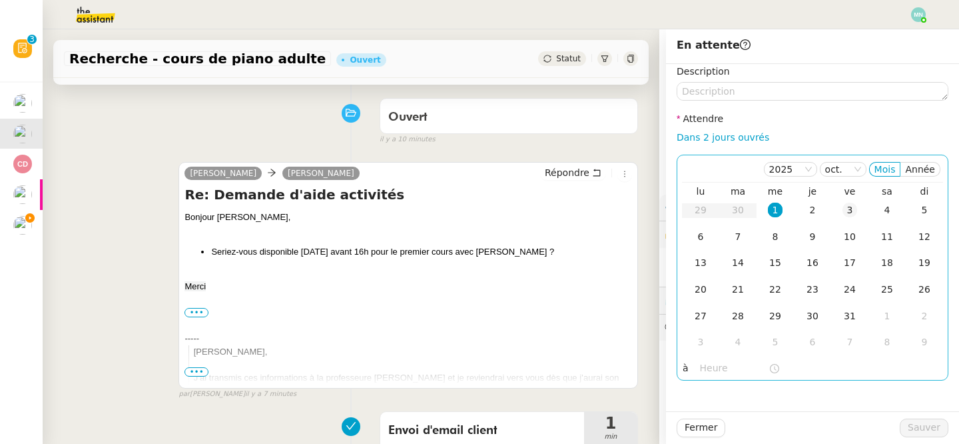
click at [850, 206] on div "3" at bounding box center [850, 210] width 15 height 15
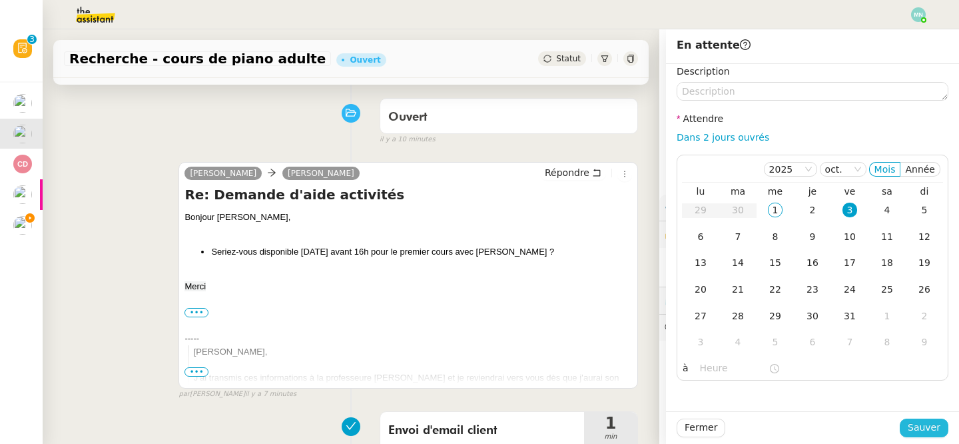
click at [932, 423] on span "Sauver" at bounding box center [924, 427] width 33 height 15
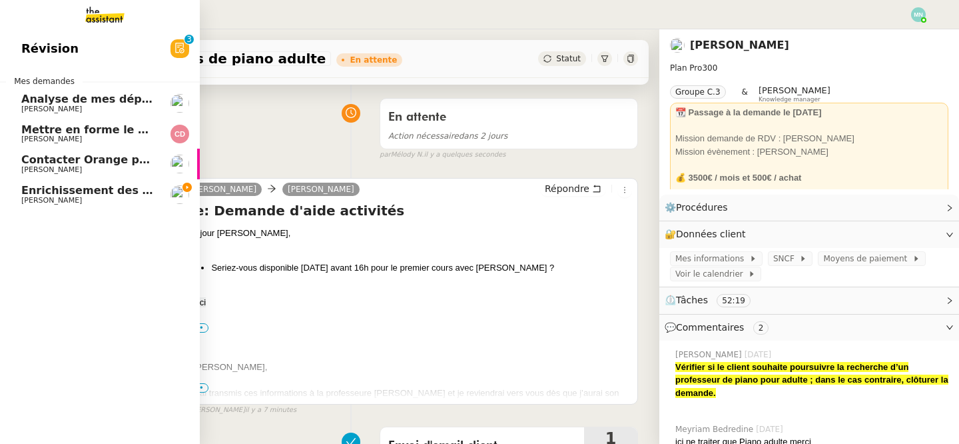
click at [37, 138] on span "[PERSON_NAME]" at bounding box center [51, 139] width 61 height 9
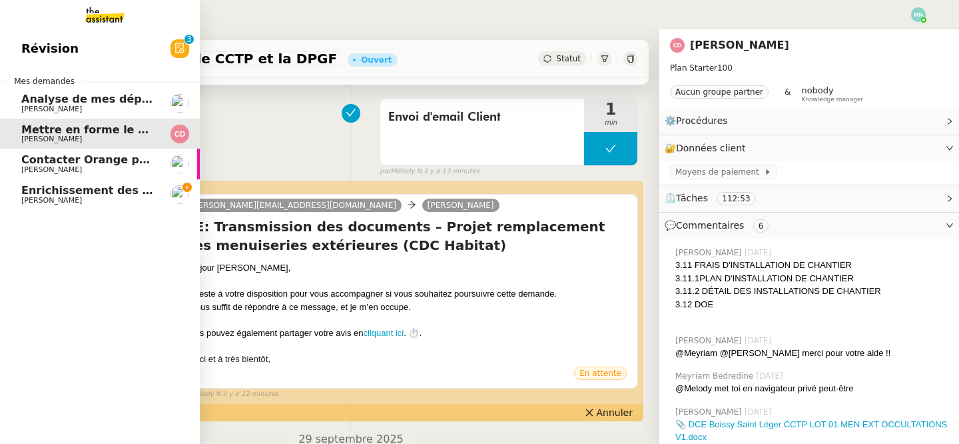
click at [22, 165] on span "[PERSON_NAME]" at bounding box center [51, 169] width 61 height 9
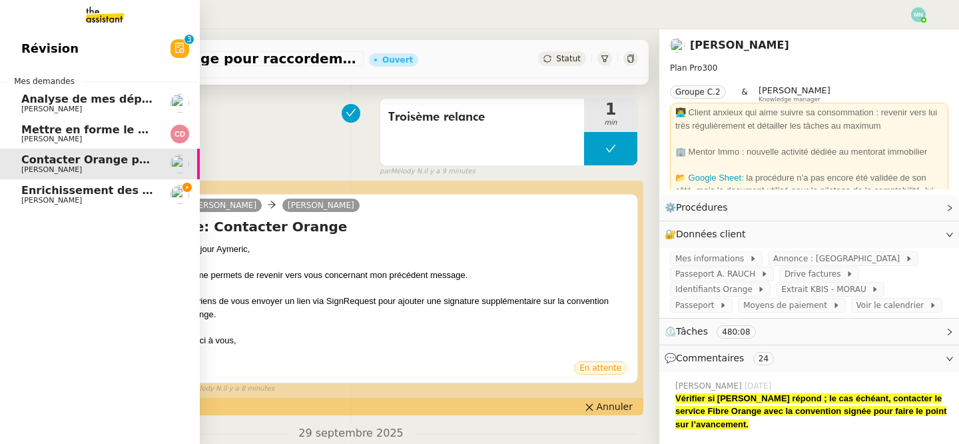
click at [103, 194] on span "Enrichissement des connaissances - [DATE]" at bounding box center [151, 190] width 260 height 13
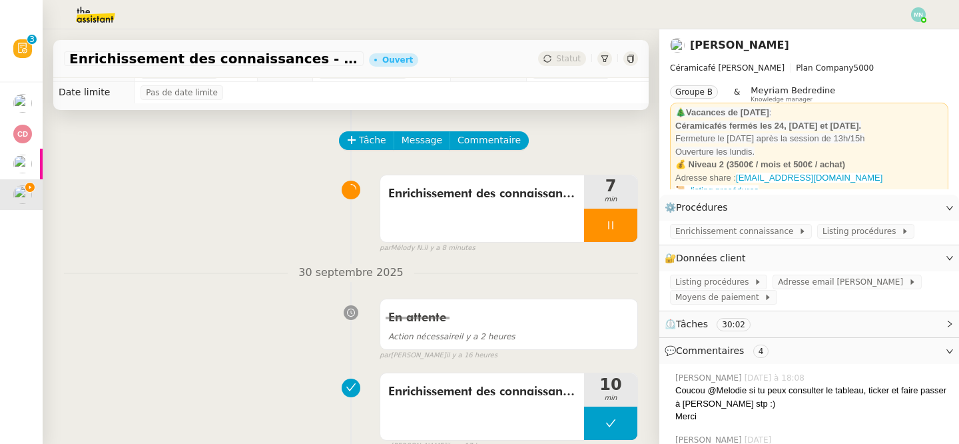
scroll to position [7, 0]
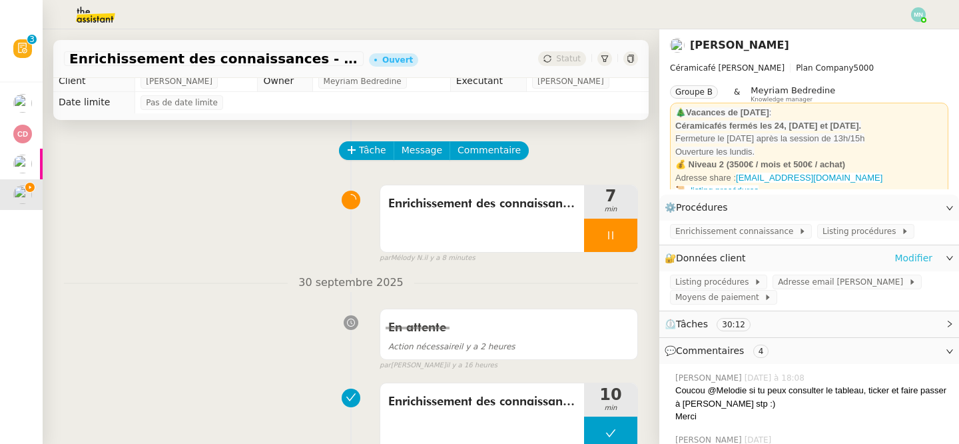
click at [912, 264] on link "Modifier" at bounding box center [914, 257] width 38 height 15
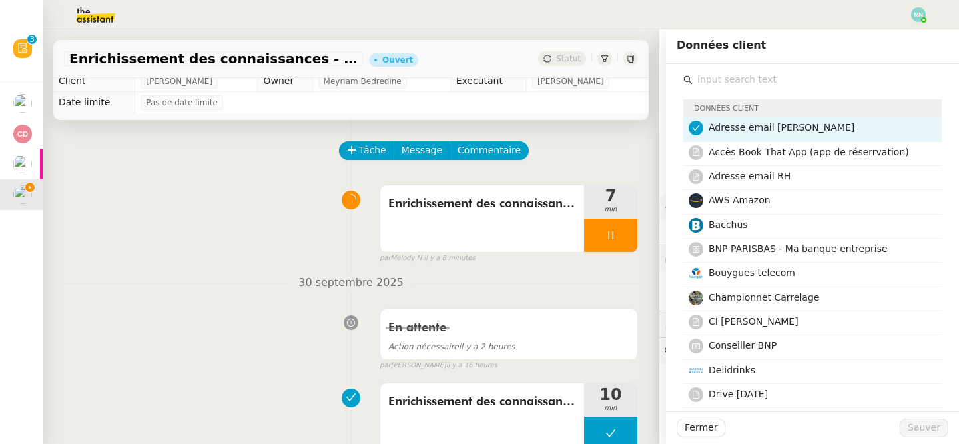
click at [723, 73] on input "text" at bounding box center [817, 80] width 249 height 18
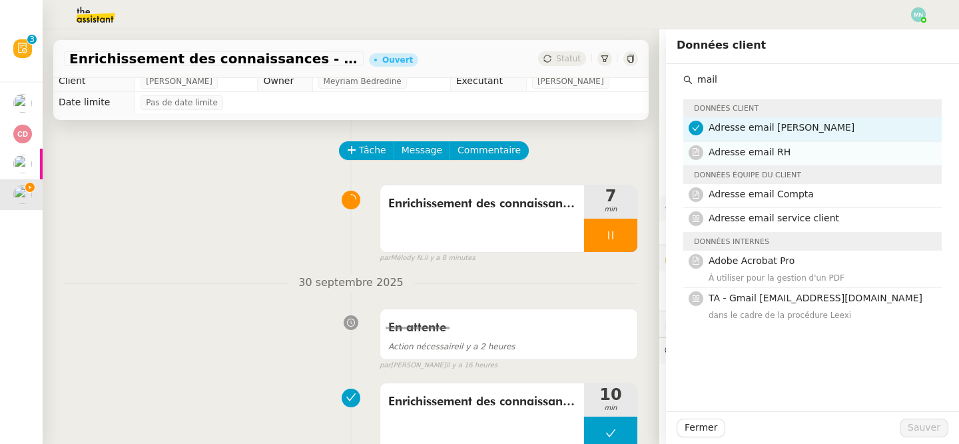
type input "mail"
click at [776, 157] on span "Adresse email RH" at bounding box center [750, 152] width 82 height 11
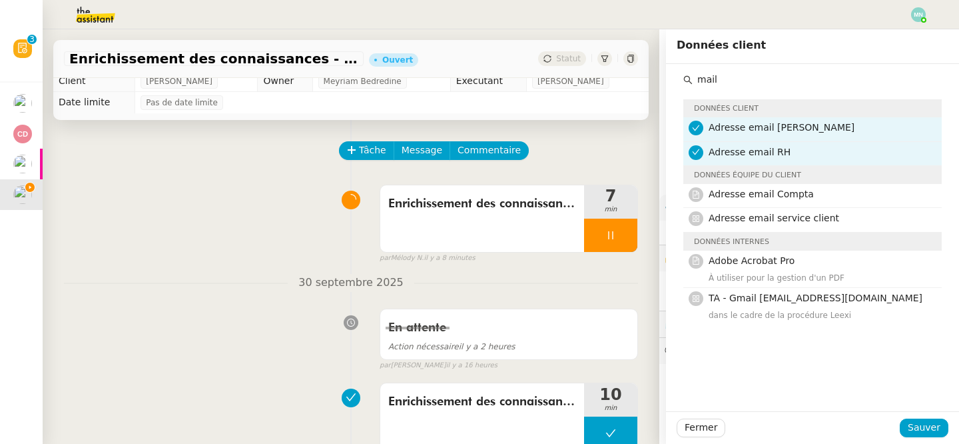
click at [776, 156] on span "Adresse email RH" at bounding box center [750, 152] width 82 height 11
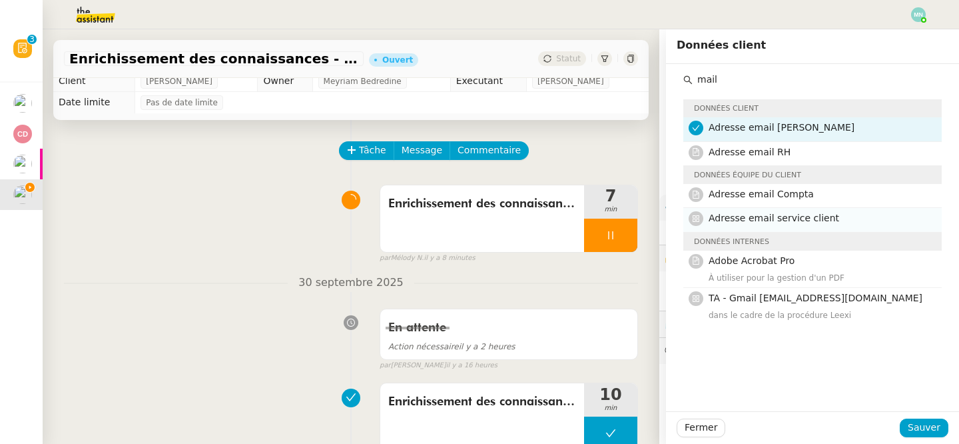
click at [796, 217] on span "Adresse email service client" at bounding box center [774, 218] width 131 height 11
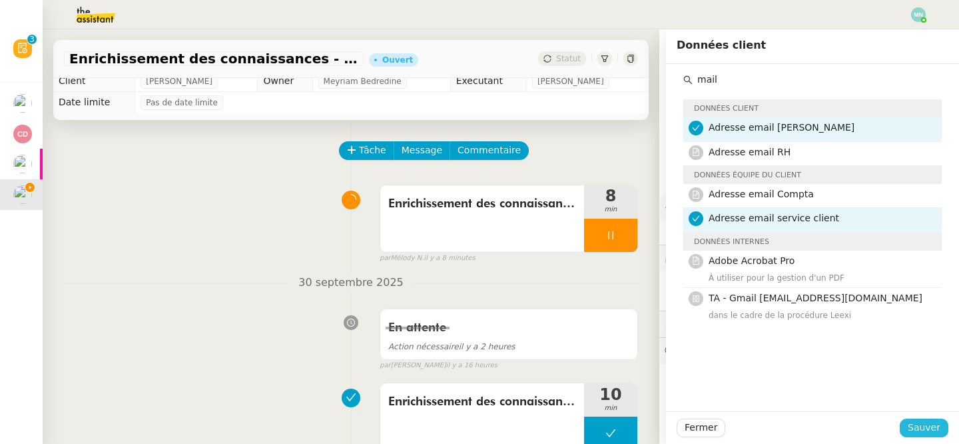
click at [921, 424] on span "Sauver" at bounding box center [924, 427] width 33 height 15
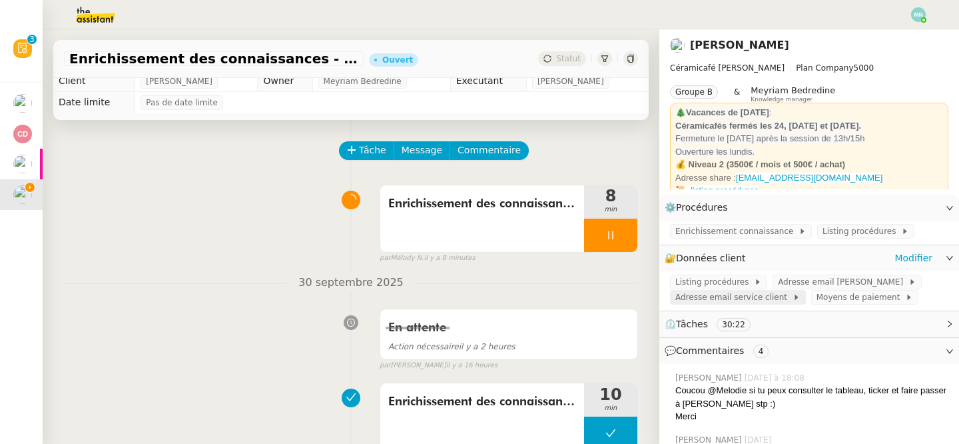
click at [755, 301] on span "Adresse email service client" at bounding box center [734, 296] width 117 height 13
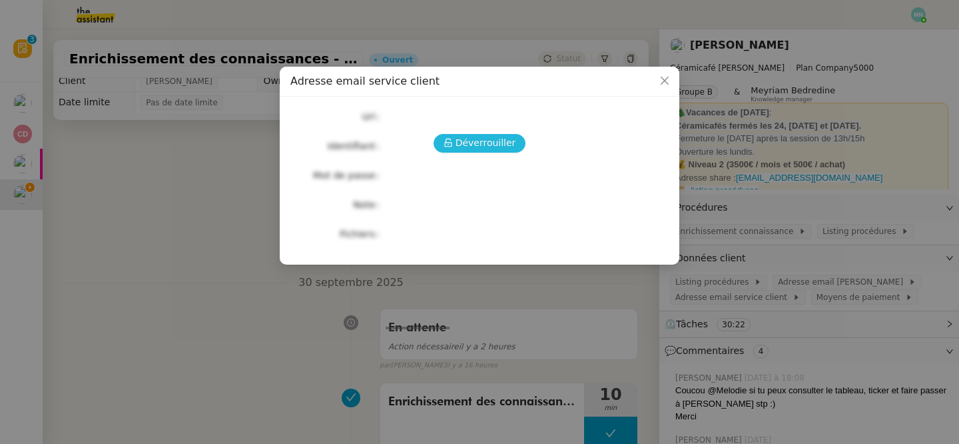
click at [481, 151] on span "Déverrouiller" at bounding box center [486, 142] width 61 height 15
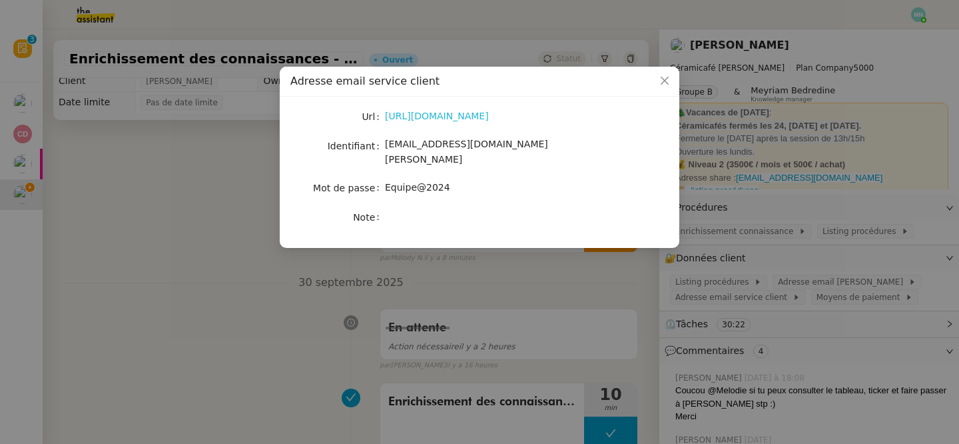
click at [441, 120] on link "https://ex4.mail.ovh.net/owa/#path=/mail" at bounding box center [437, 116] width 104 height 11
click at [721, 276] on nz-modal-container "Adresse email service client Url https://ex4.mail.ovh.net/owa/#path=/mail Ident…" at bounding box center [479, 222] width 959 height 444
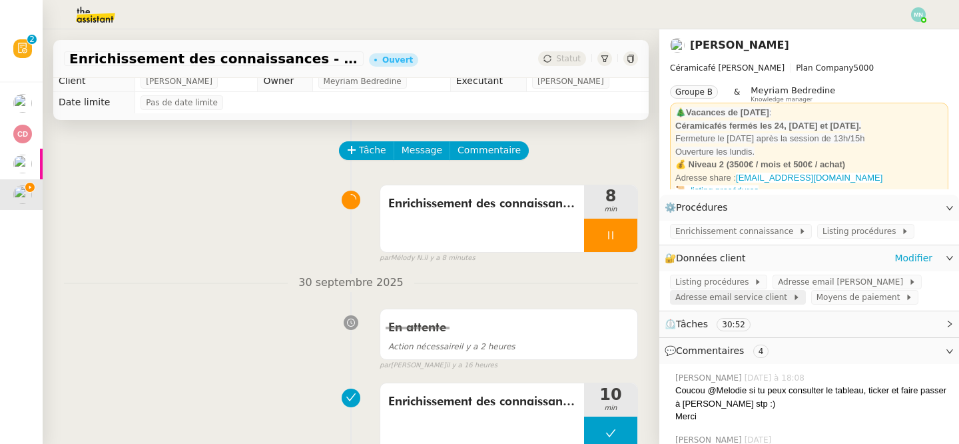
click at [765, 300] on span "Adresse email service client" at bounding box center [734, 296] width 117 height 13
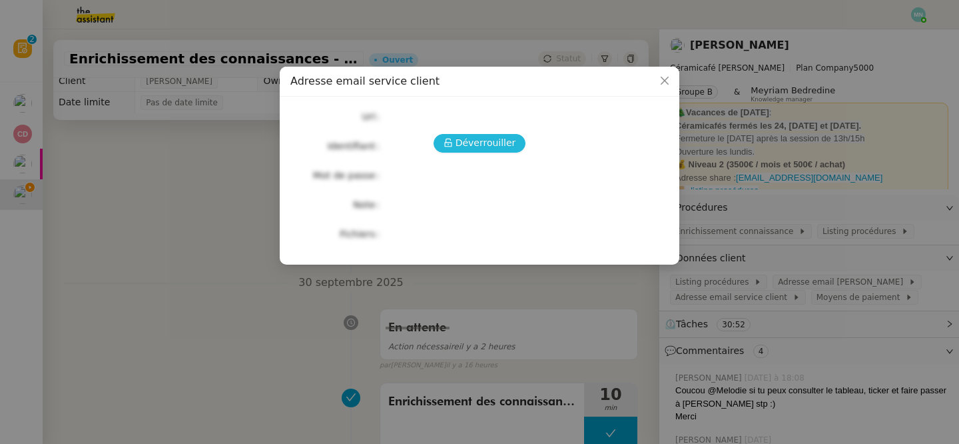
click at [485, 145] on span "Déverrouiller" at bounding box center [486, 142] width 61 height 15
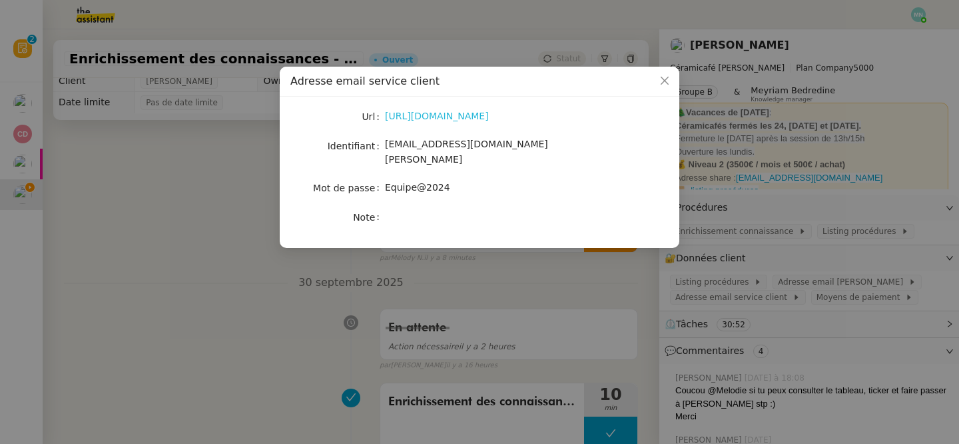
click at [471, 114] on link "https://ex4.mail.ovh.net/owa/#path=/mail" at bounding box center [437, 116] width 104 height 11
click at [287, 381] on nz-modal-container "Adresse email service client Url https://ex4.mail.ovh.net/owa/#path=/mail Ident…" at bounding box center [479, 222] width 959 height 444
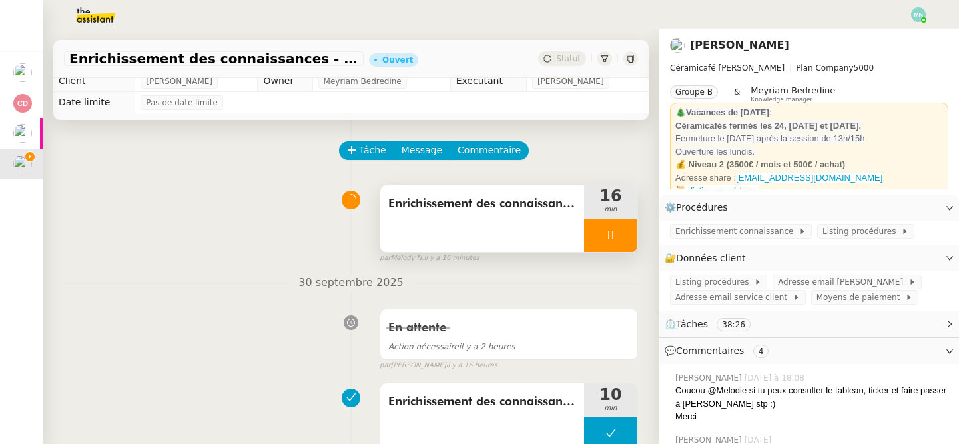
click at [614, 247] on div at bounding box center [610, 235] width 53 height 33
click at [620, 247] on button at bounding box center [624, 235] width 27 height 33
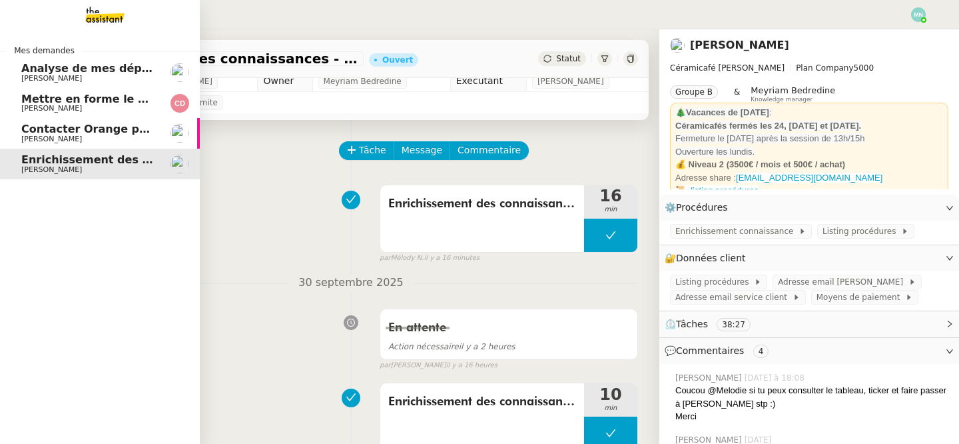
drag, startPoint x: 95, startPoint y: 74, endPoint x: 175, endPoint y: 71, distance: 80.7
click at [95, 75] on span "[PERSON_NAME]" at bounding box center [88, 79] width 135 height 8
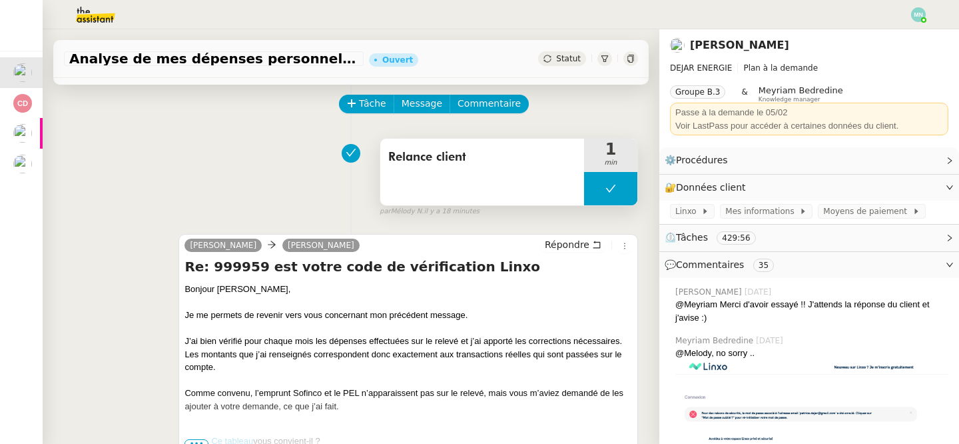
scroll to position [50, 0]
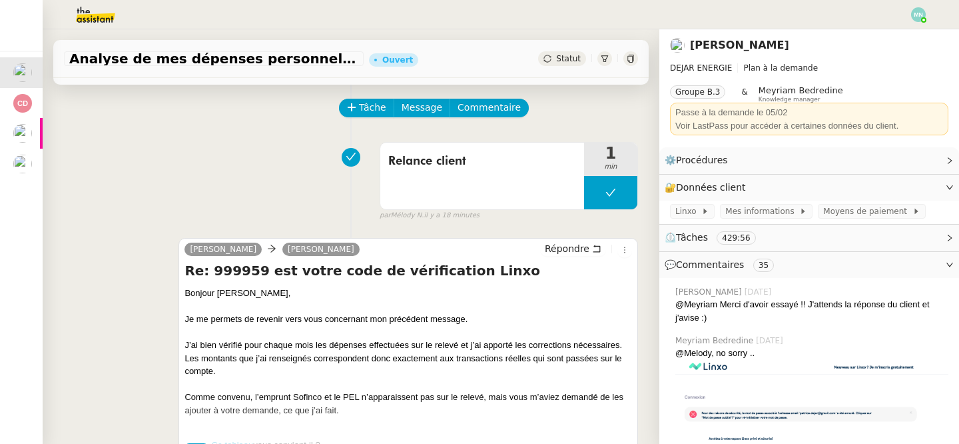
click at [568, 58] on span "Statut" at bounding box center [568, 58] width 25 height 9
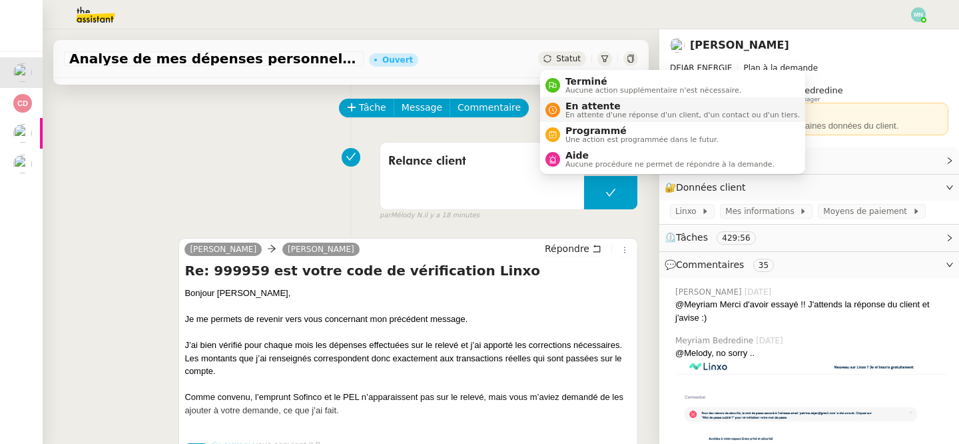
click at [595, 109] on span "En attente" at bounding box center [683, 106] width 234 height 11
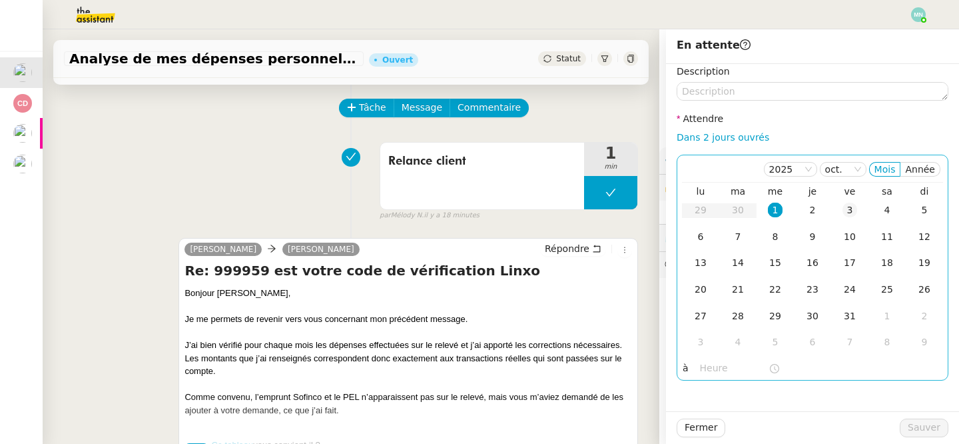
click at [857, 209] on div "3" at bounding box center [850, 210] width 15 height 15
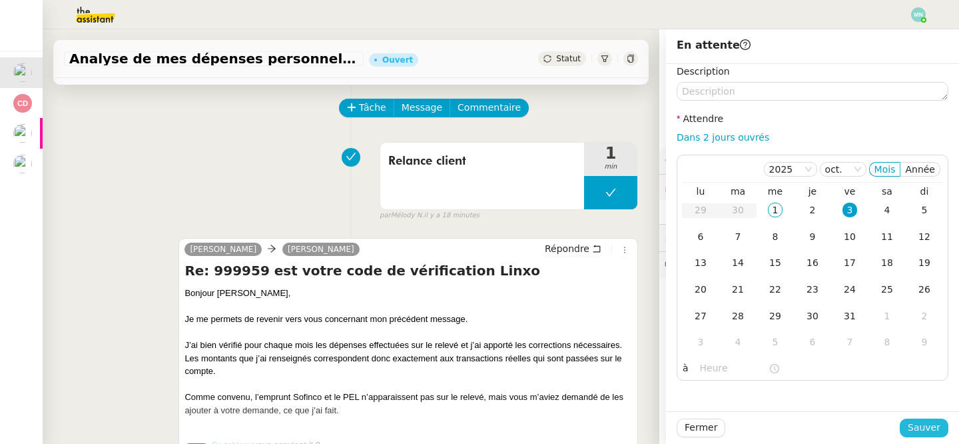
click at [928, 430] on span "Sauver" at bounding box center [924, 427] width 33 height 15
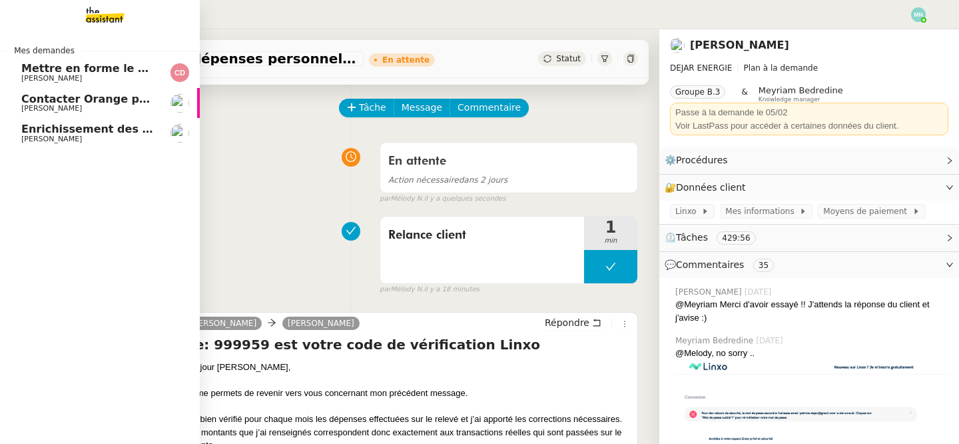
click at [25, 79] on span "[PERSON_NAME]" at bounding box center [51, 78] width 61 height 9
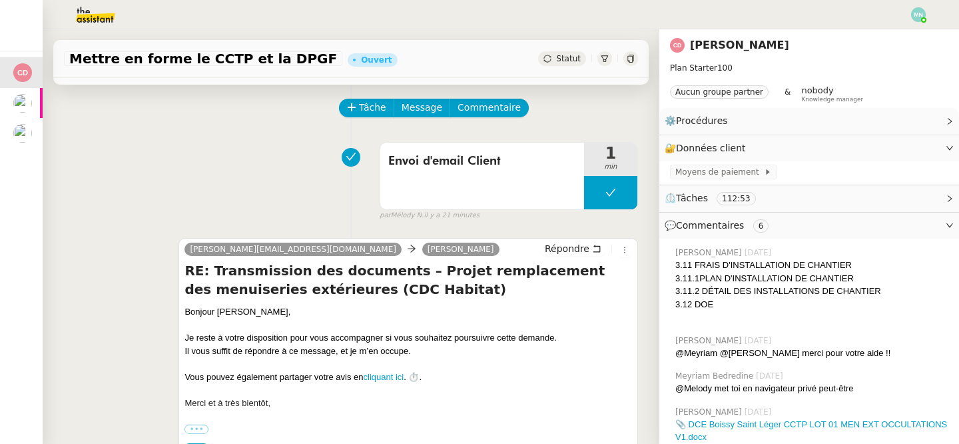
click at [567, 61] on span "Statut" at bounding box center [568, 58] width 25 height 9
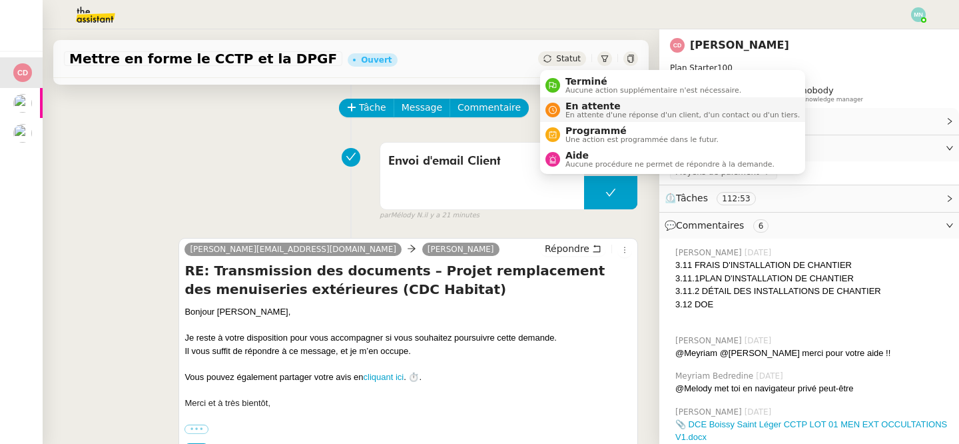
click at [603, 113] on span "En attente d'une réponse d'un client, d'un contact ou d'un tiers." at bounding box center [683, 114] width 234 height 7
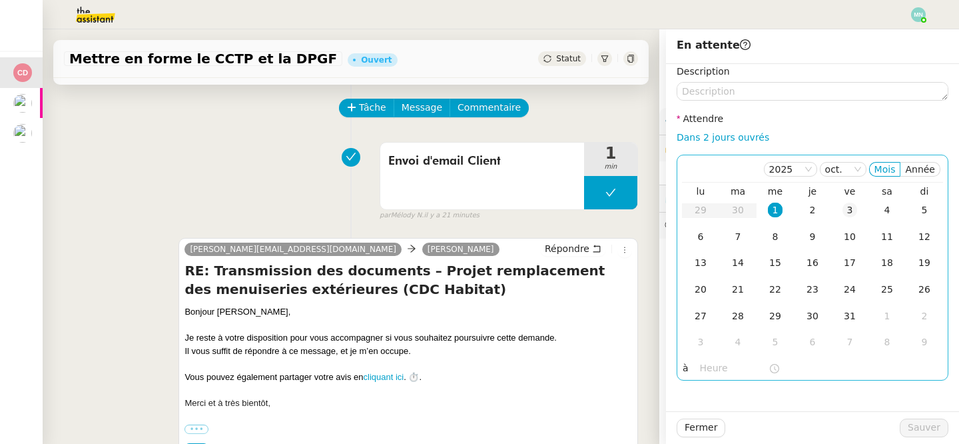
click at [852, 211] on div "3" at bounding box center [850, 210] width 15 height 15
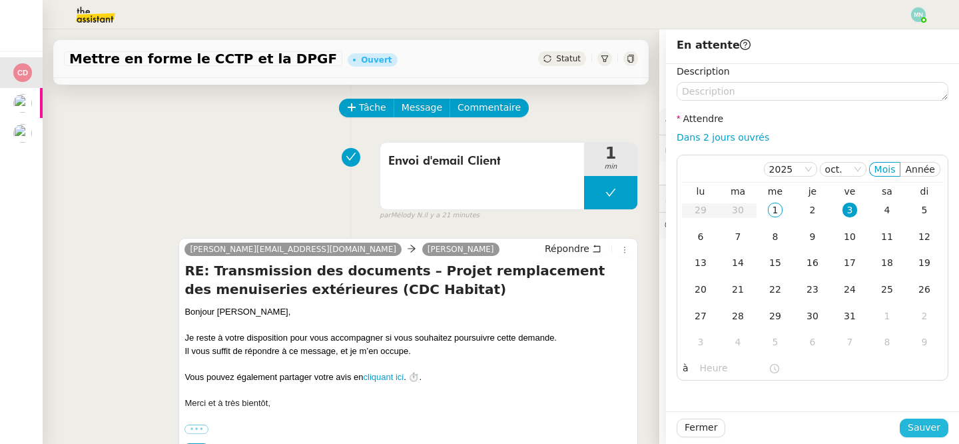
click at [926, 426] on span "Sauver" at bounding box center [924, 427] width 33 height 15
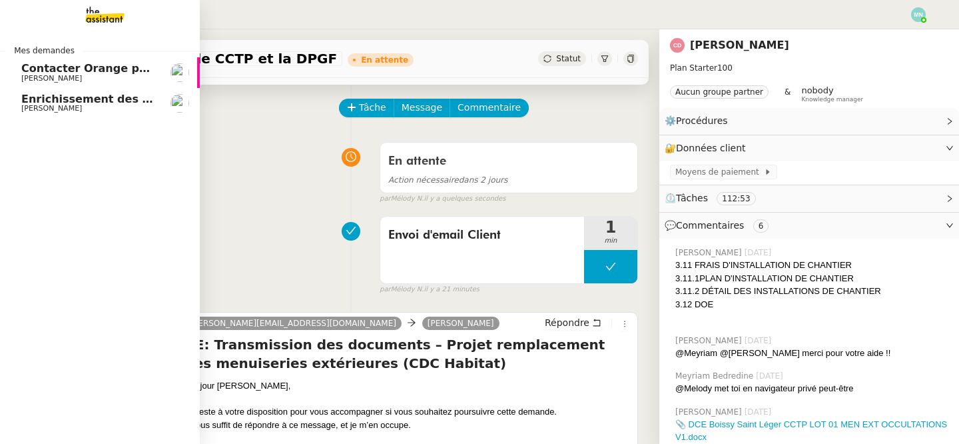
click at [29, 69] on span "Contacter Orange pour raccordement fibre urgent" at bounding box center [171, 68] width 301 height 13
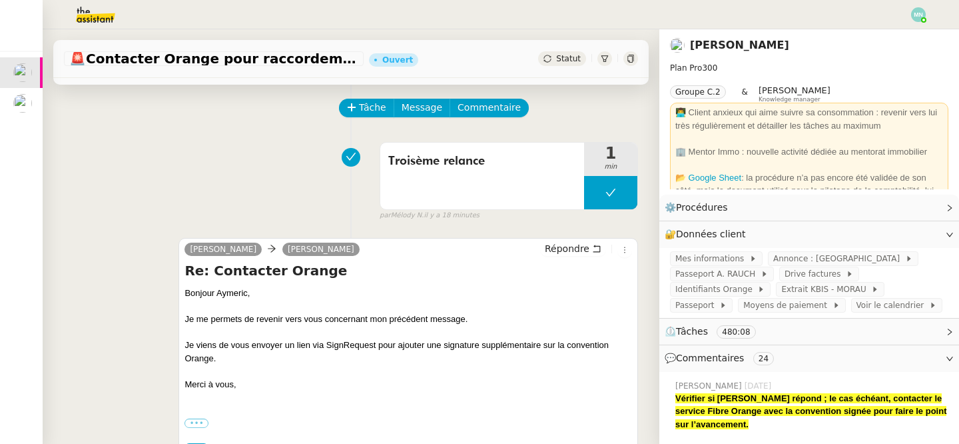
click at [568, 62] on span "Statut" at bounding box center [568, 58] width 25 height 9
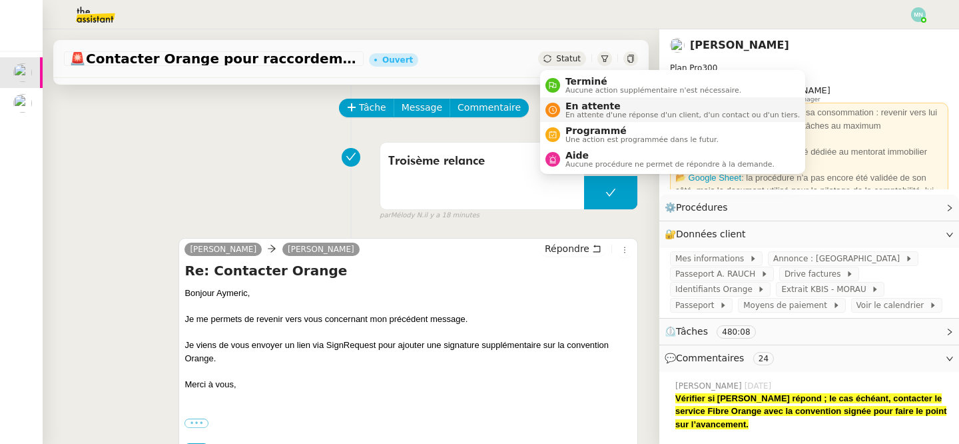
click at [613, 111] on span "En attente d'une réponse d'un client, d'un contact ou d'un tiers." at bounding box center [683, 114] width 234 height 7
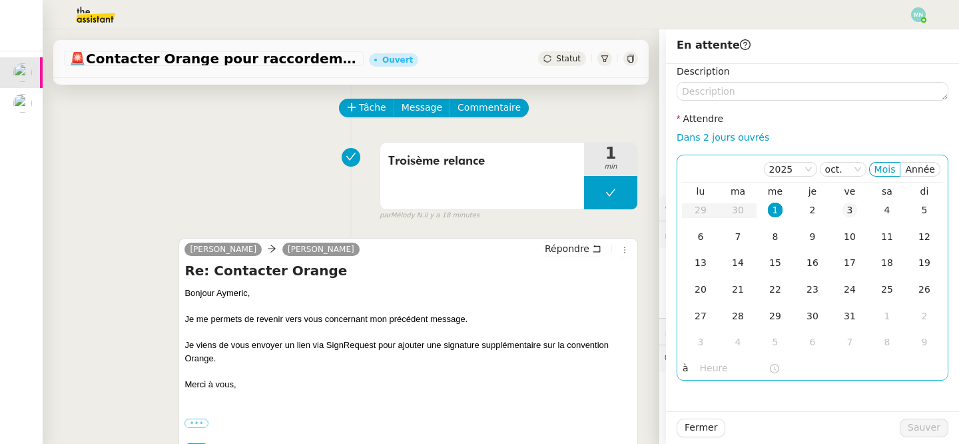
click at [850, 209] on div "3" at bounding box center [850, 210] width 15 height 15
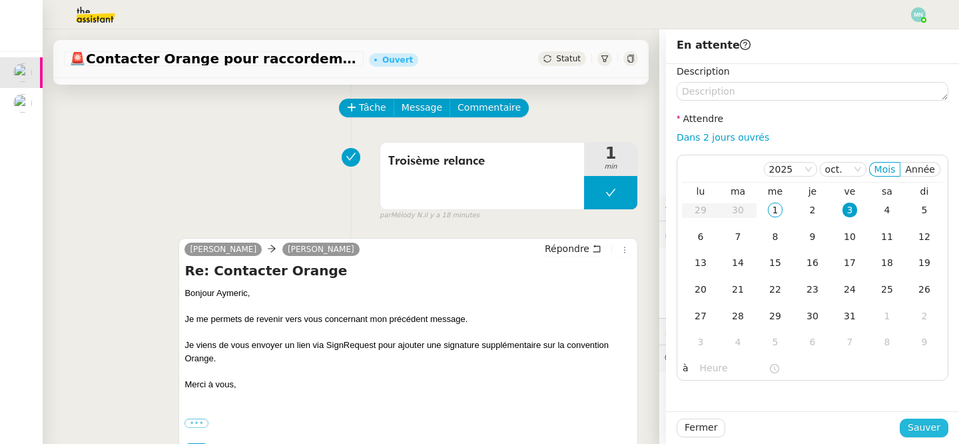
click at [929, 432] on span "Sauver" at bounding box center [924, 427] width 33 height 15
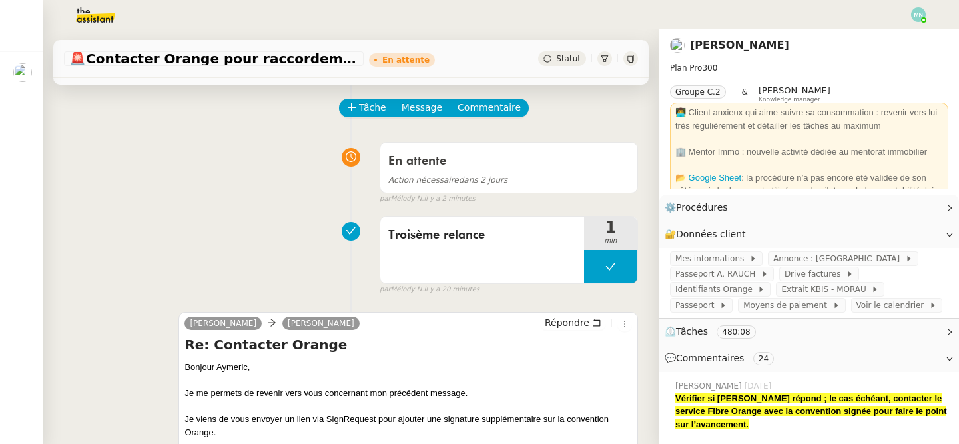
click at [589, 306] on div "Alex Aymeric RAUCH Répondre Re: Contacter Orange Bonjour Aymeric﻿, Je me permet…" at bounding box center [351, 425] width 574 height 250
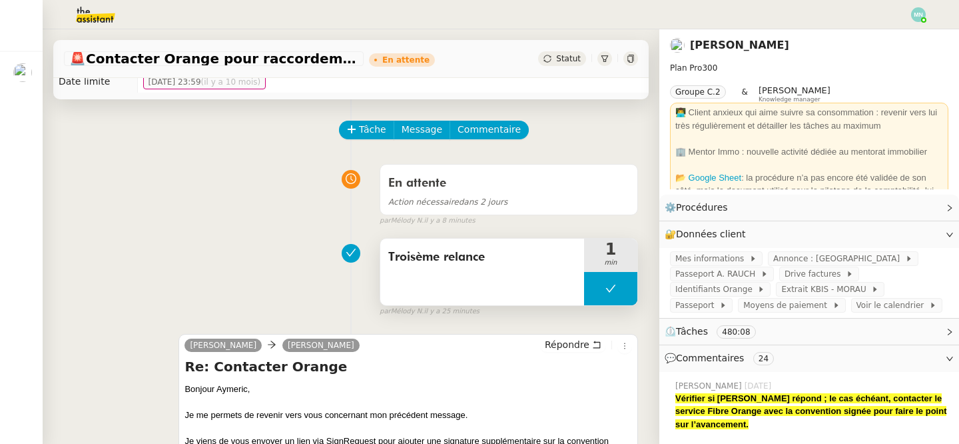
scroll to position [64, 0]
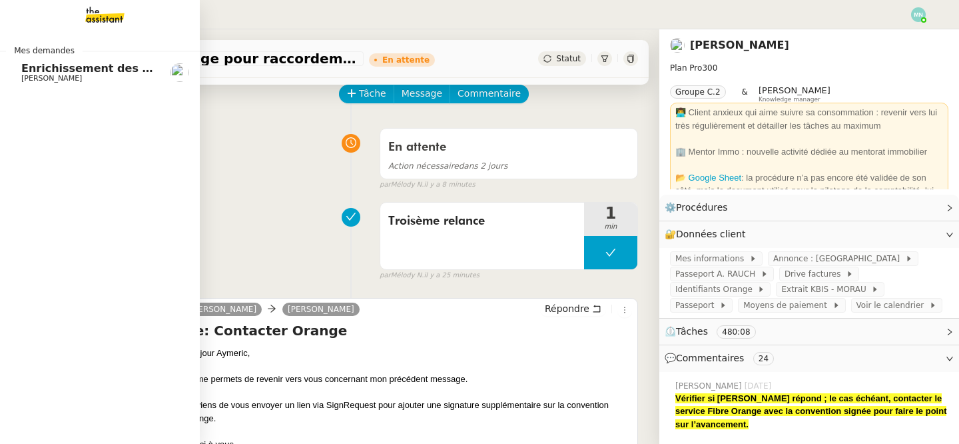
click at [65, 76] on span "[PERSON_NAME]" at bounding box center [51, 78] width 61 height 9
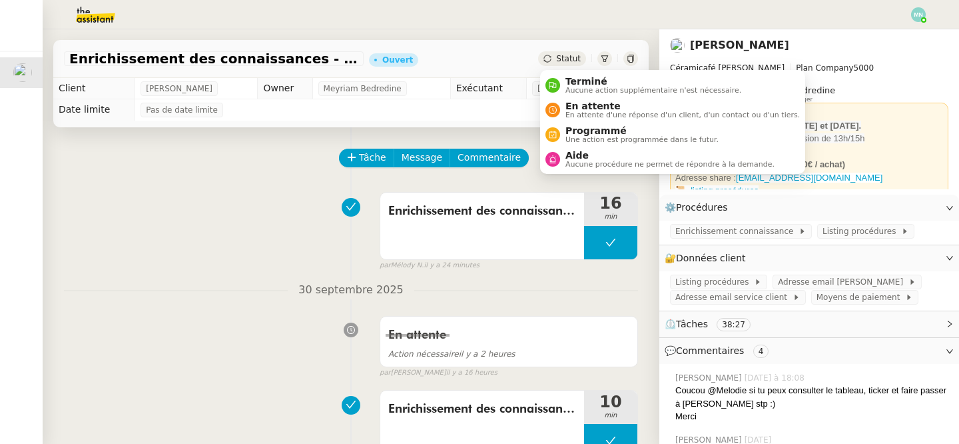
click at [567, 55] on span "Statut" at bounding box center [568, 58] width 25 height 9
click at [587, 161] on span "Aucune procédure ne permet de répondre à la demande." at bounding box center [670, 164] width 209 height 7
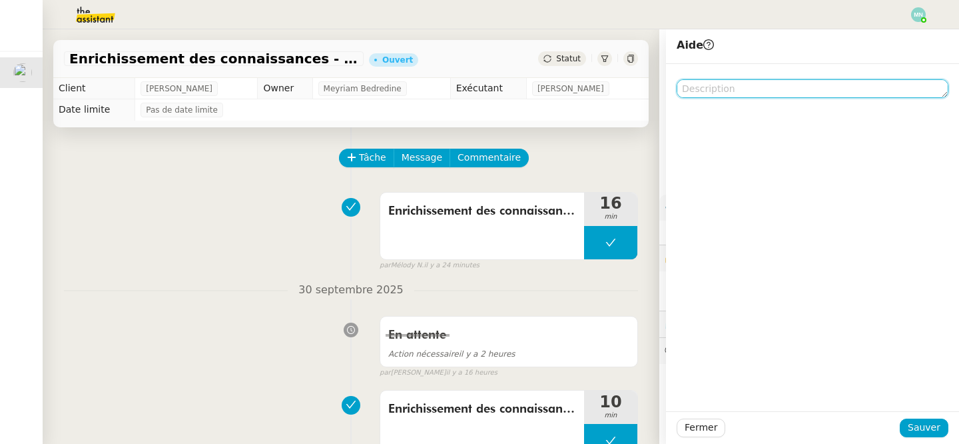
click at [701, 94] on textarea at bounding box center [813, 88] width 272 height 19
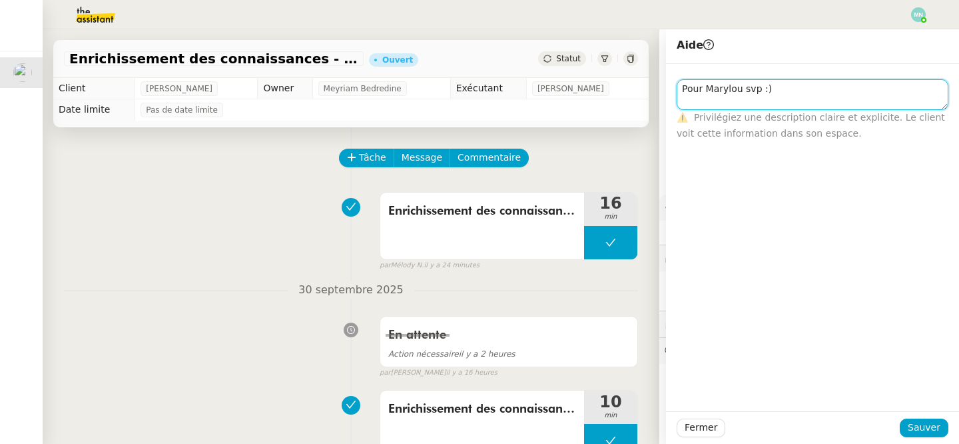
scroll to position [1, 0]
type textarea "Pour Marylou svp :)"
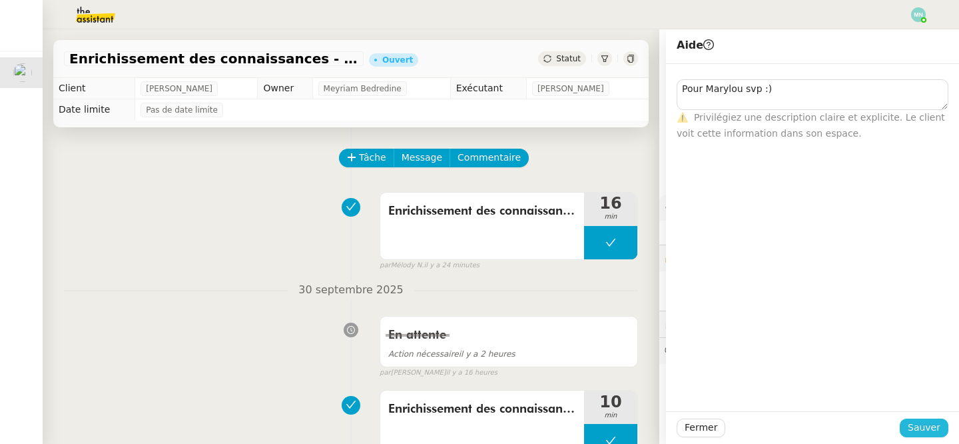
click at [934, 433] on span "Sauver" at bounding box center [924, 427] width 33 height 15
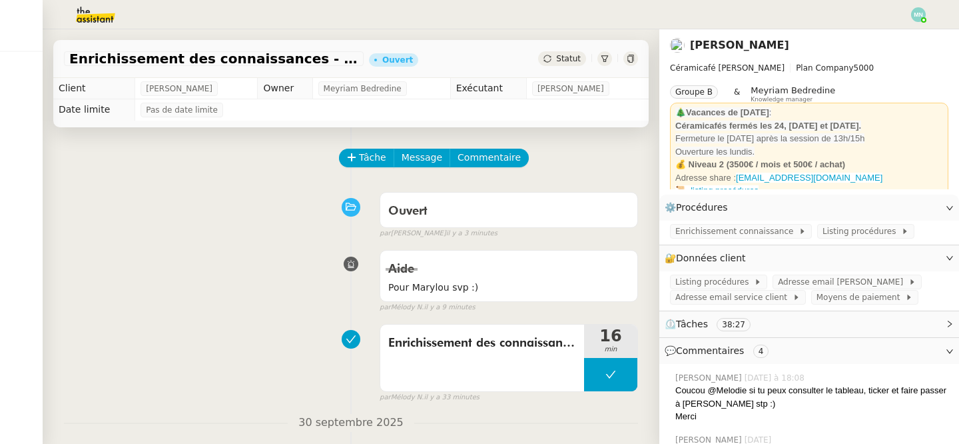
click at [99, 17] on img at bounding box center [84, 14] width 103 height 29
